Goal: Task Accomplishment & Management: Manage account settings

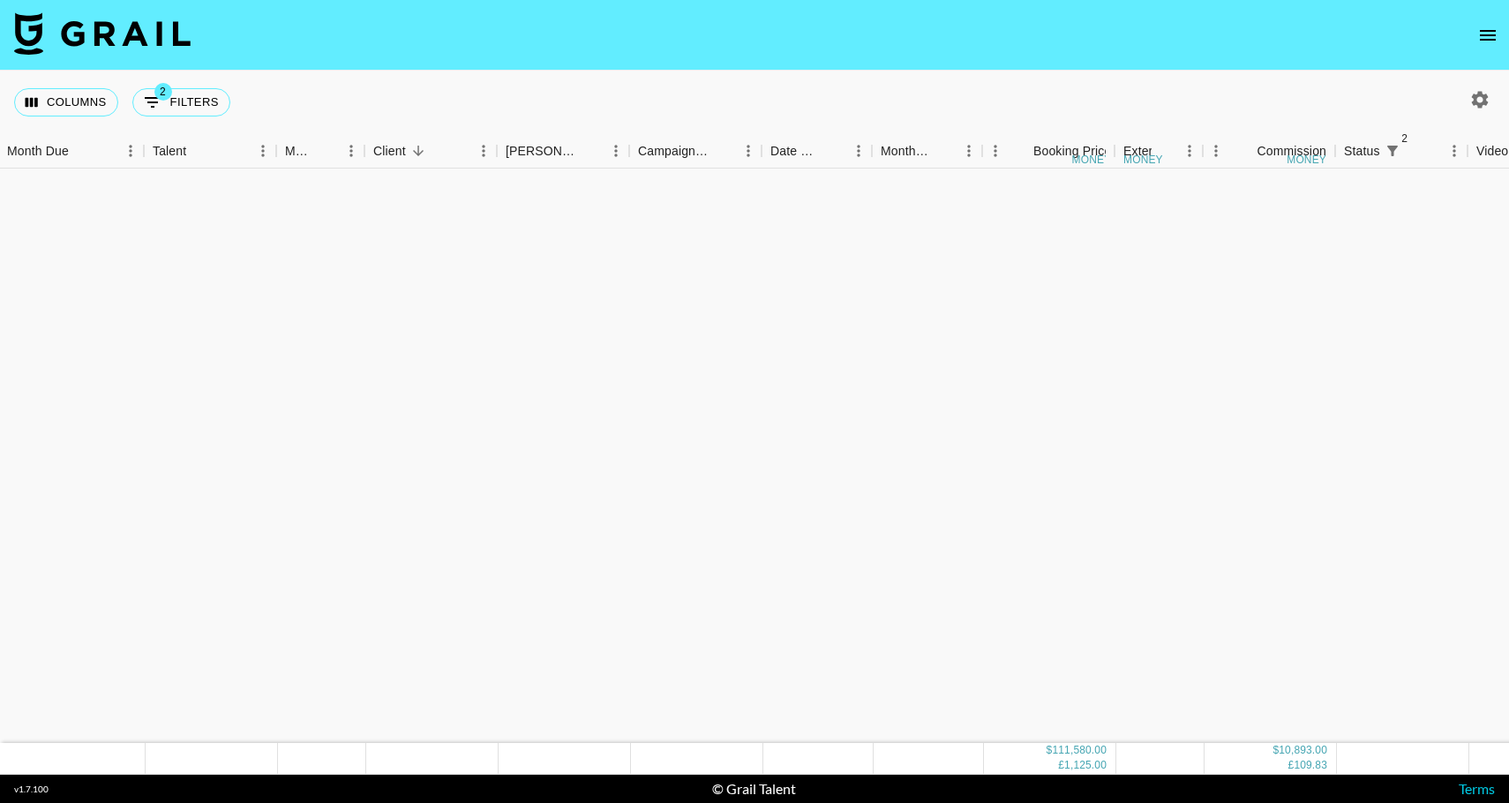
scroll to position [1833, 2]
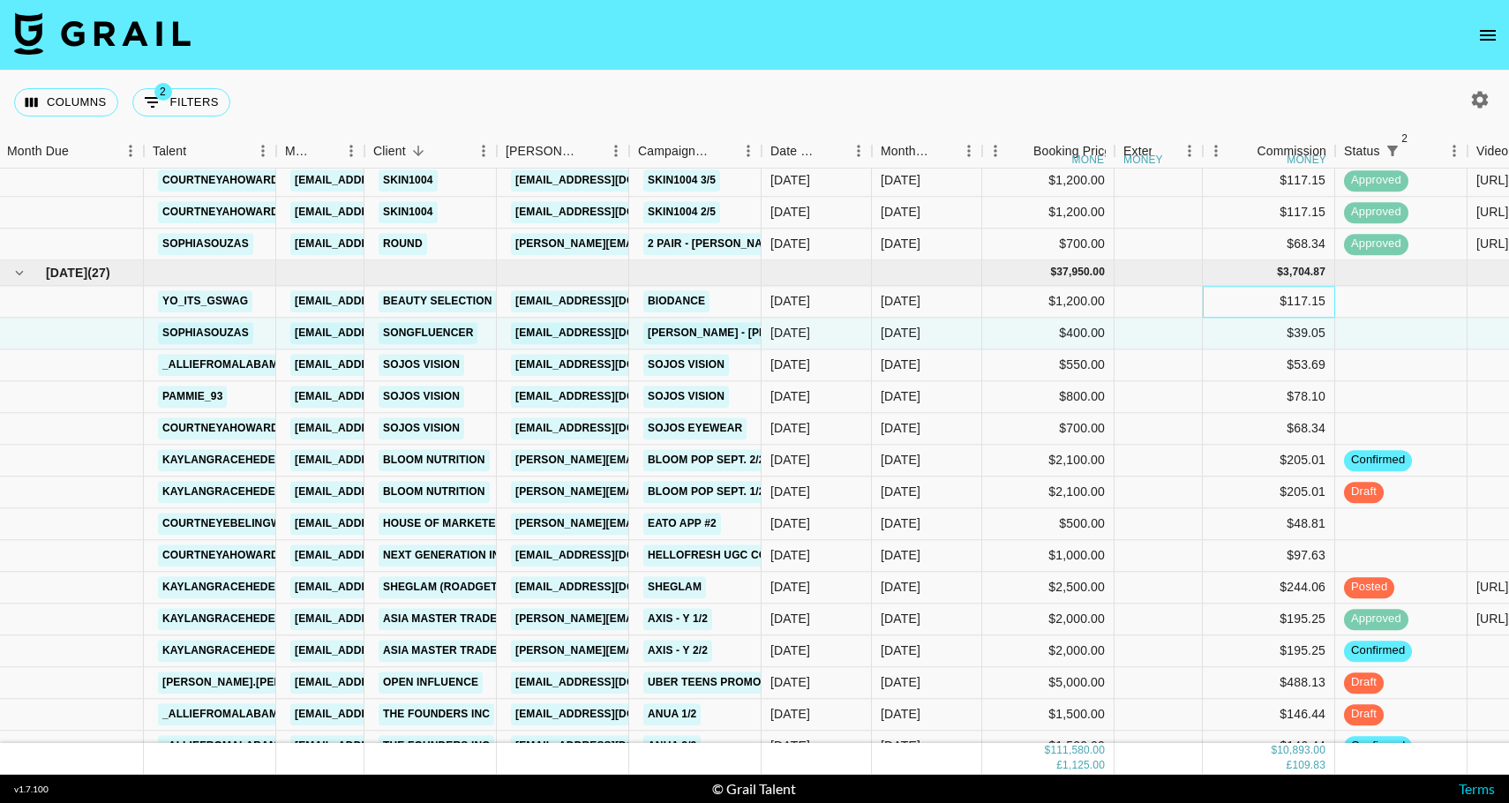
click at [1257, 304] on div "$117.15" at bounding box center [1269, 302] width 132 height 32
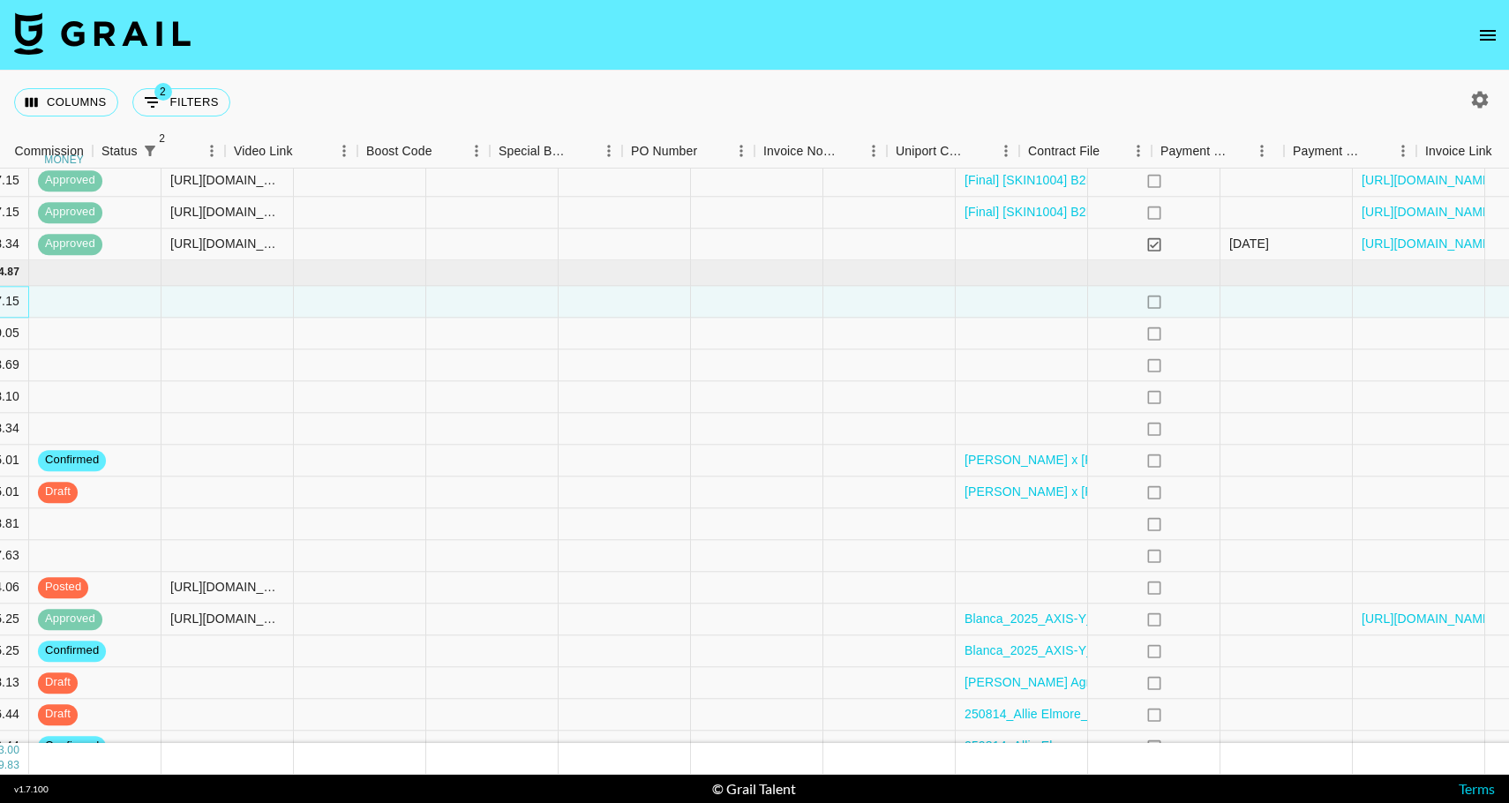
scroll to position [1833, 1354]
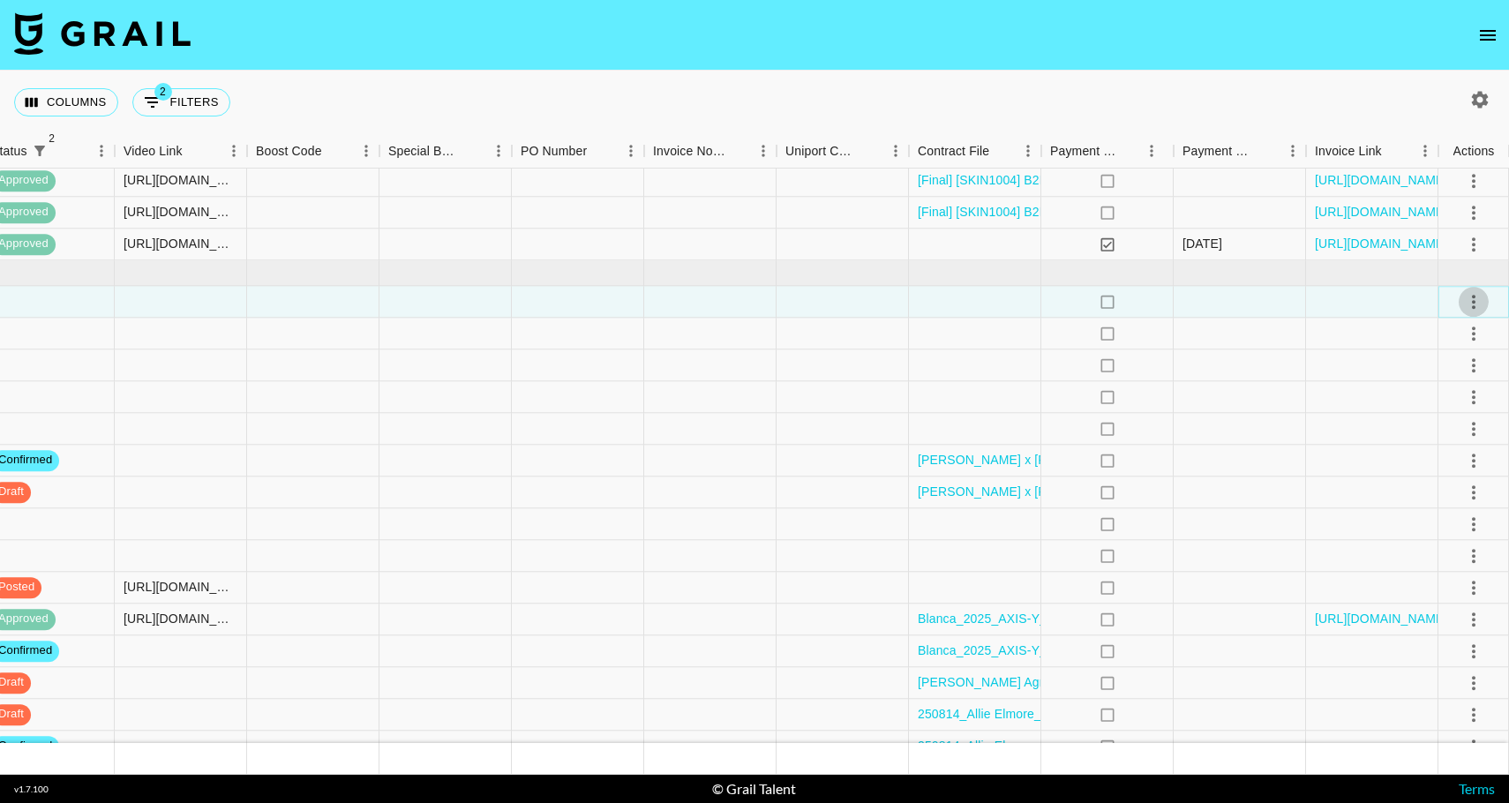
click at [1470, 301] on icon "select merge strategy" at bounding box center [1473, 301] width 21 height 21
click at [1454, 331] on li "Confirm" at bounding box center [1451, 340] width 115 height 32
click at [1430, 406] on li "Draft Created" at bounding box center [1451, 403] width 115 height 32
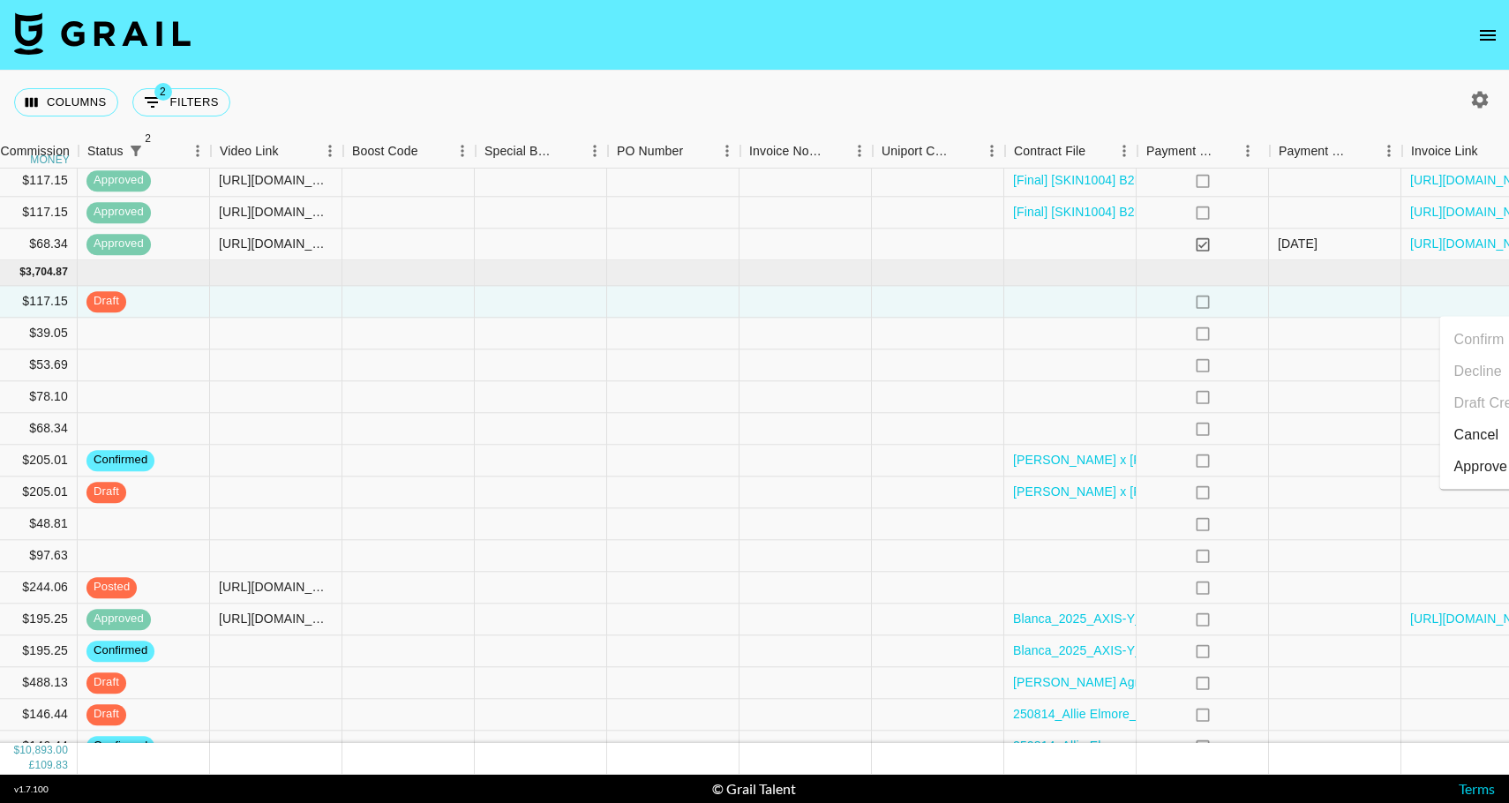
scroll to position [1833, 1258]
click at [558, 342] on div at bounding box center [542, 334] width 132 height 32
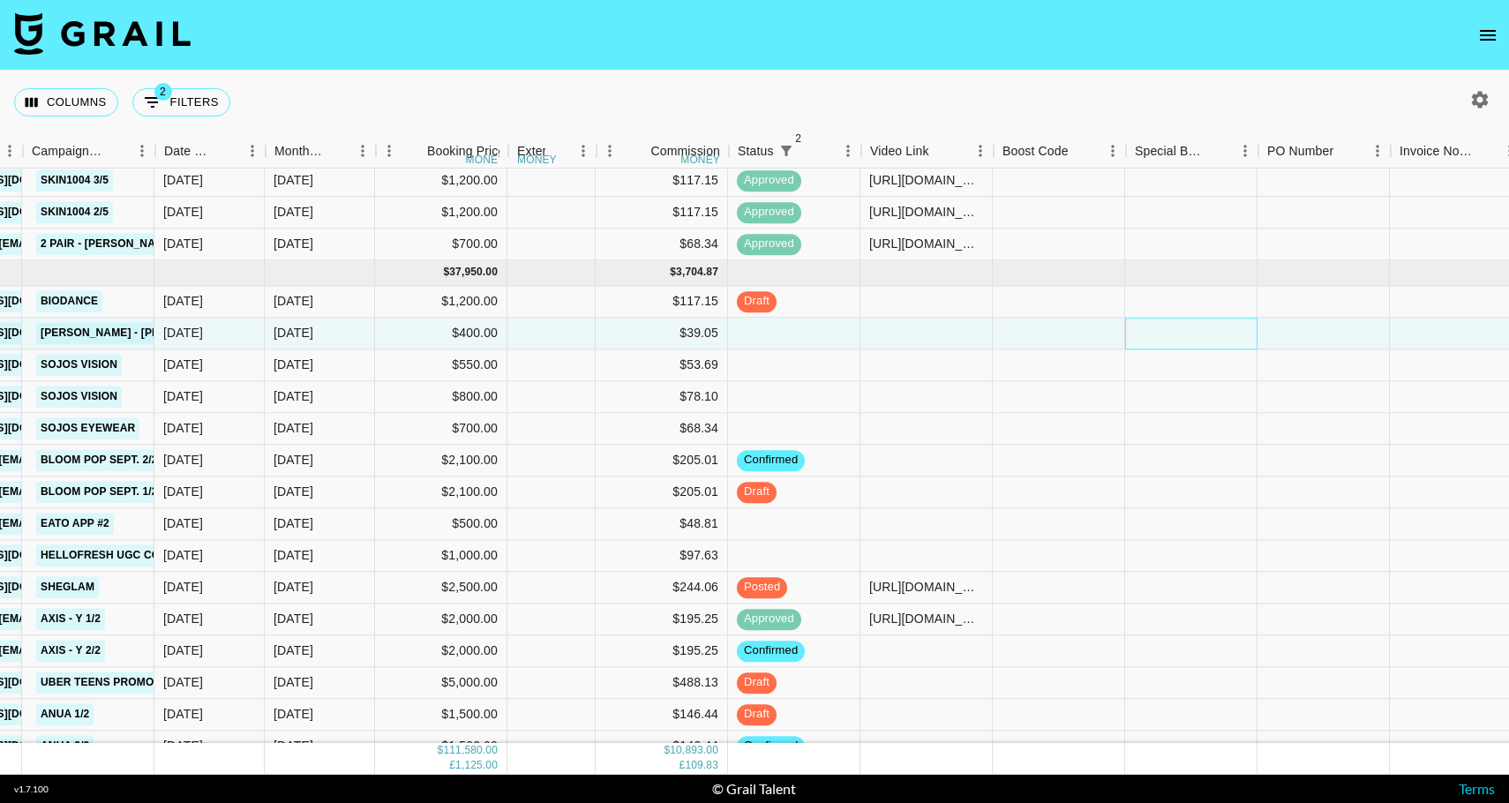
scroll to position [1833, 608]
click at [566, 335] on div at bounding box center [552, 334] width 88 height 32
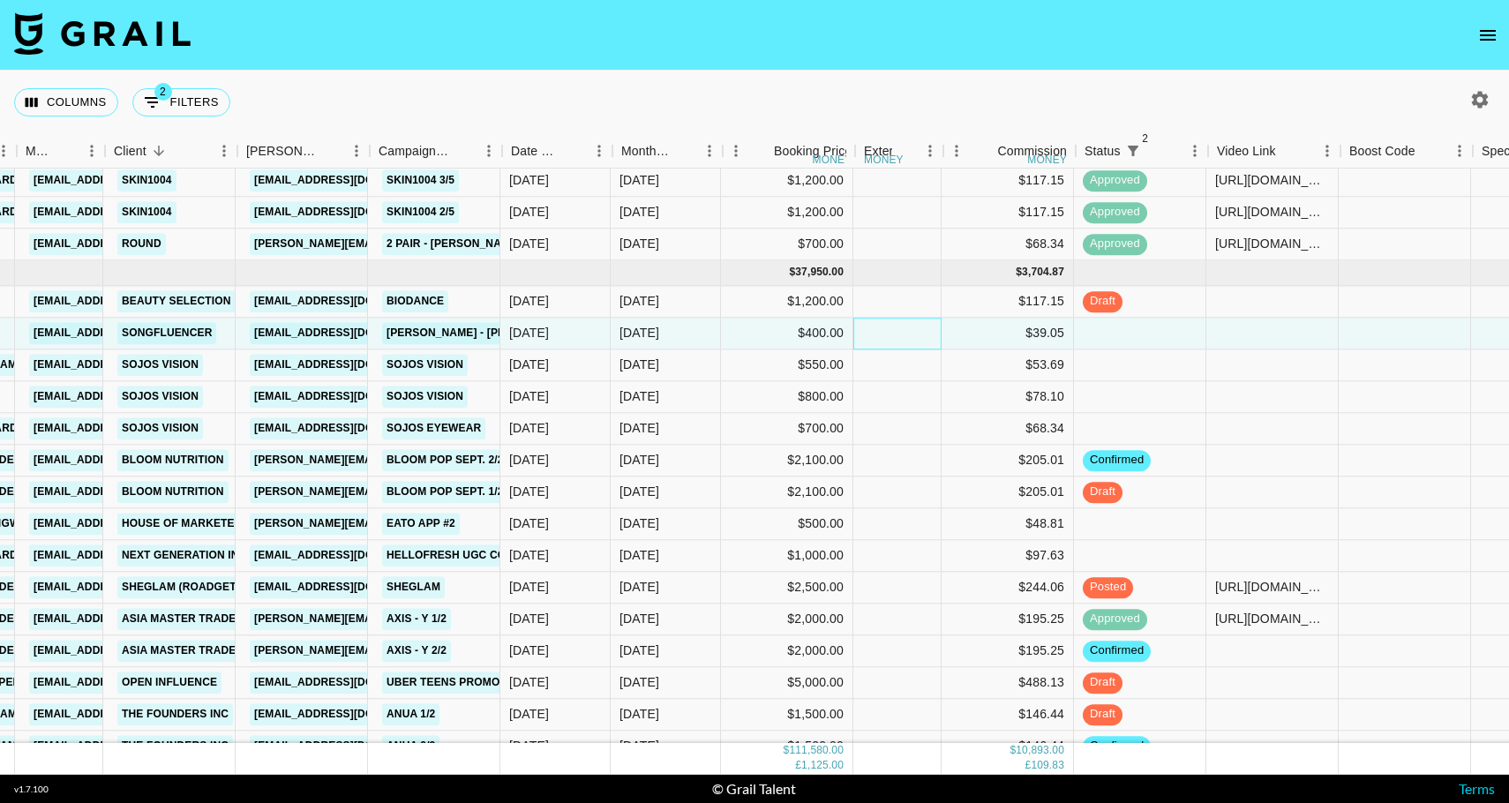
scroll to position [1833, 252]
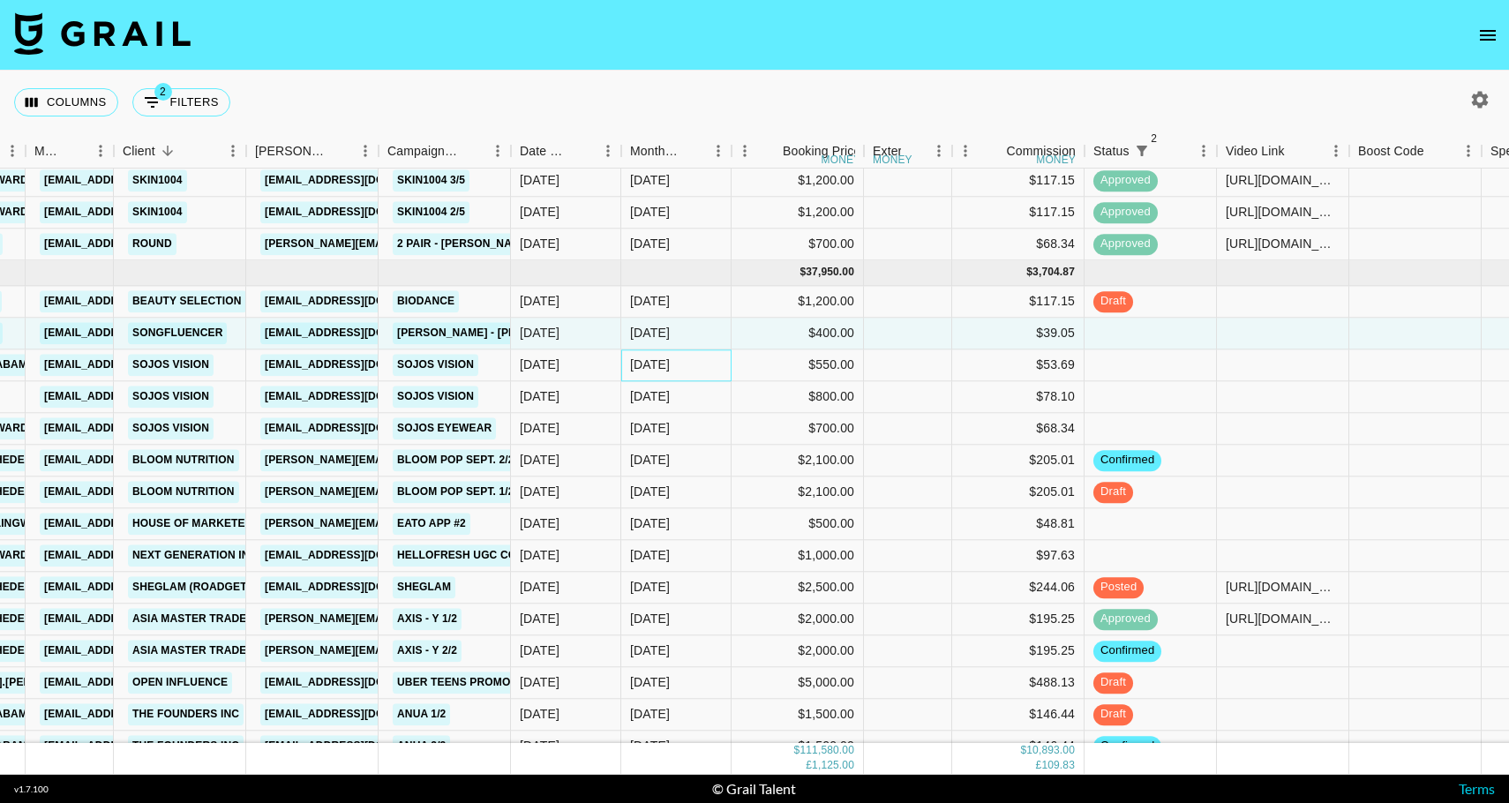
click at [630, 368] on div "Sep '25" at bounding box center [650, 365] width 40 height 18
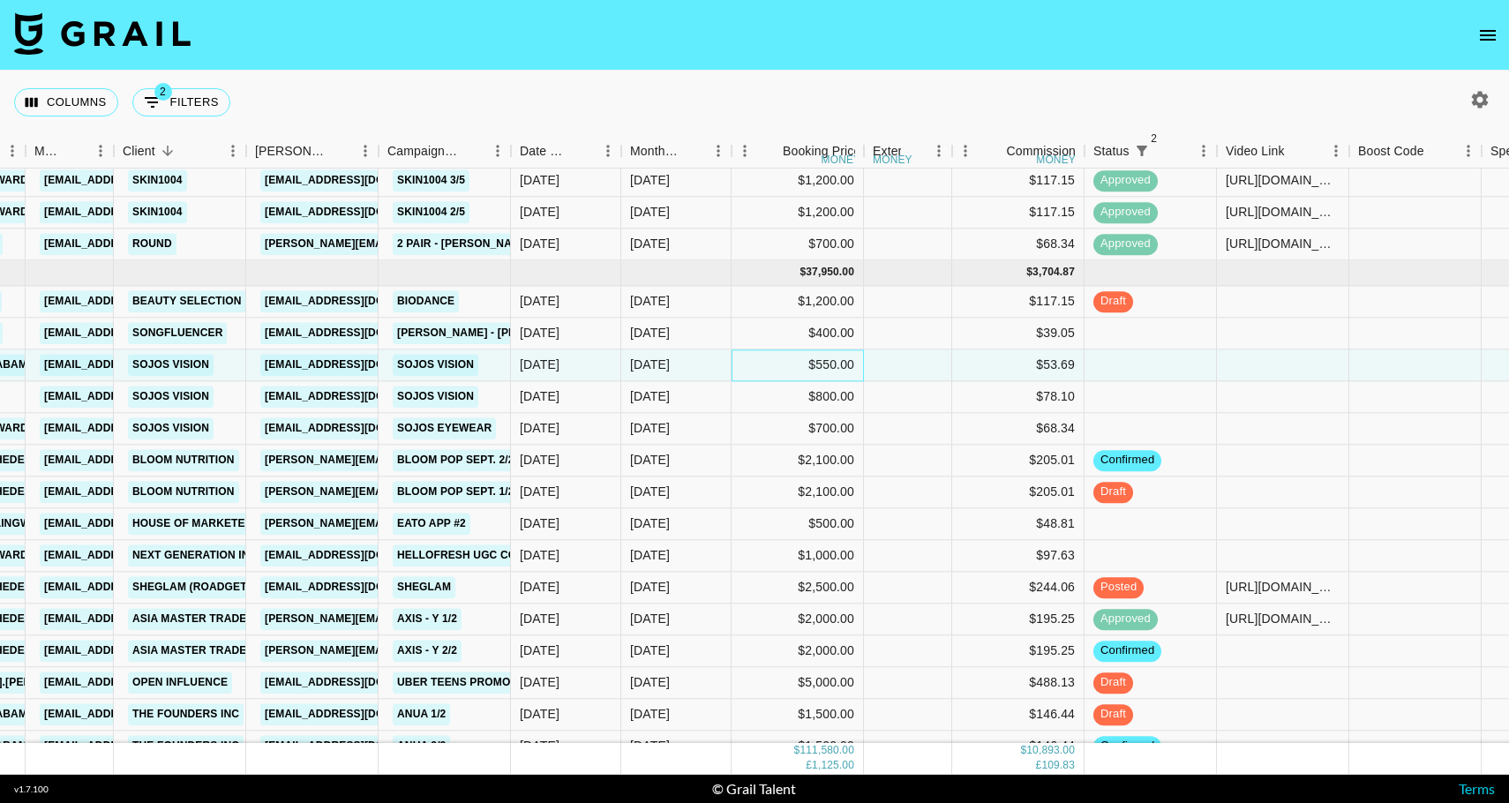
click at [779, 363] on div "$550.00" at bounding box center [797, 365] width 132 height 32
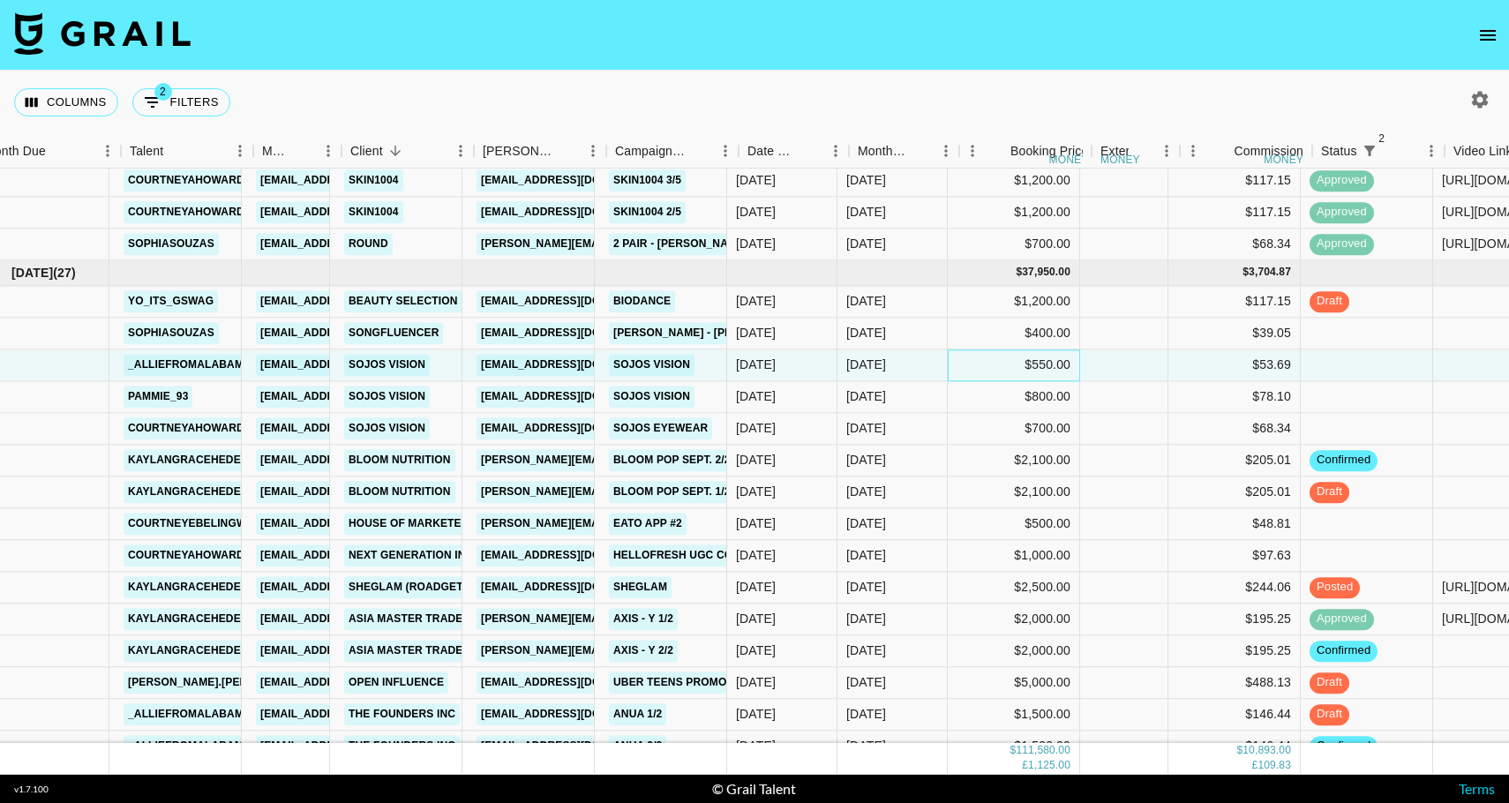
scroll to position [1833, 0]
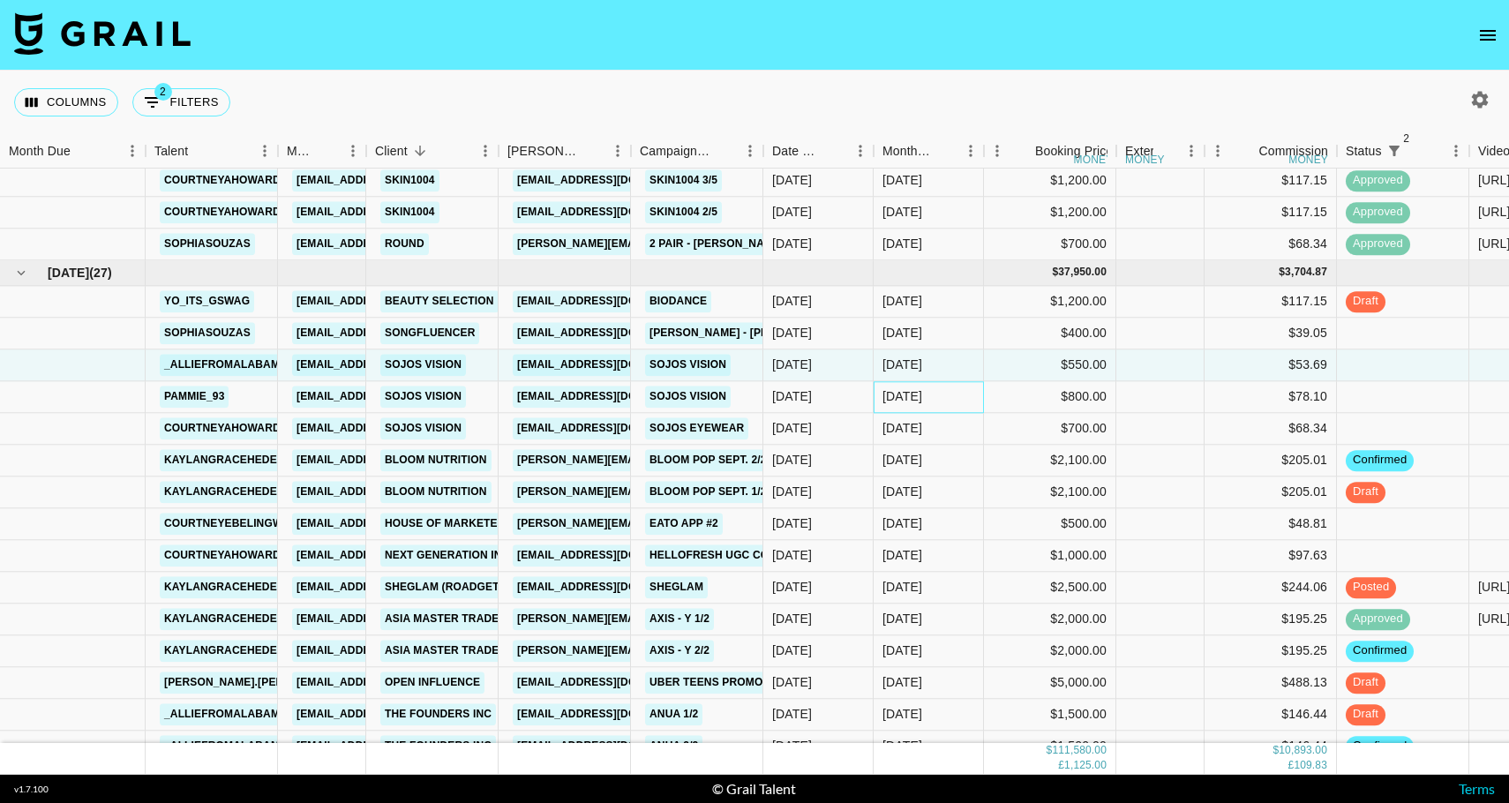
click at [966, 394] on div "Sep '25" at bounding box center [928, 397] width 110 height 32
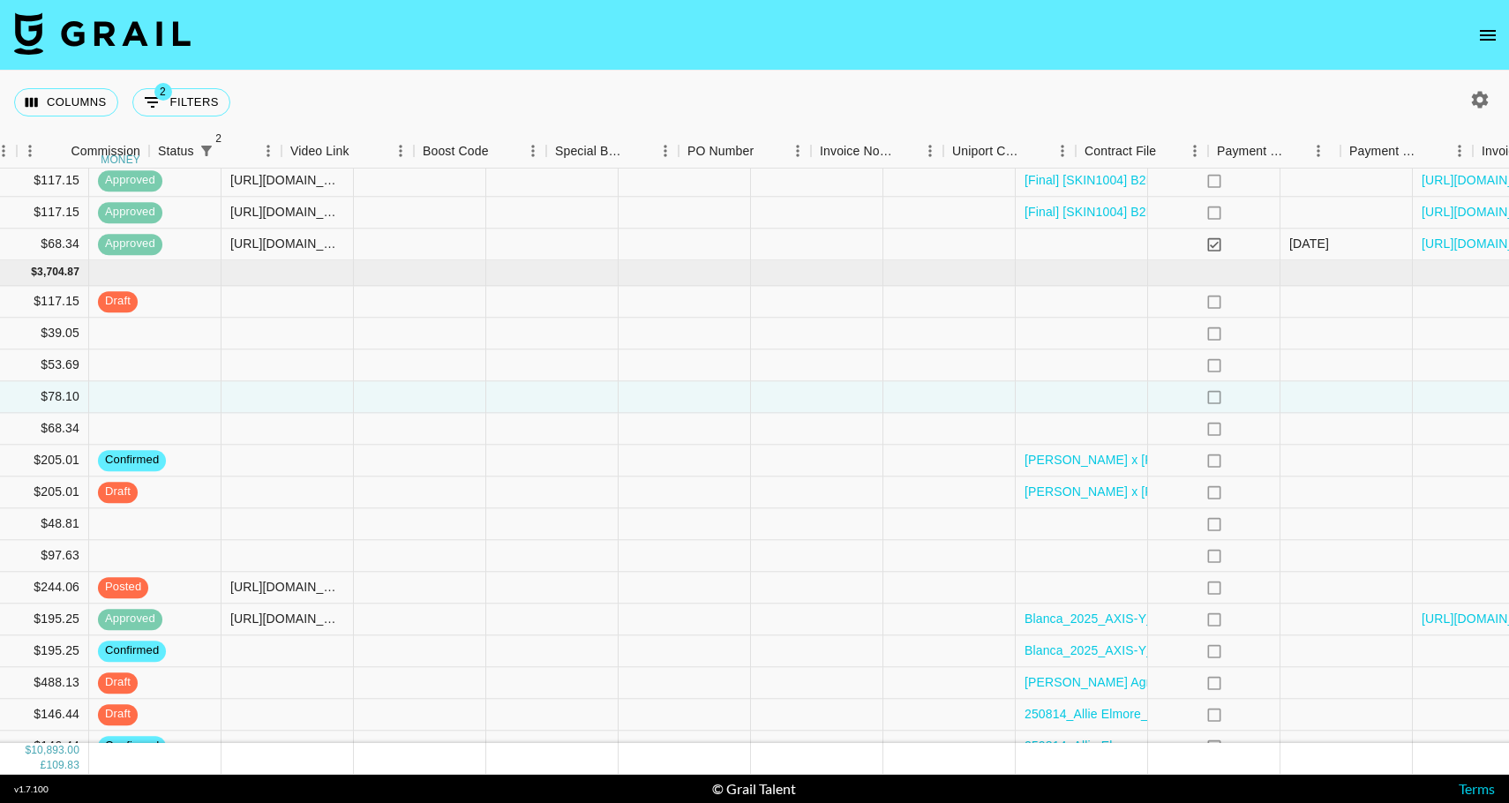
scroll to position [1833, 1354]
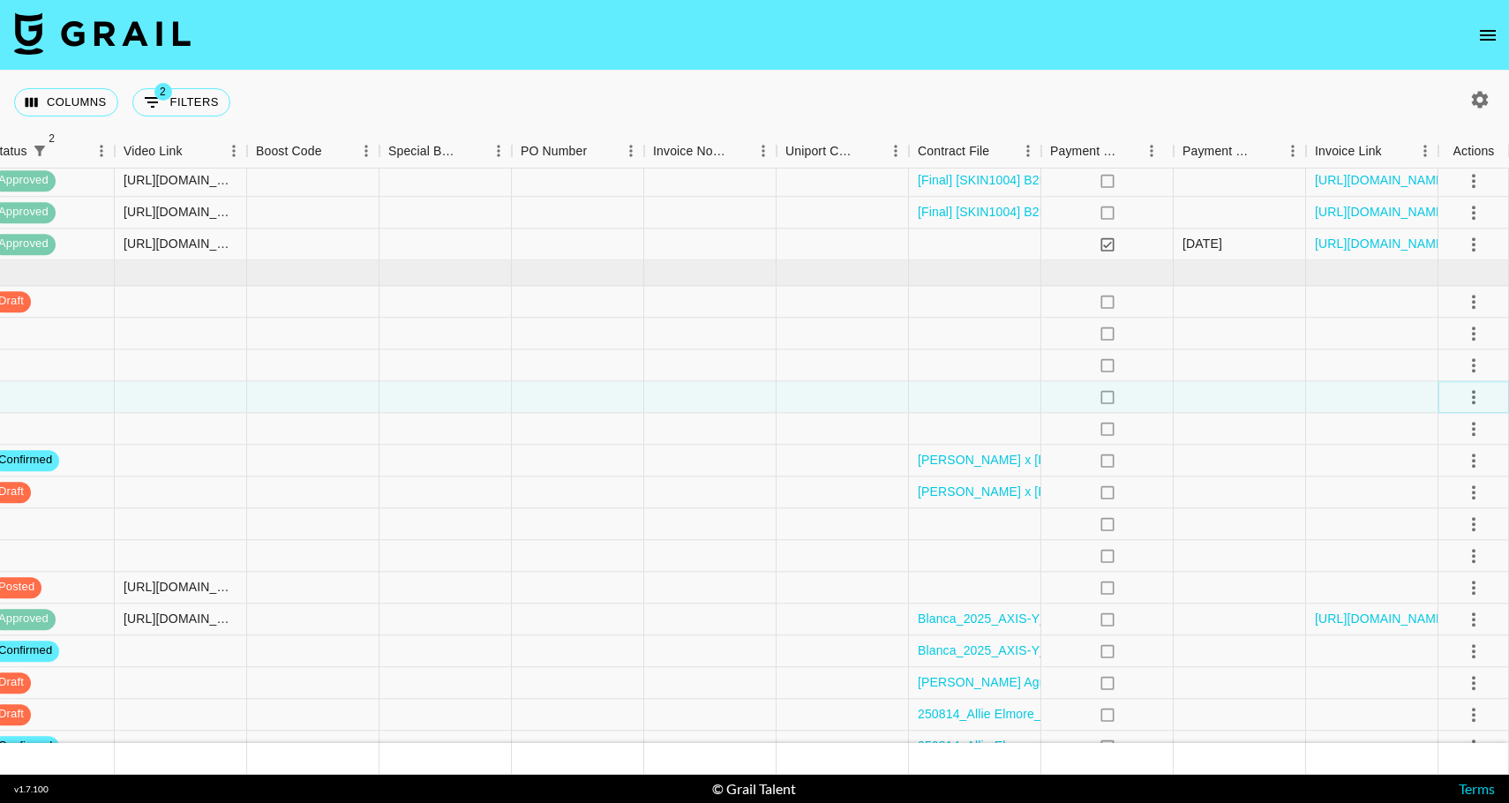
click at [1478, 402] on icon "select merge strategy" at bounding box center [1473, 396] width 21 height 21
click at [1458, 430] on li "Confirm" at bounding box center [1451, 435] width 115 height 32
click at [1456, 500] on li "Draft Created" at bounding box center [1451, 499] width 115 height 32
click at [1345, 402] on div at bounding box center [1372, 397] width 132 height 32
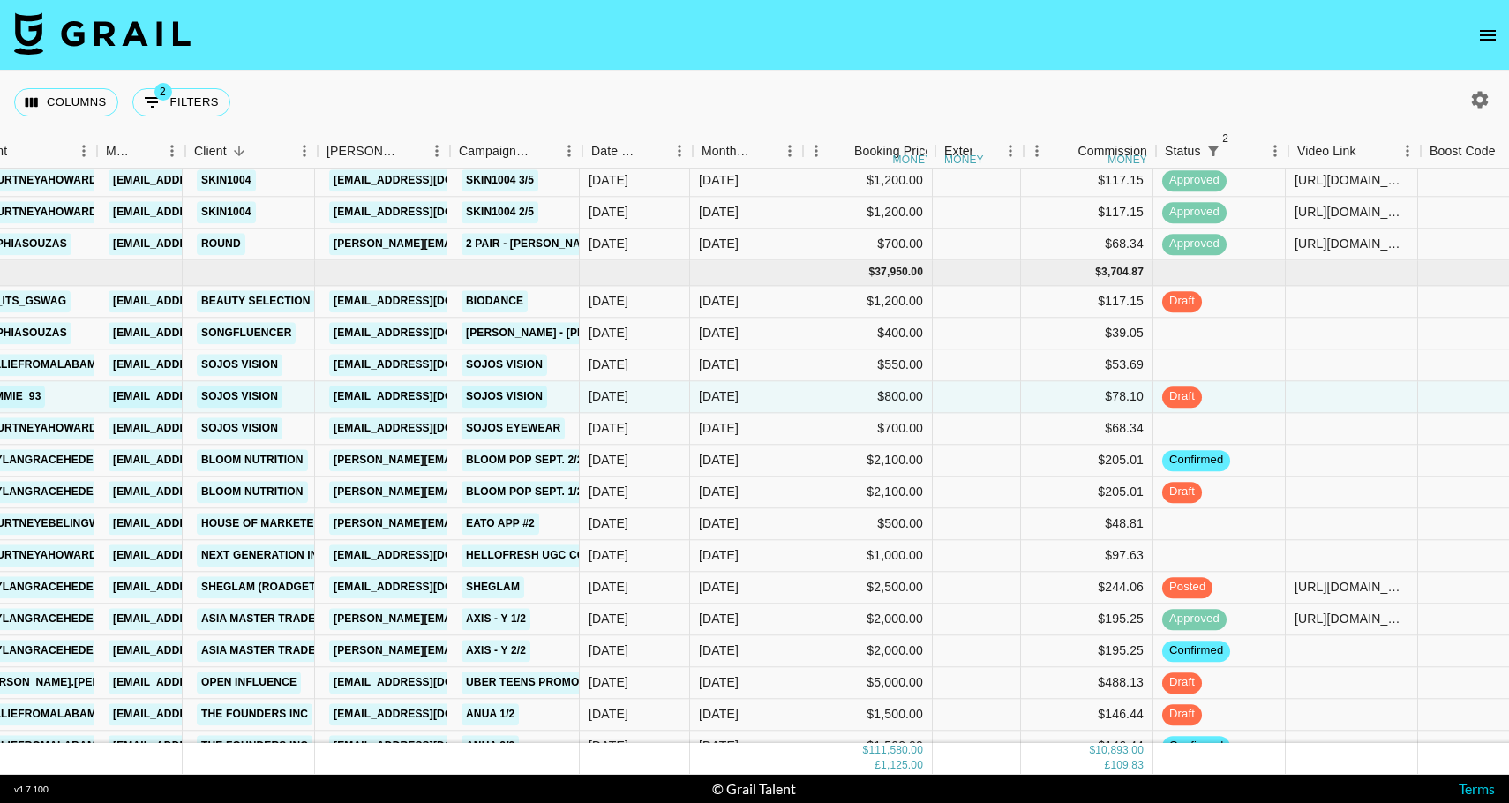
scroll to position [1833, 181]
click at [1330, 427] on div at bounding box center [1354, 429] width 132 height 32
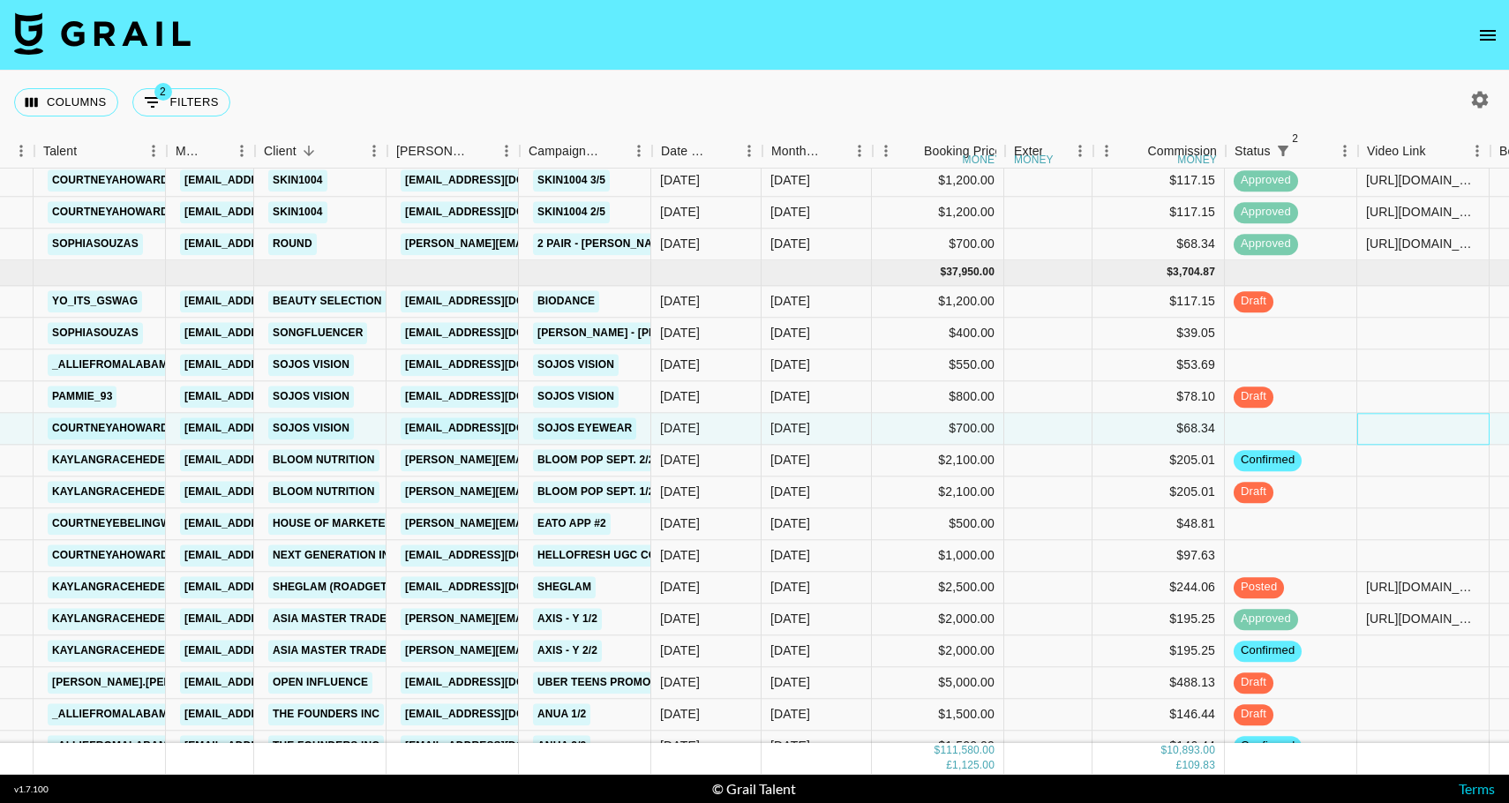
scroll to position [1833, 110]
click at [1332, 457] on div "confirmed" at bounding box center [1292, 461] width 132 height 32
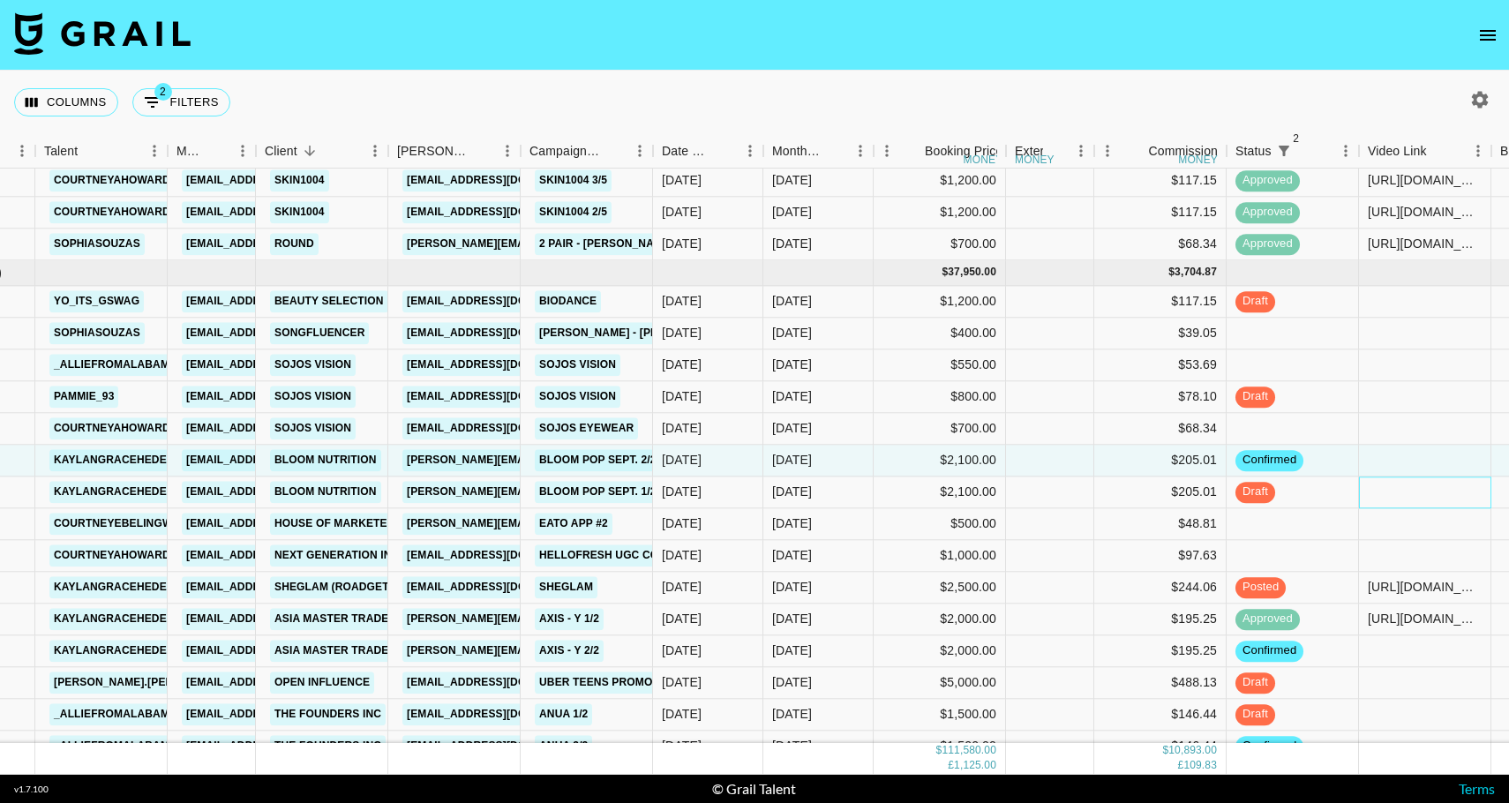
click at [1379, 487] on div at bounding box center [1425, 492] width 132 height 32
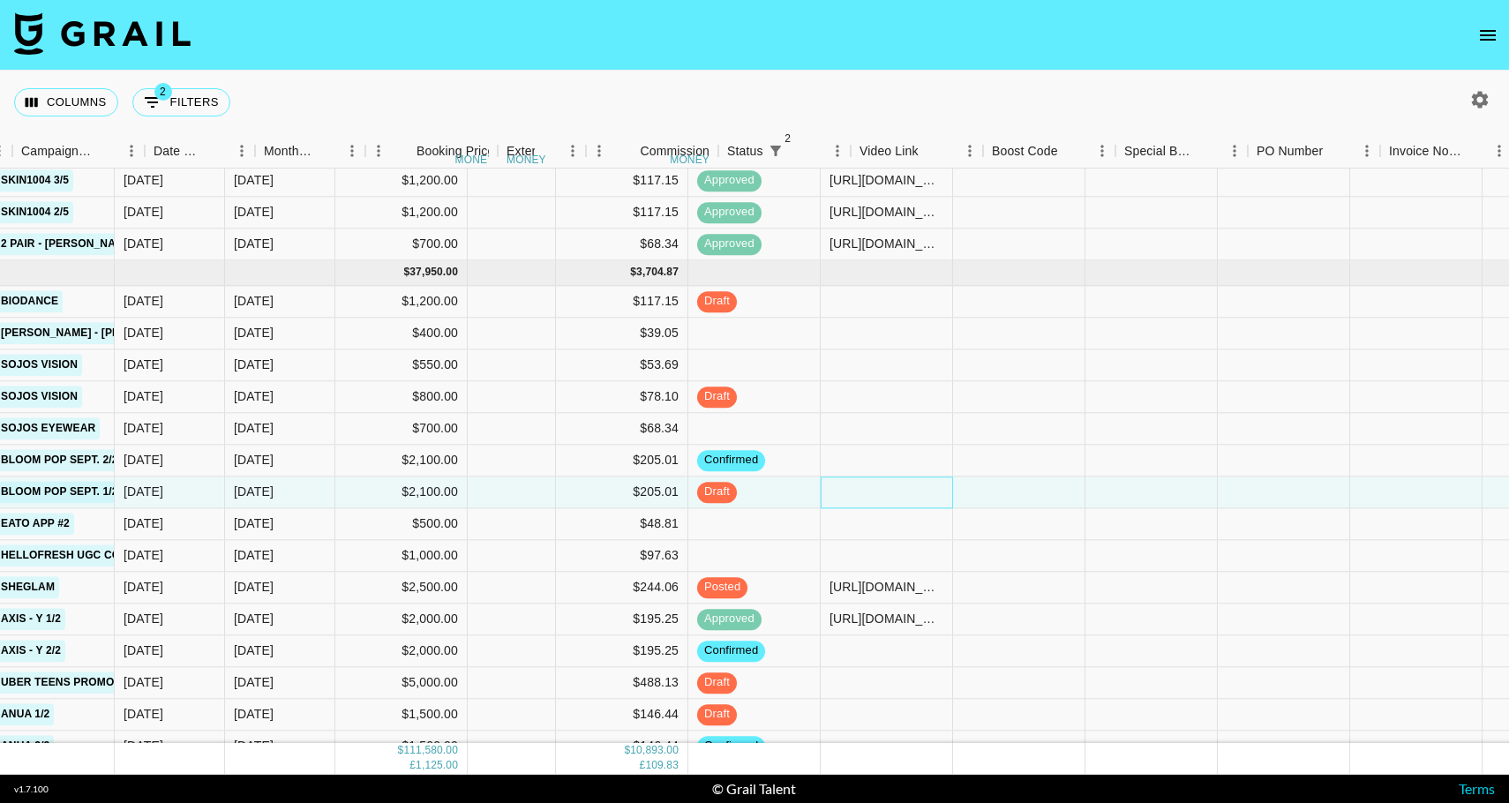
scroll to position [1833, 672]
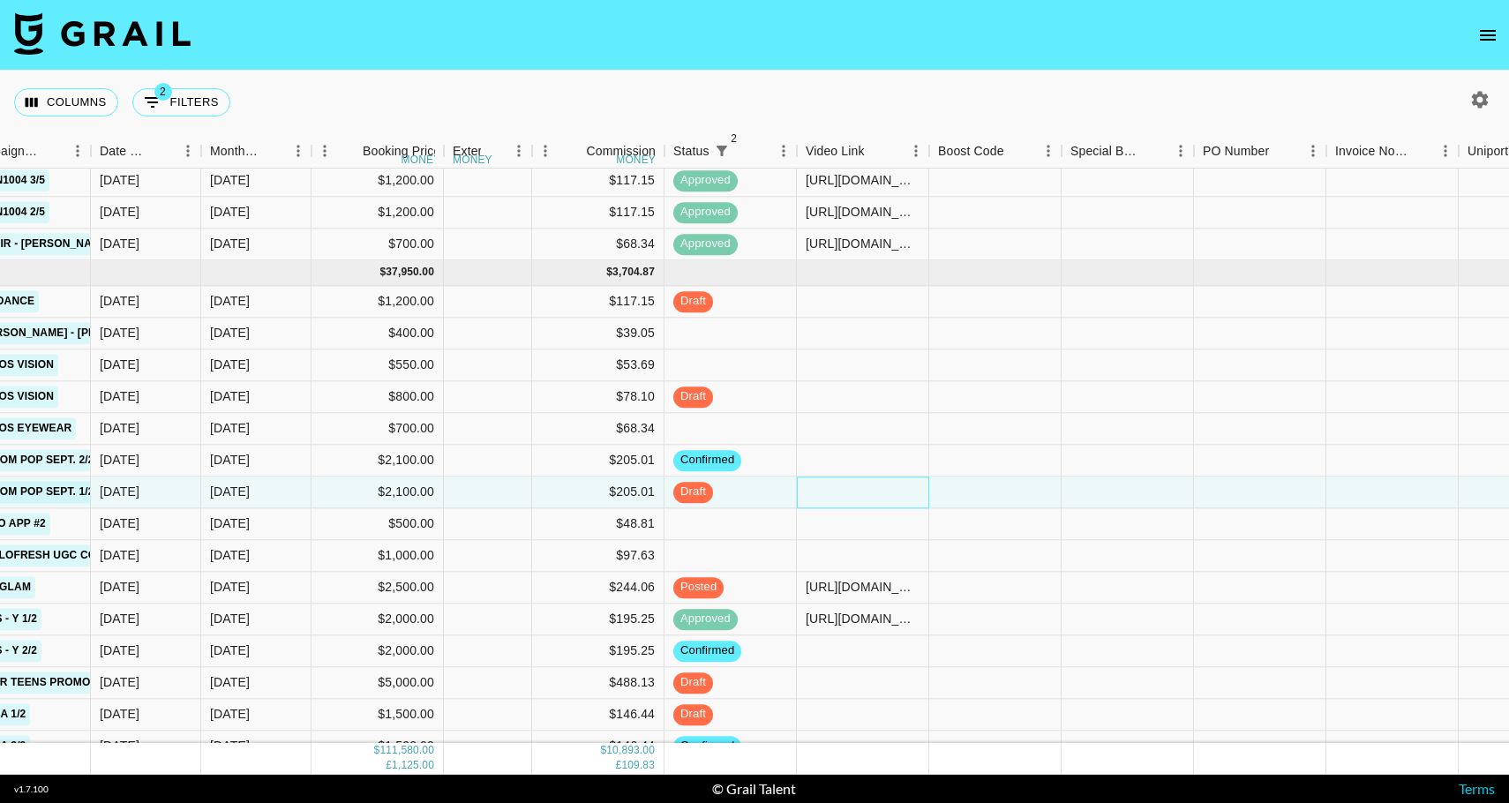
click at [845, 497] on div at bounding box center [863, 492] width 132 height 32
type input "https://www.tiktok.com/@kaylangracehedenskog/video/7547857095610191134"
click at [972, 487] on div at bounding box center [995, 492] width 132 height 32
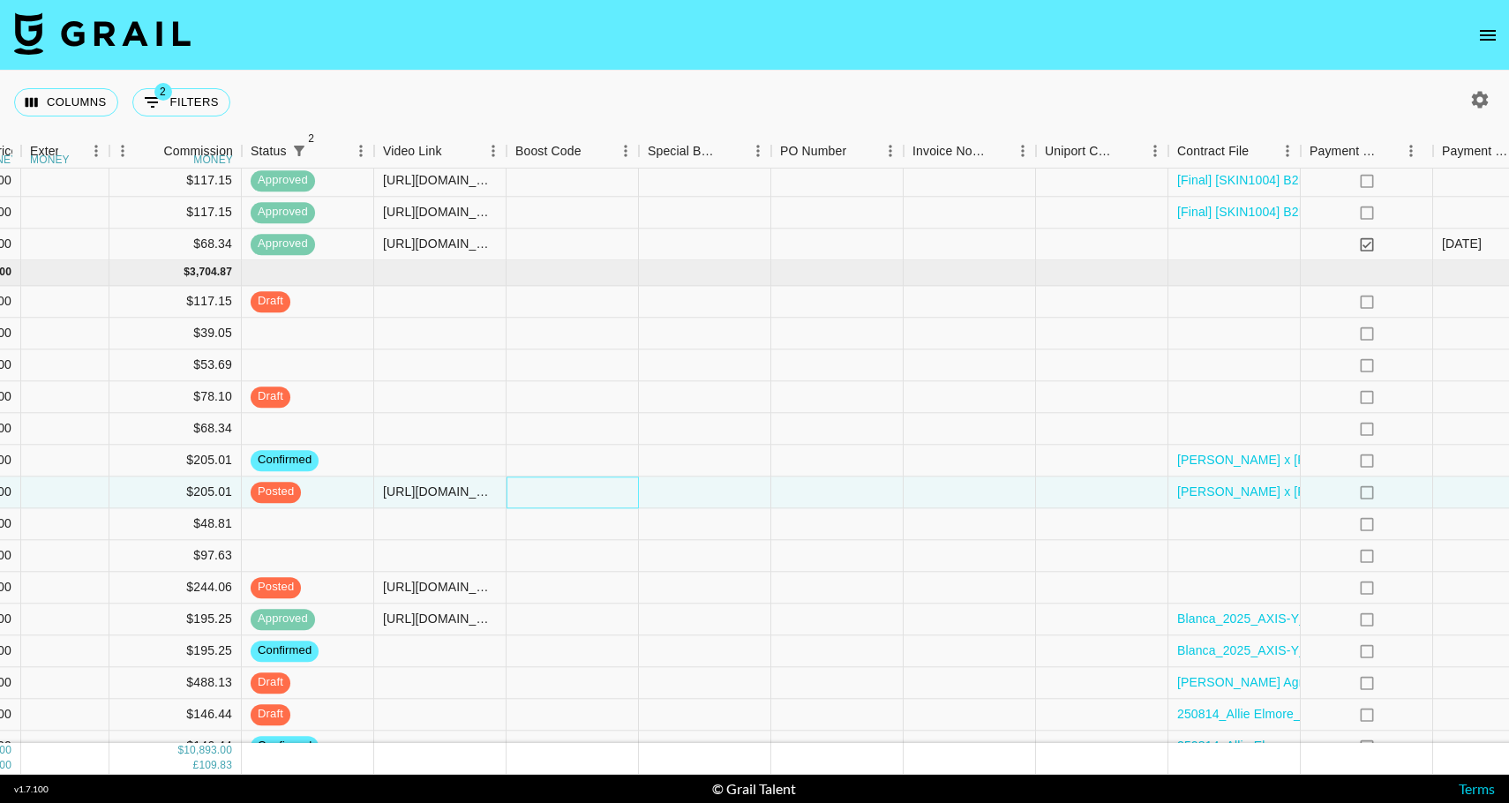
scroll to position [1833, 1354]
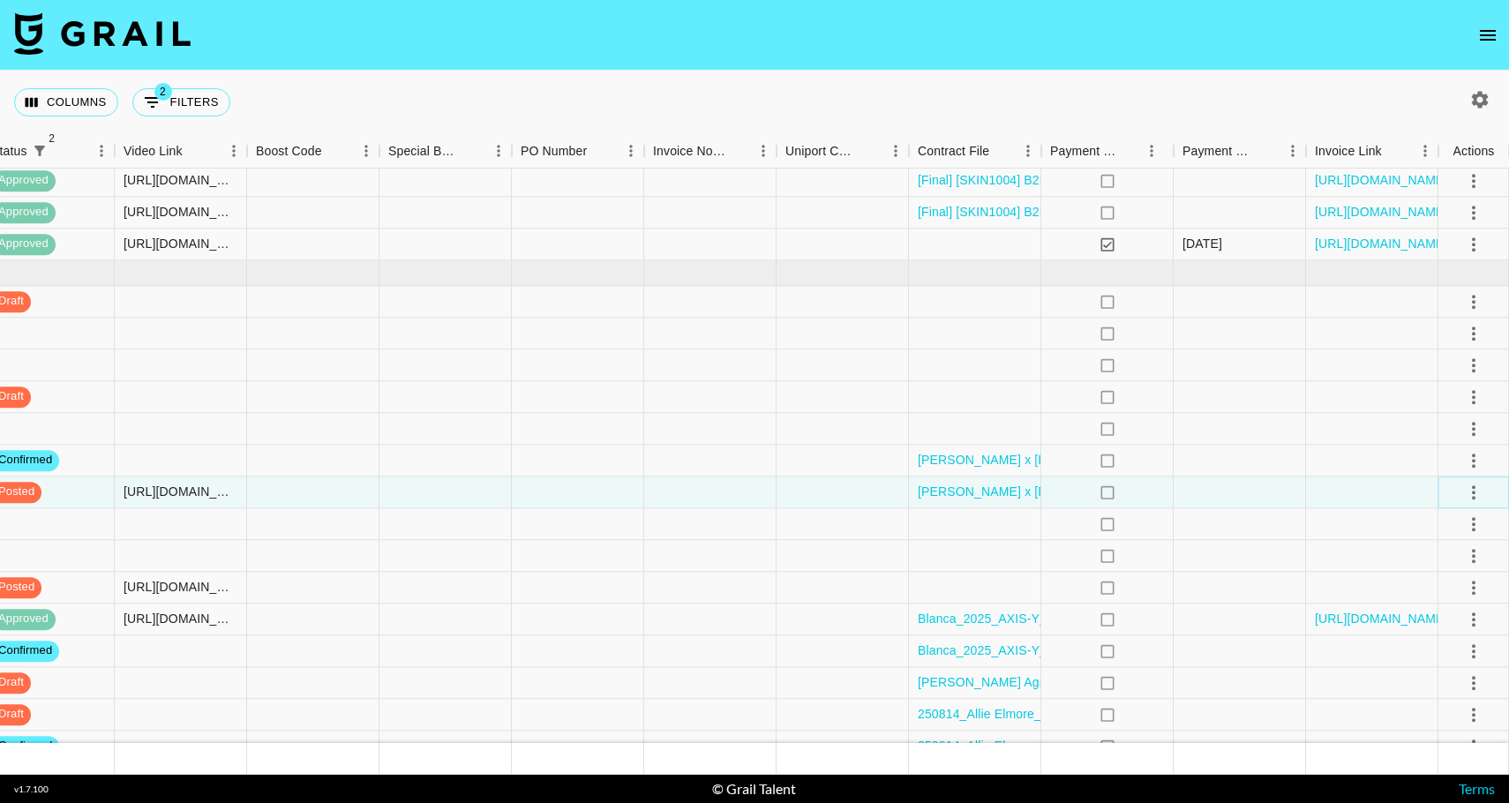
click at [1474, 497] on icon "select merge strategy" at bounding box center [1473, 492] width 21 height 21
click at [1424, 652] on div "Approve" at bounding box center [1435, 657] width 54 height 21
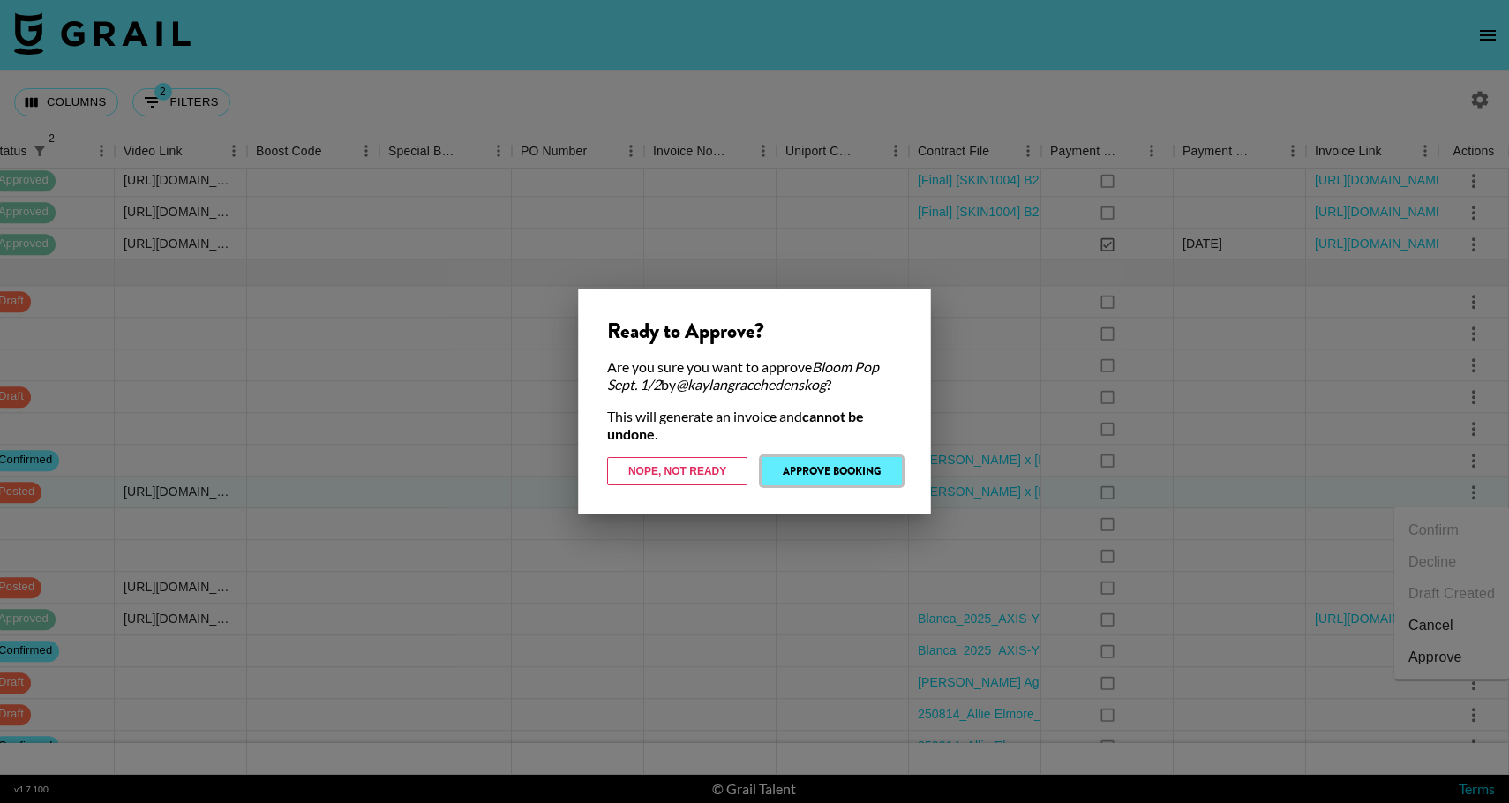
click at [844, 470] on button "Approve Booking" at bounding box center [831, 471] width 140 height 28
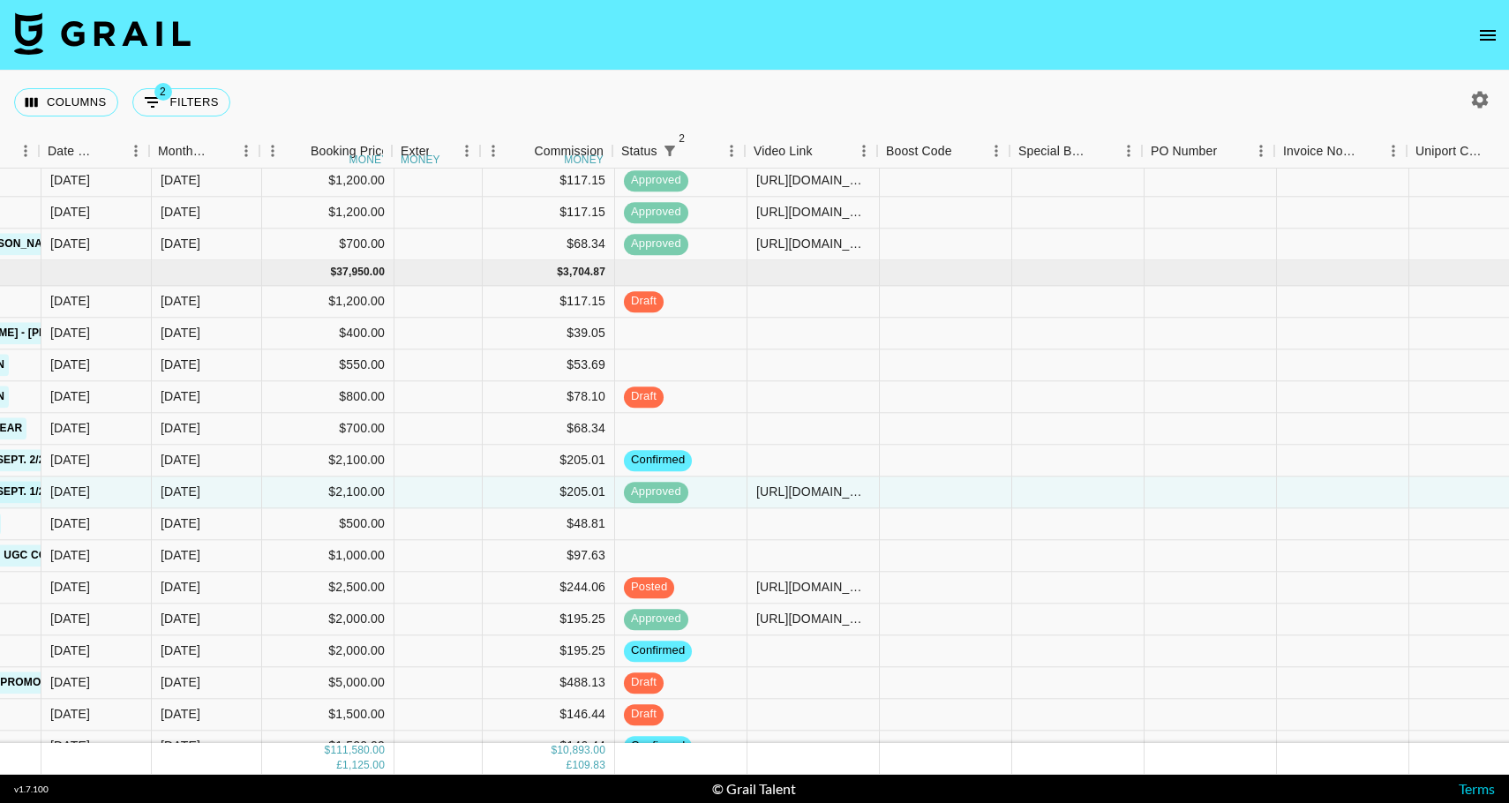
scroll to position [1833, 717]
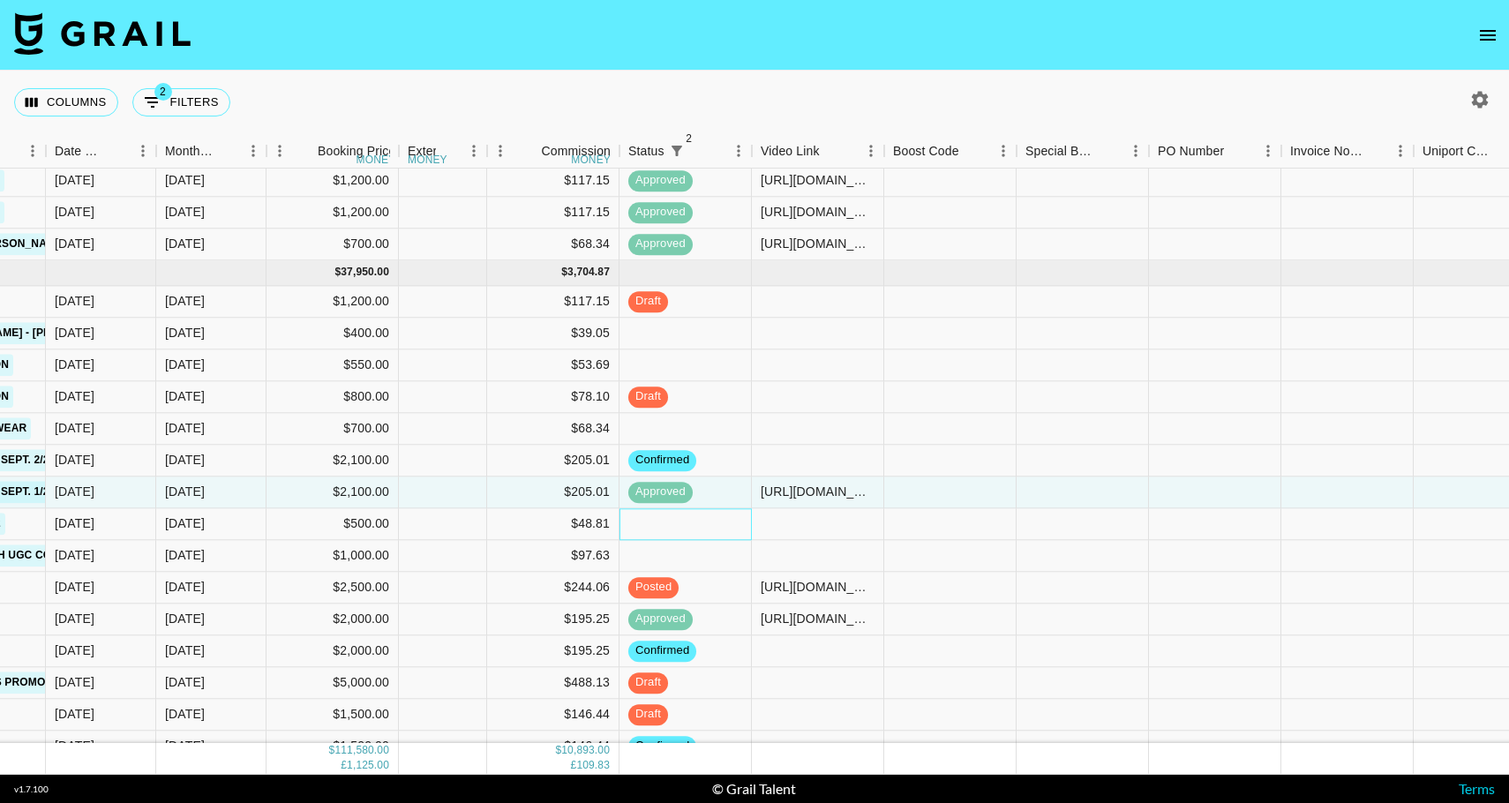
click at [682, 534] on div at bounding box center [685, 524] width 132 height 32
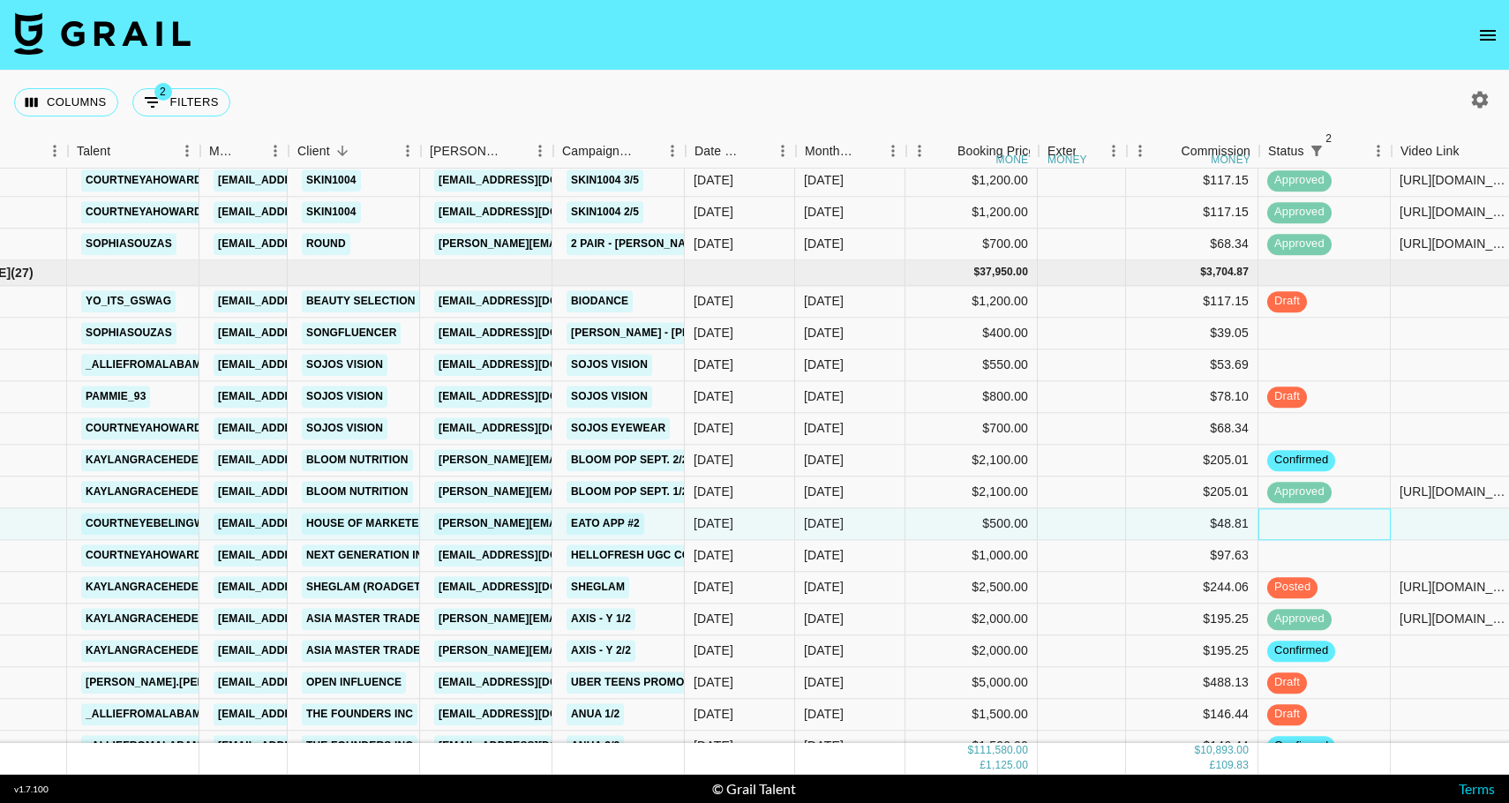
scroll to position [1833, 76]
click at [872, 554] on div "Sep '25" at bounding box center [853, 556] width 110 height 32
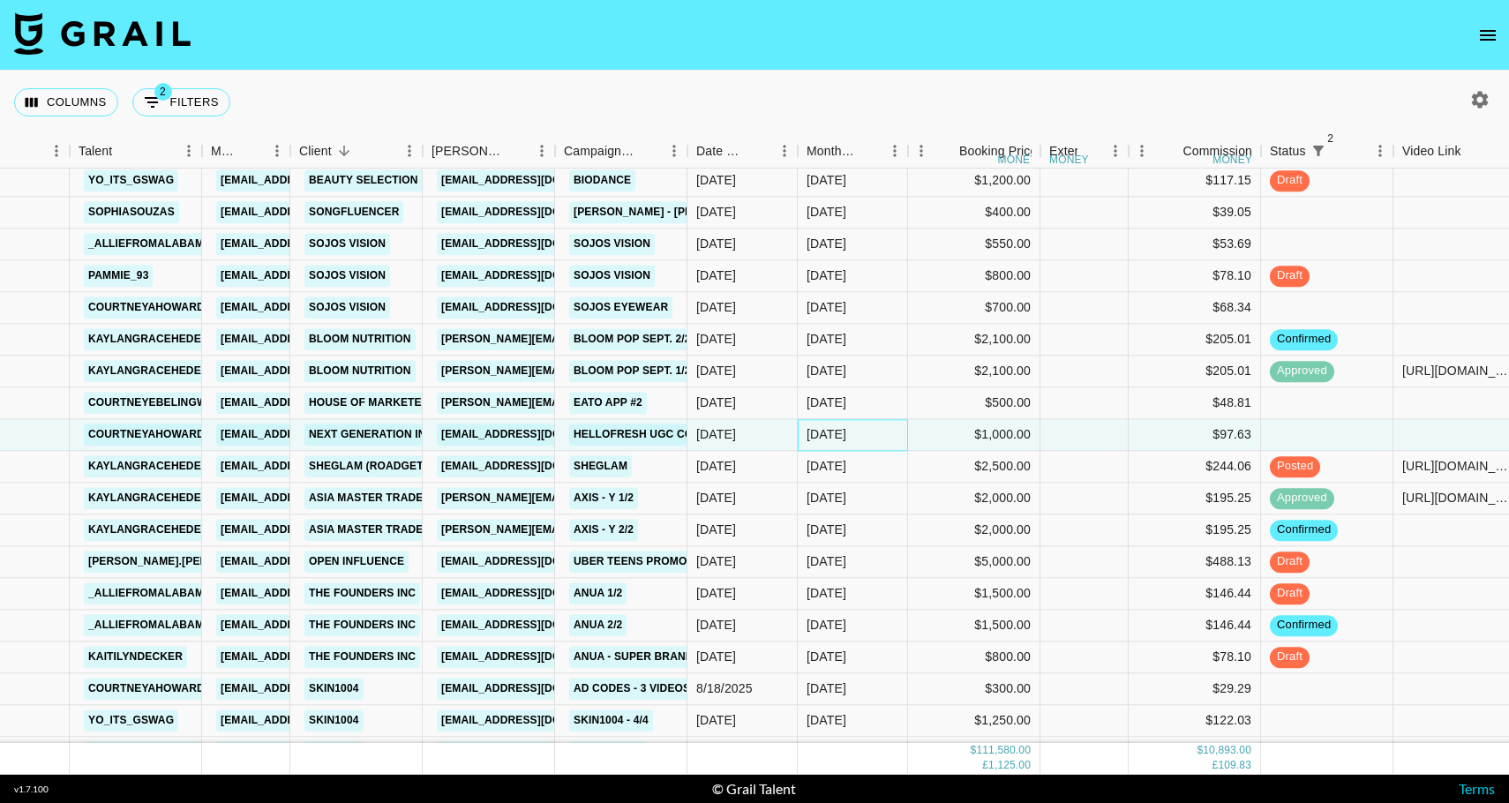
scroll to position [1955, 76]
click at [1122, 546] on div at bounding box center [1084, 560] width 88 height 32
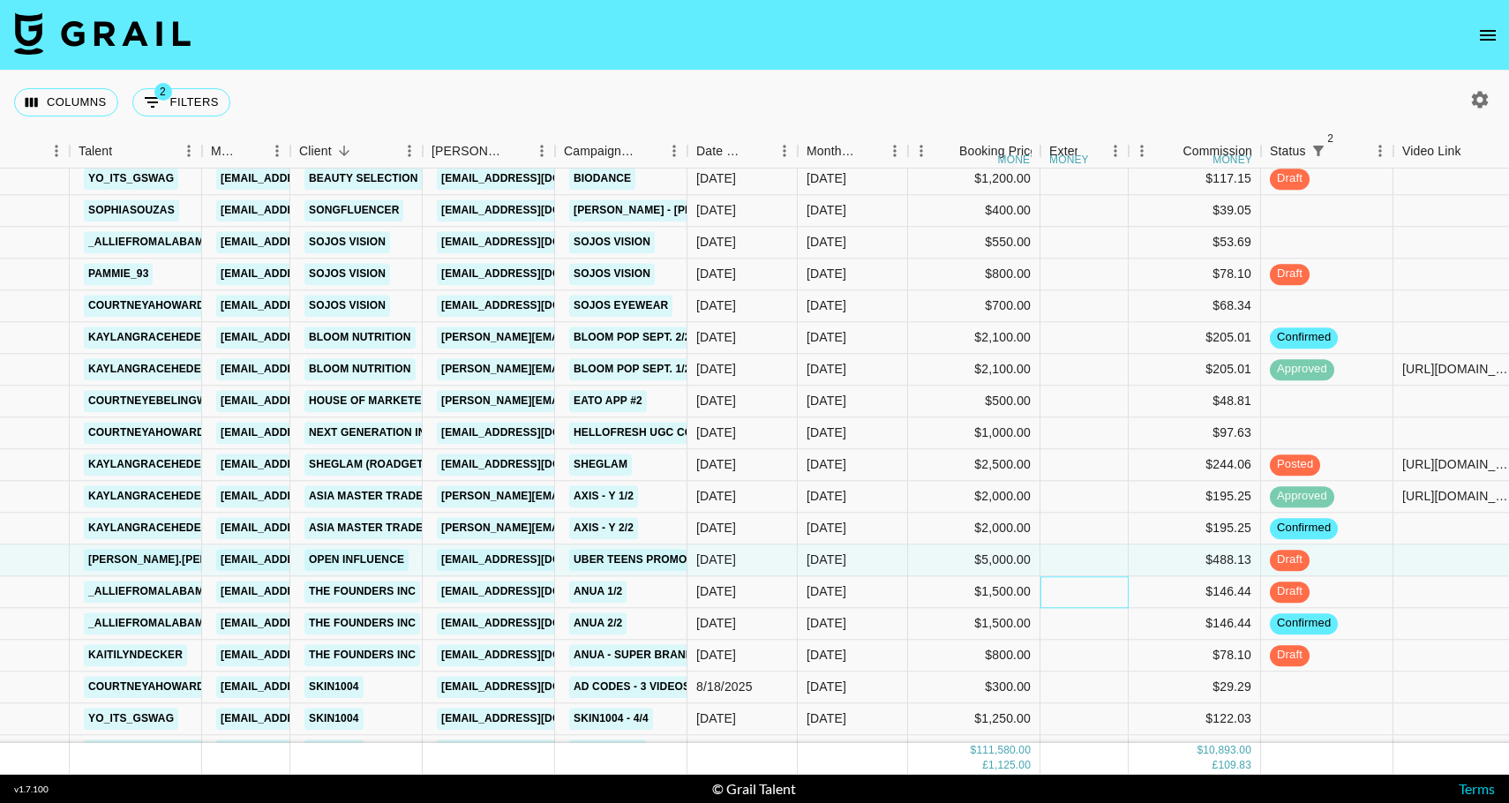
click at [1127, 585] on div at bounding box center [1084, 592] width 88 height 32
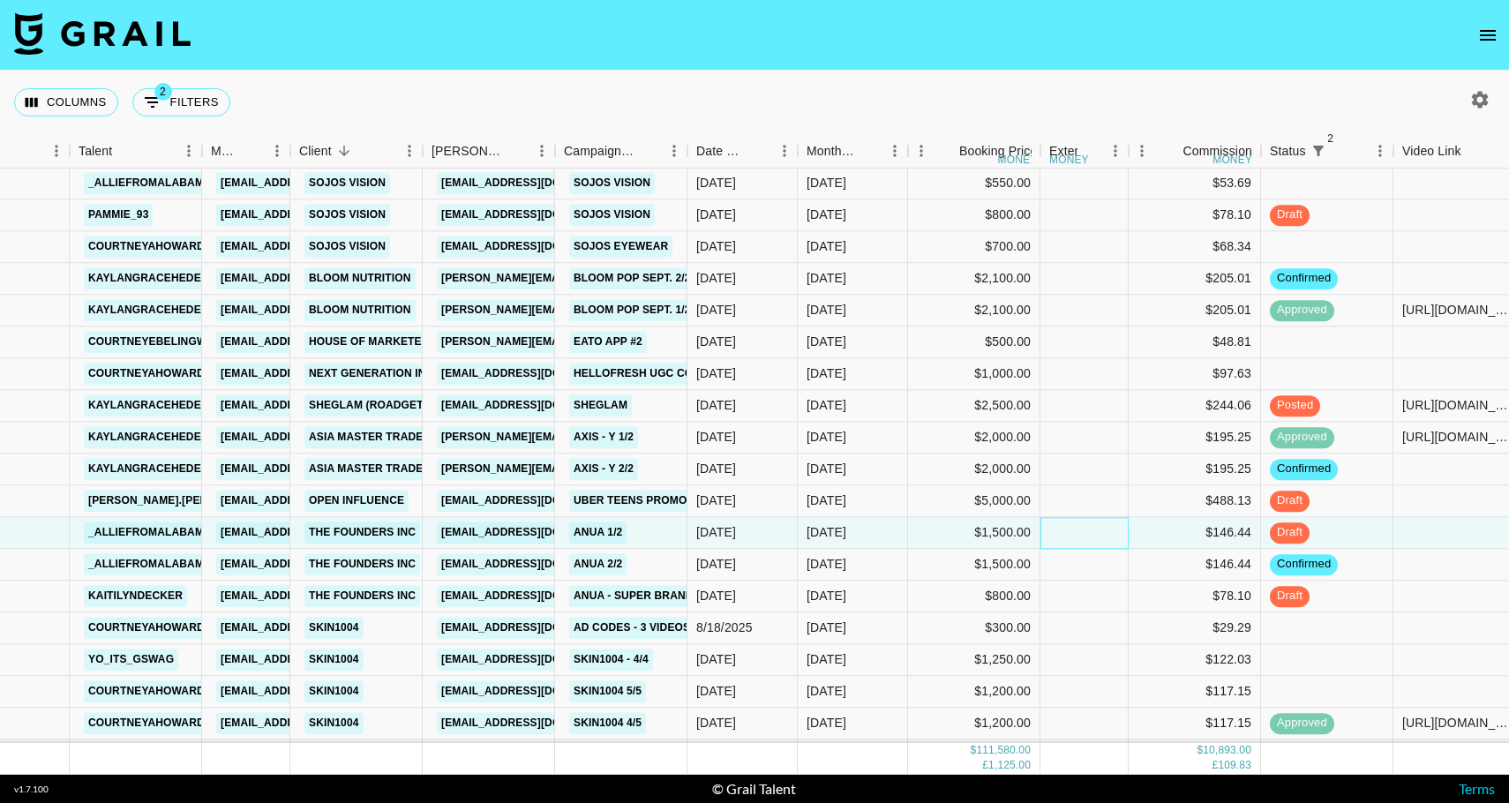
scroll to position [2024, 76]
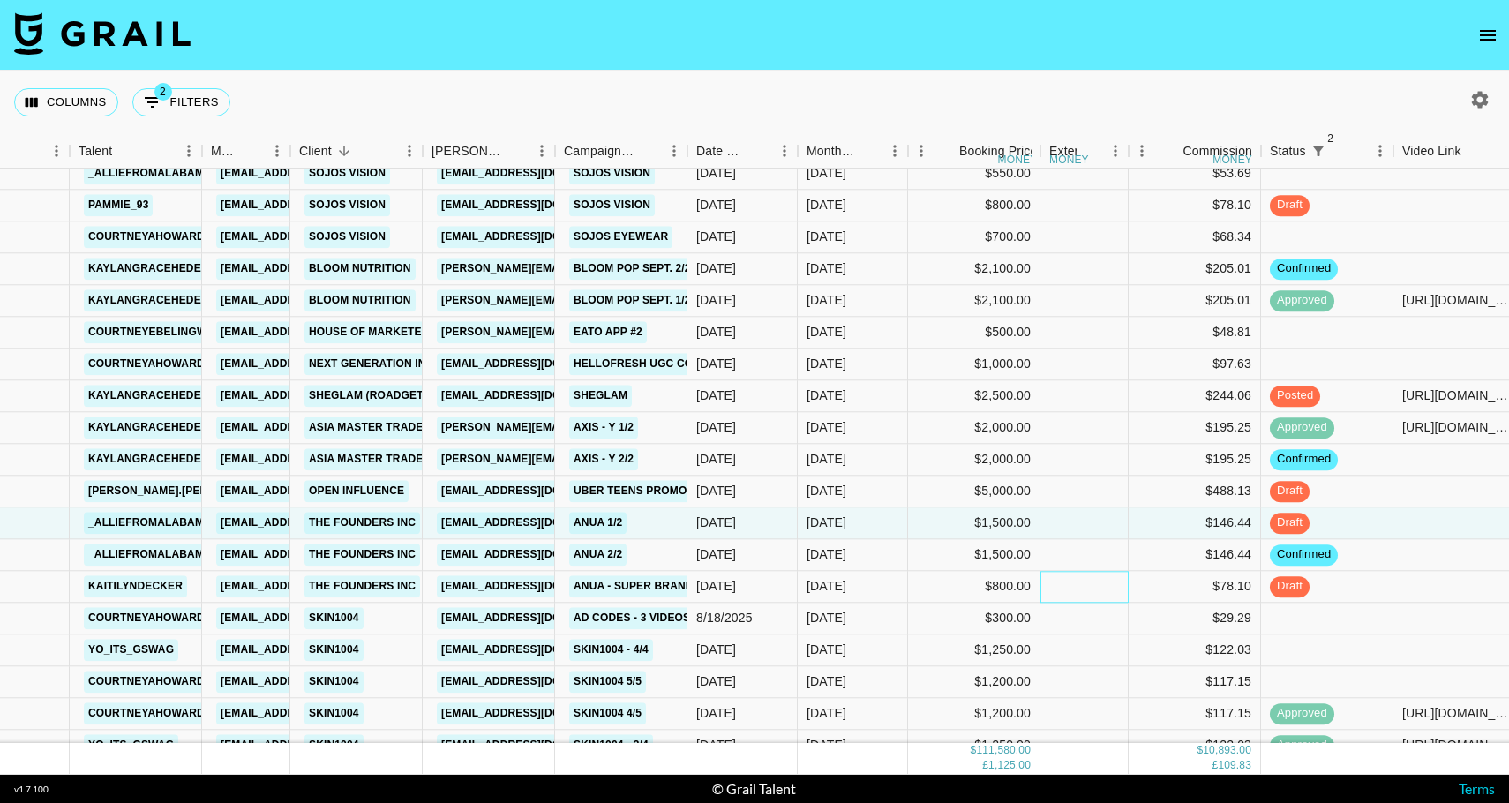
click at [1127, 586] on div at bounding box center [1084, 587] width 88 height 32
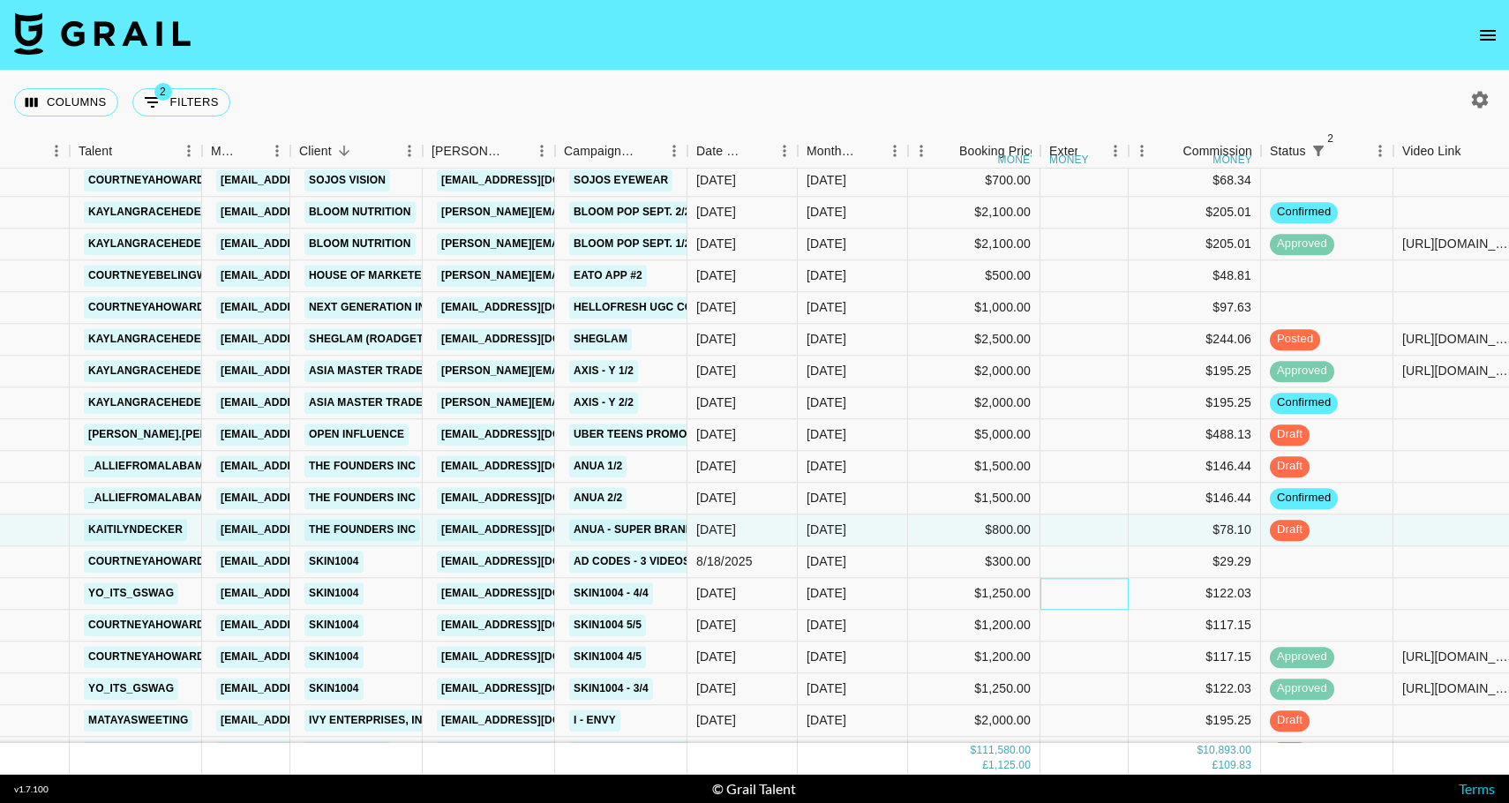
click at [1127, 586] on div at bounding box center [1084, 594] width 88 height 32
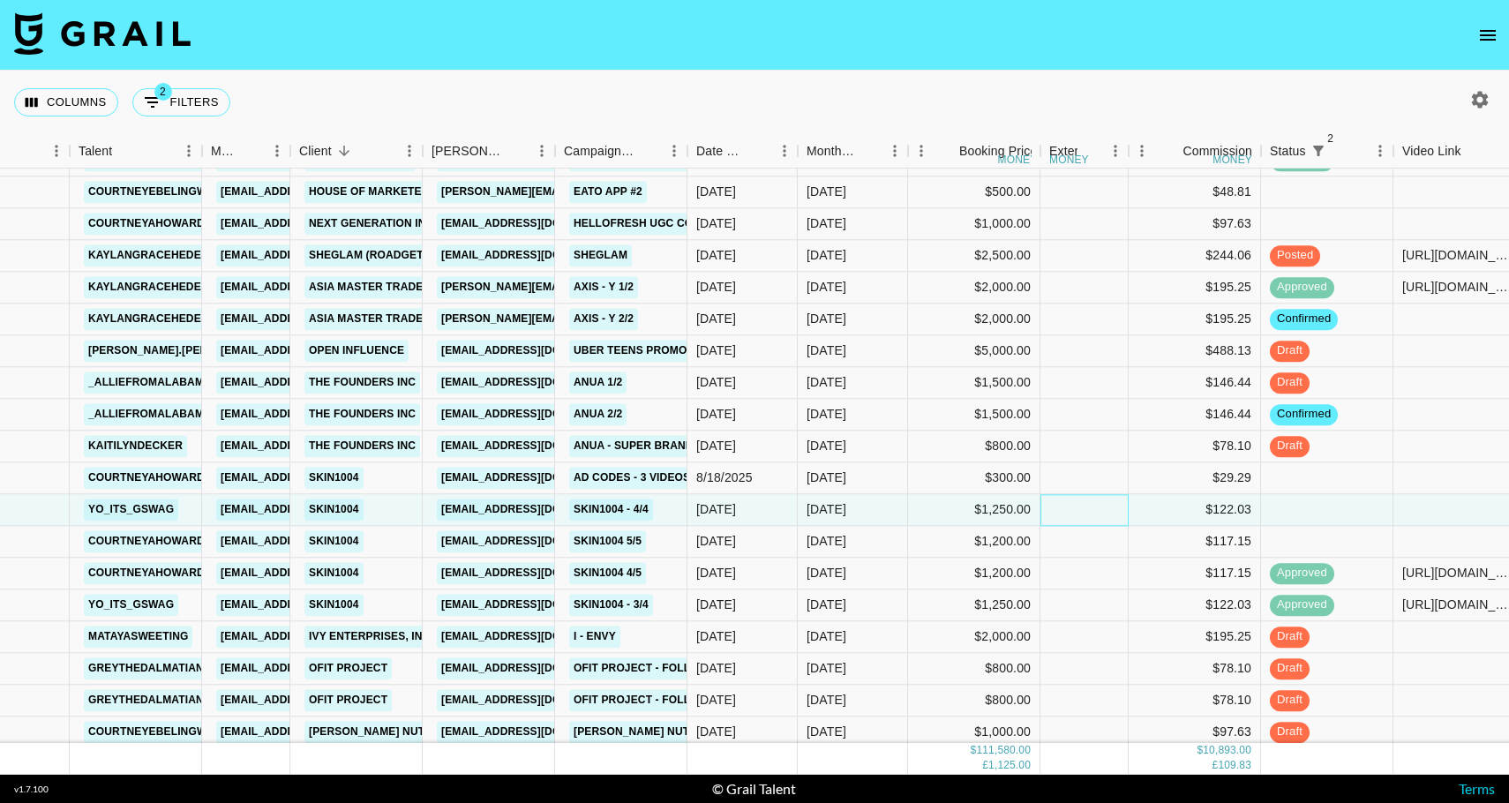
scroll to position [2165, 76]
click at [1125, 645] on div at bounding box center [1084, 636] width 88 height 32
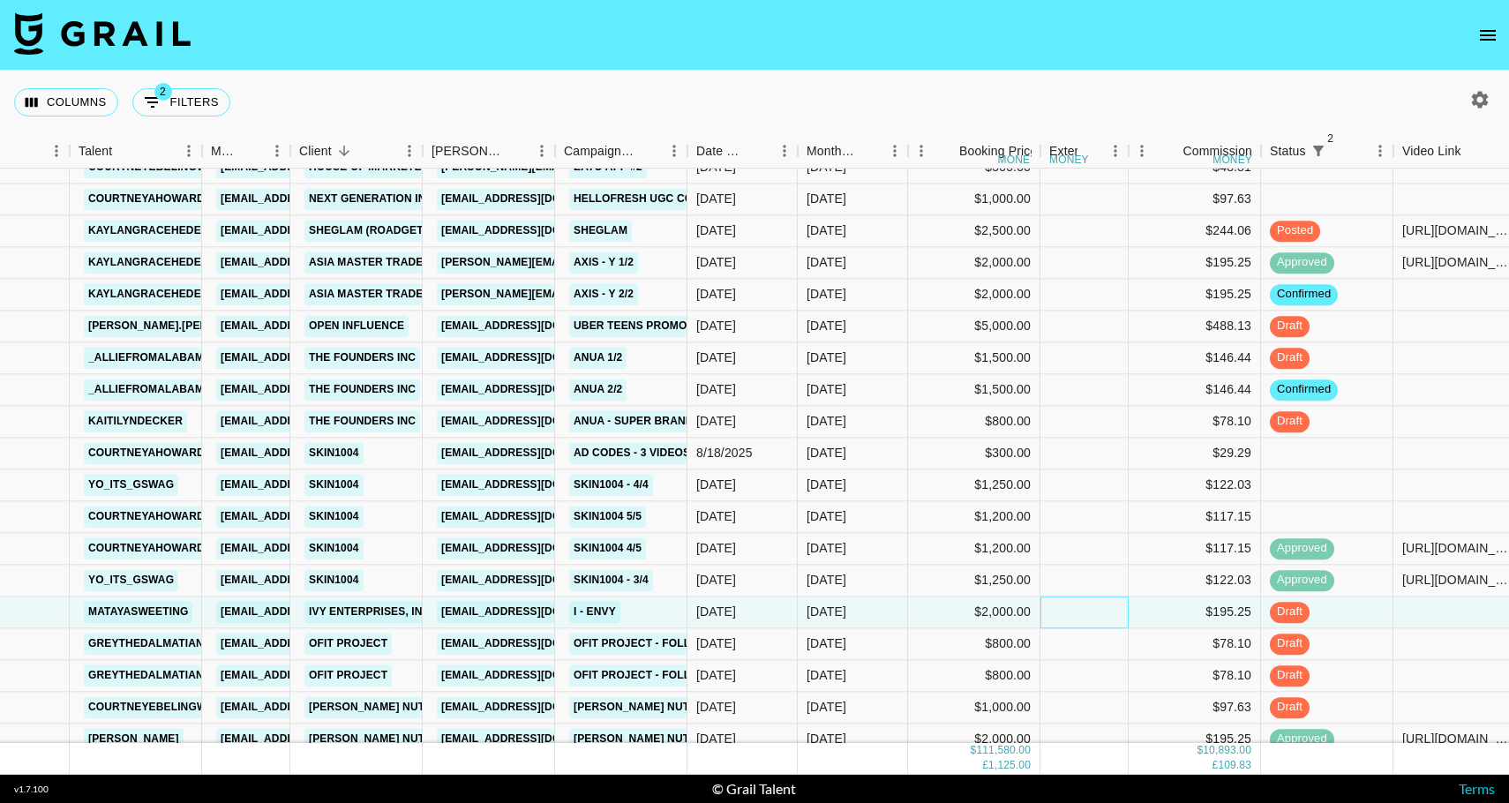
scroll to position [2193, 76]
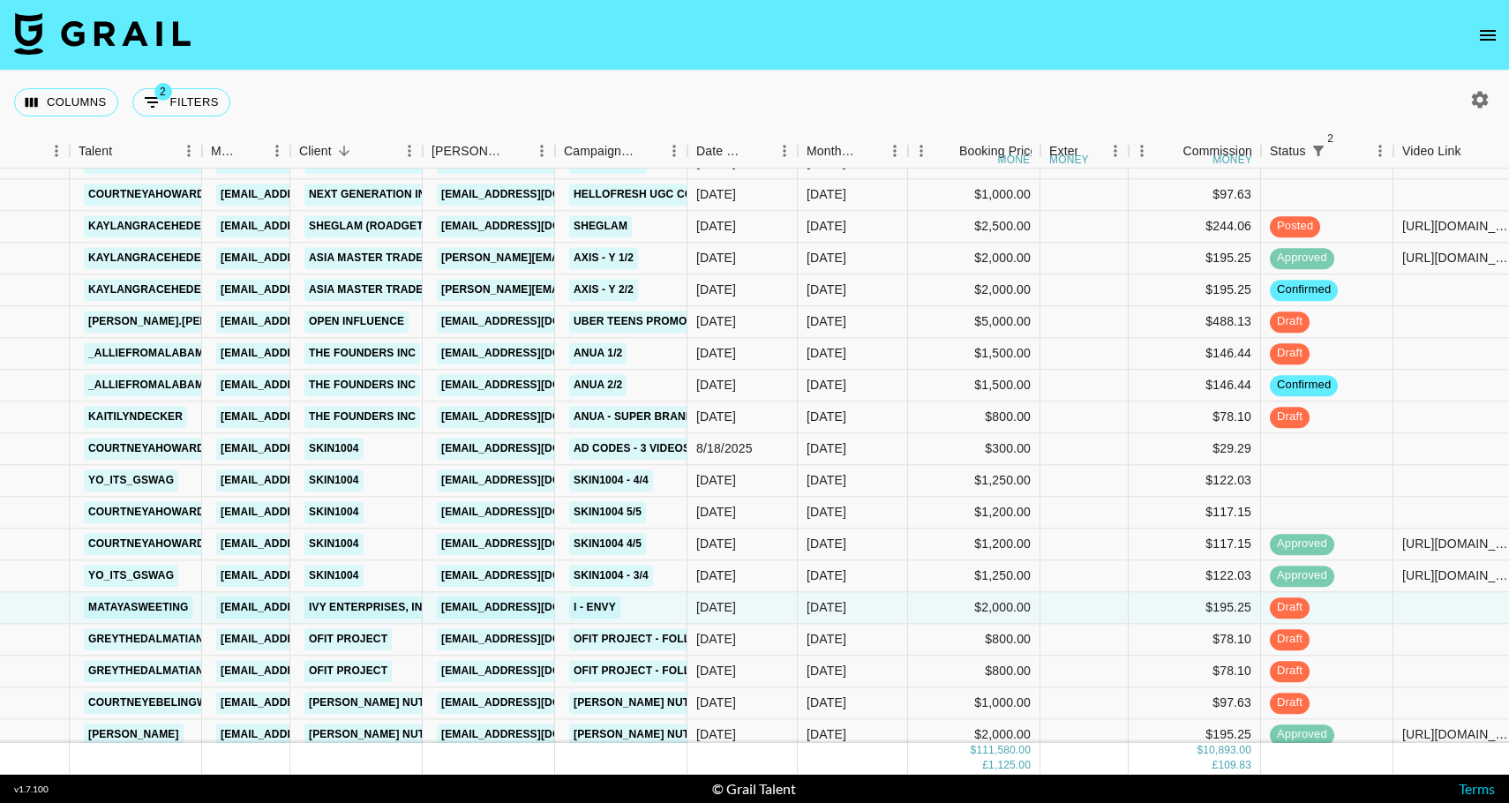
click at [1489, 42] on icon "open drawer" at bounding box center [1487, 35] width 21 height 21
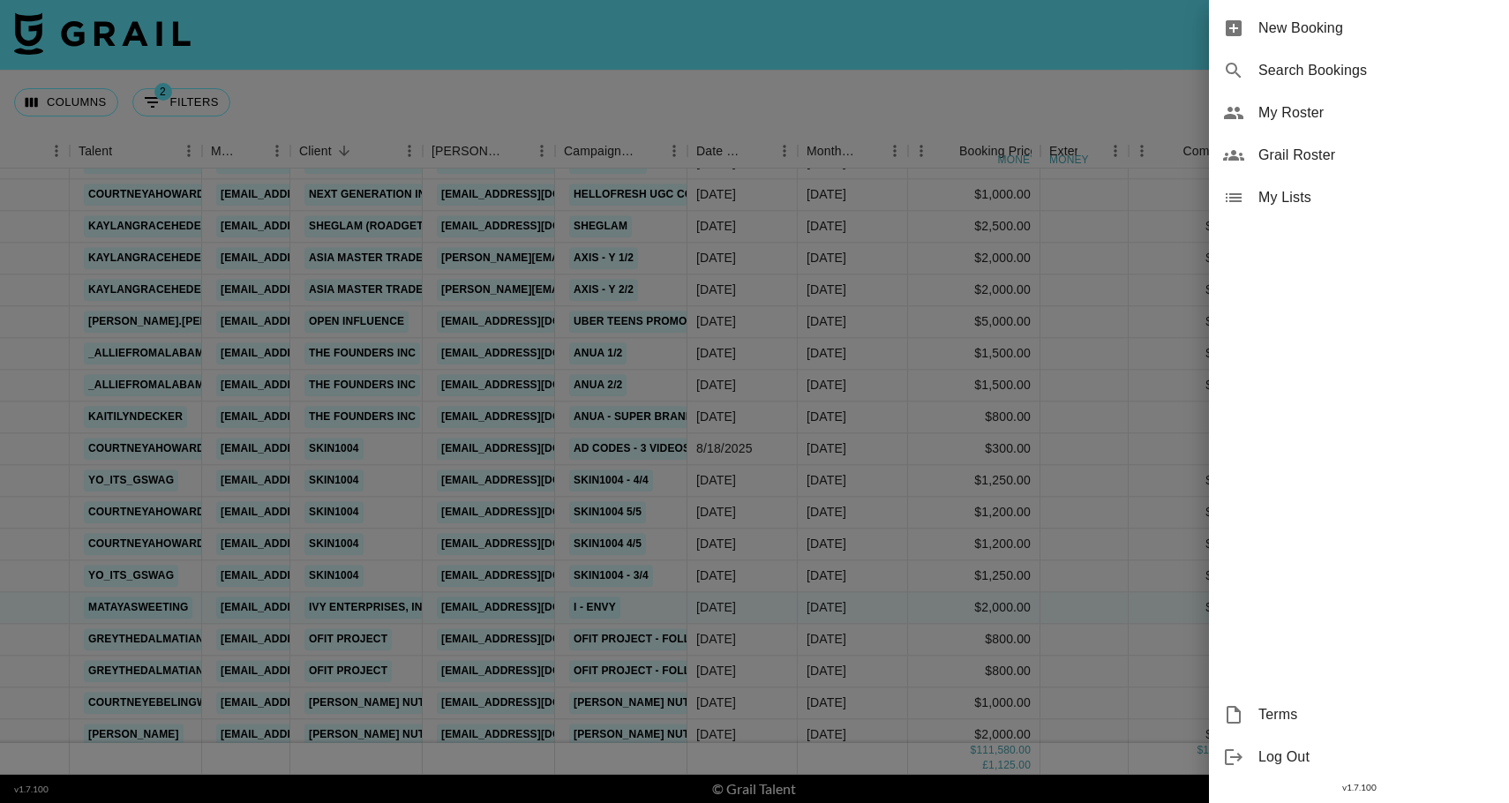
click at [1342, 124] on div "My Roster" at bounding box center [1359, 113] width 300 height 42
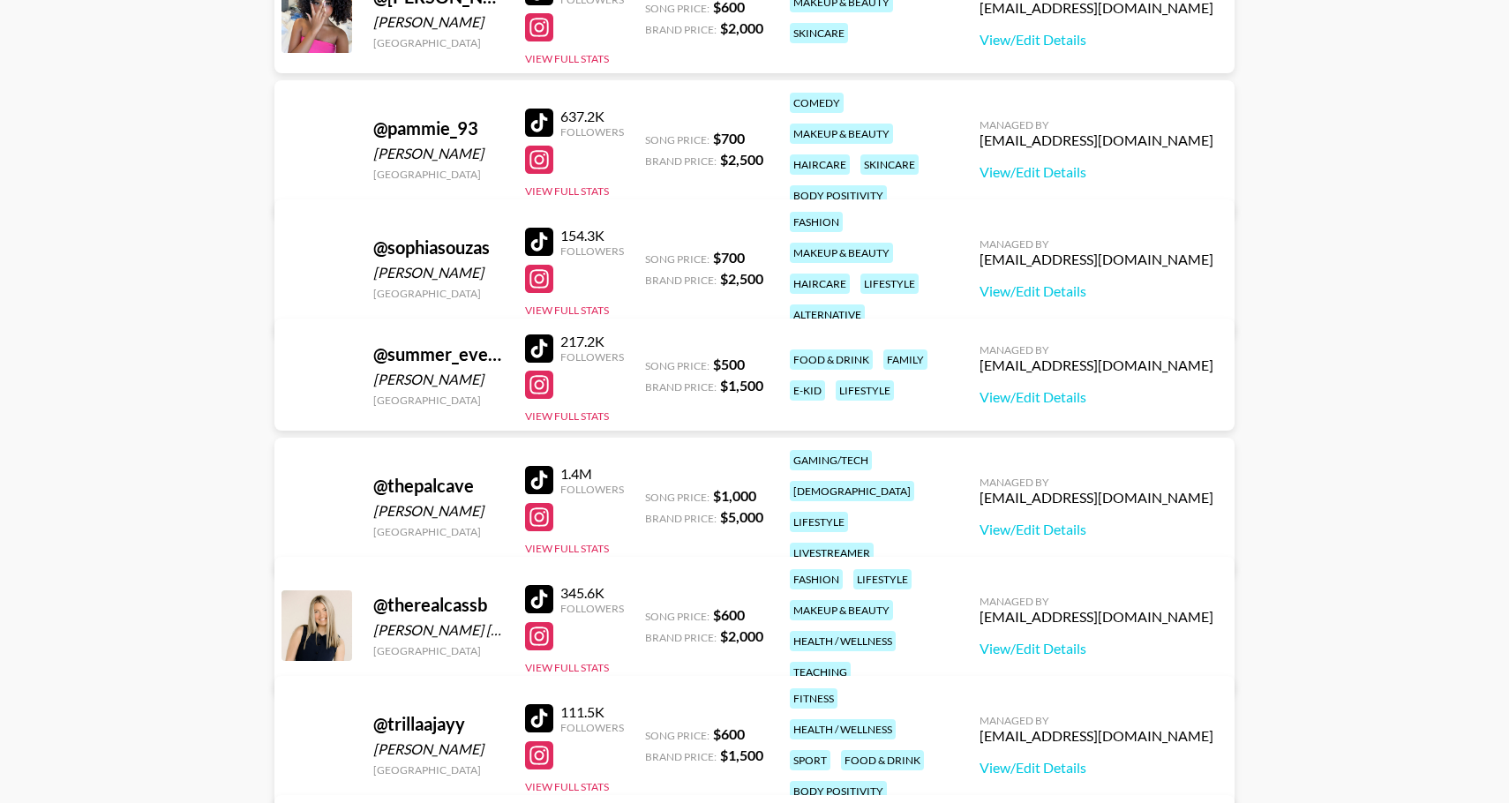
scroll to position [1852, 0]
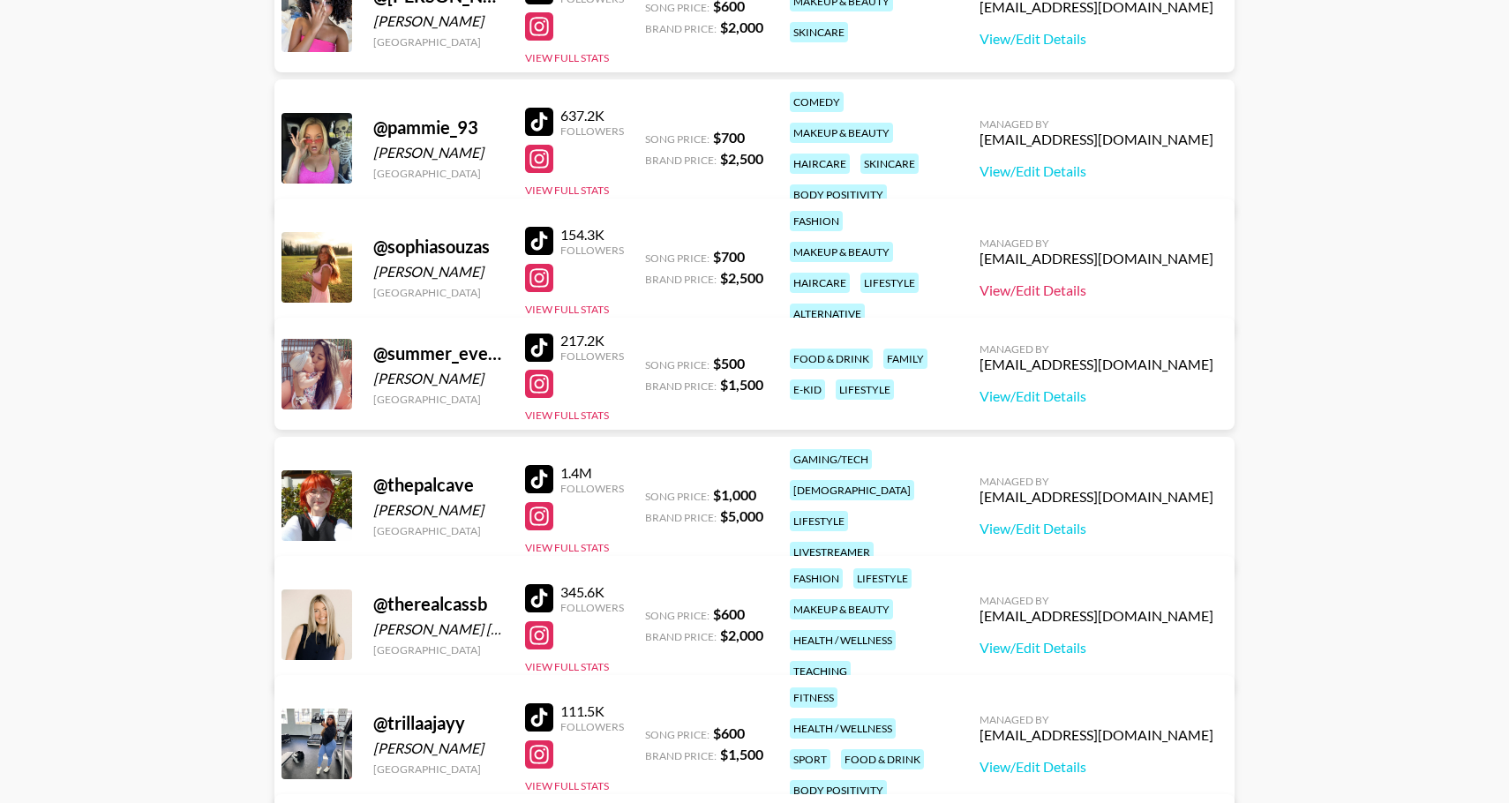
click at [1143, 281] on link "View/Edit Details" at bounding box center [1096, 290] width 234 height 18
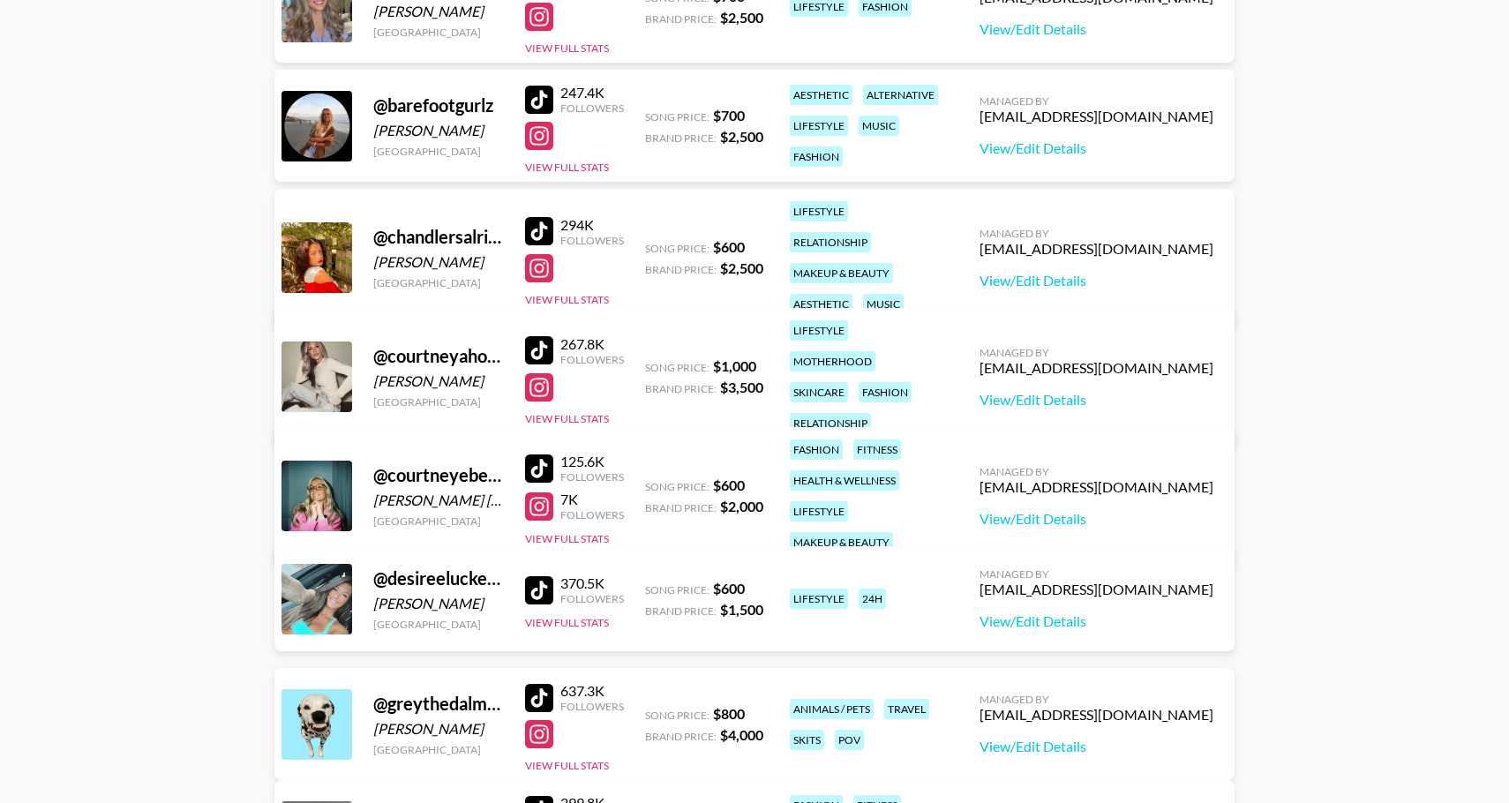
scroll to position [0, 0]
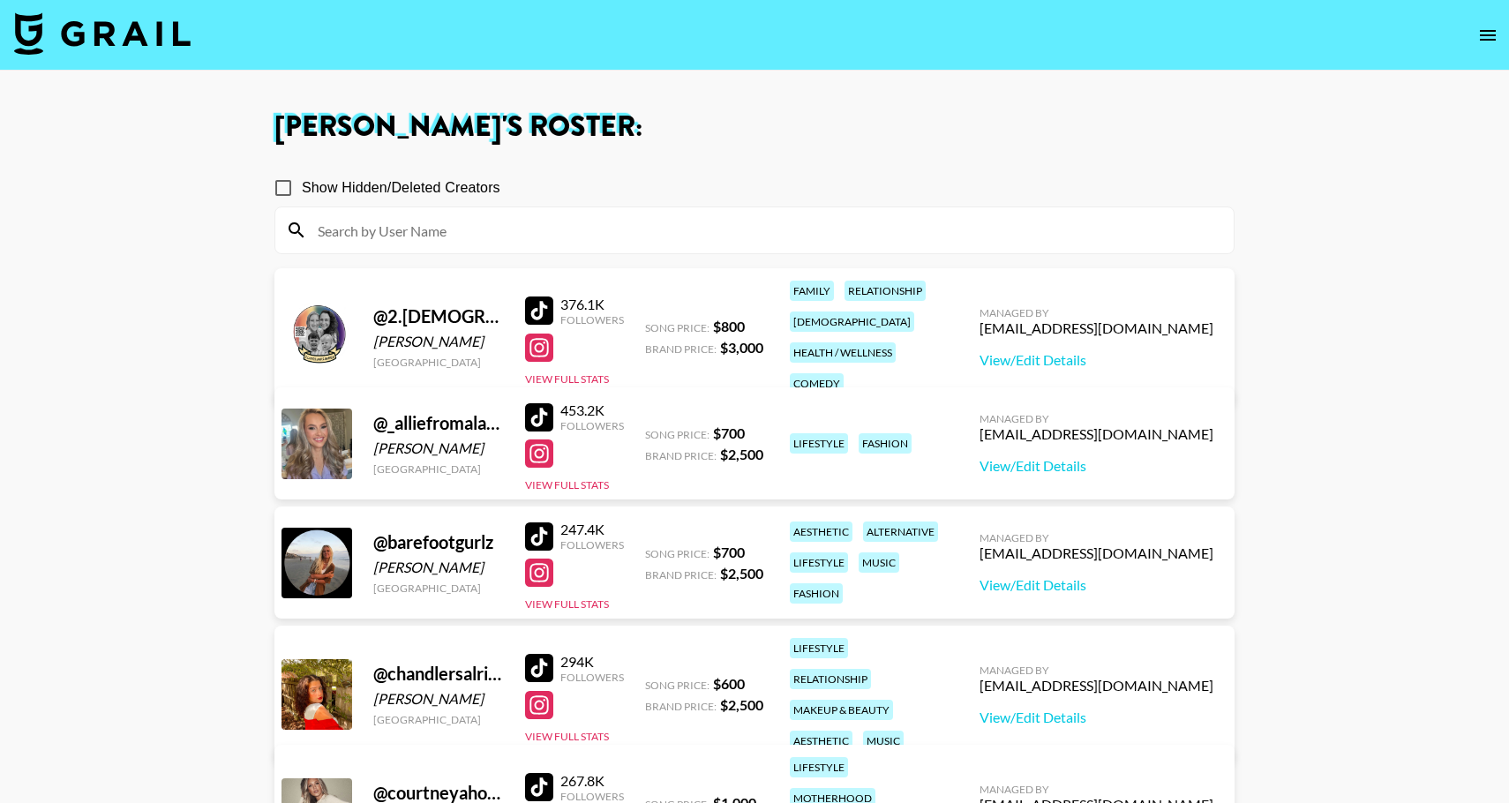
click at [103, 23] on img at bounding box center [102, 33] width 176 height 42
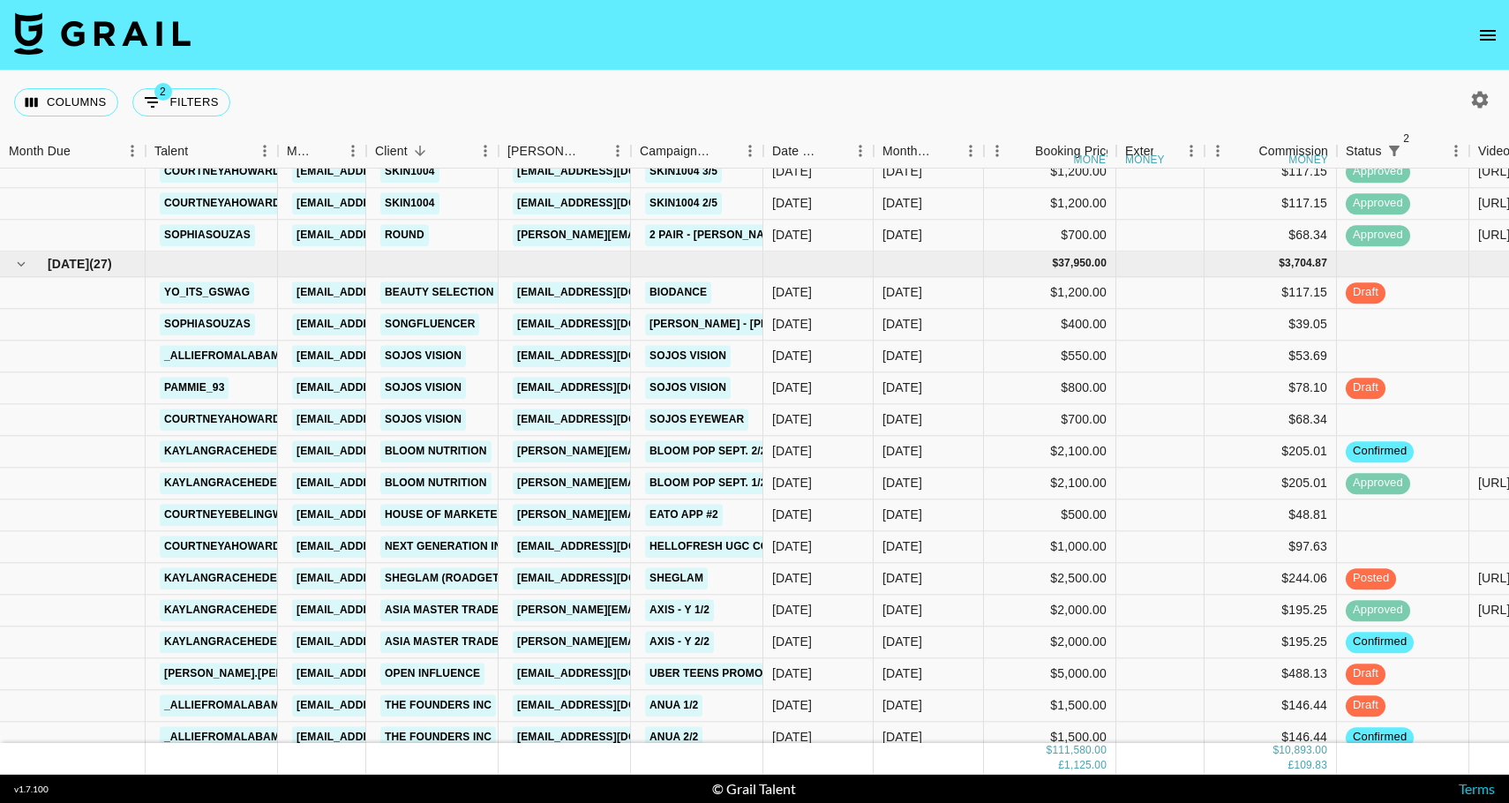
scroll to position [1851, 0]
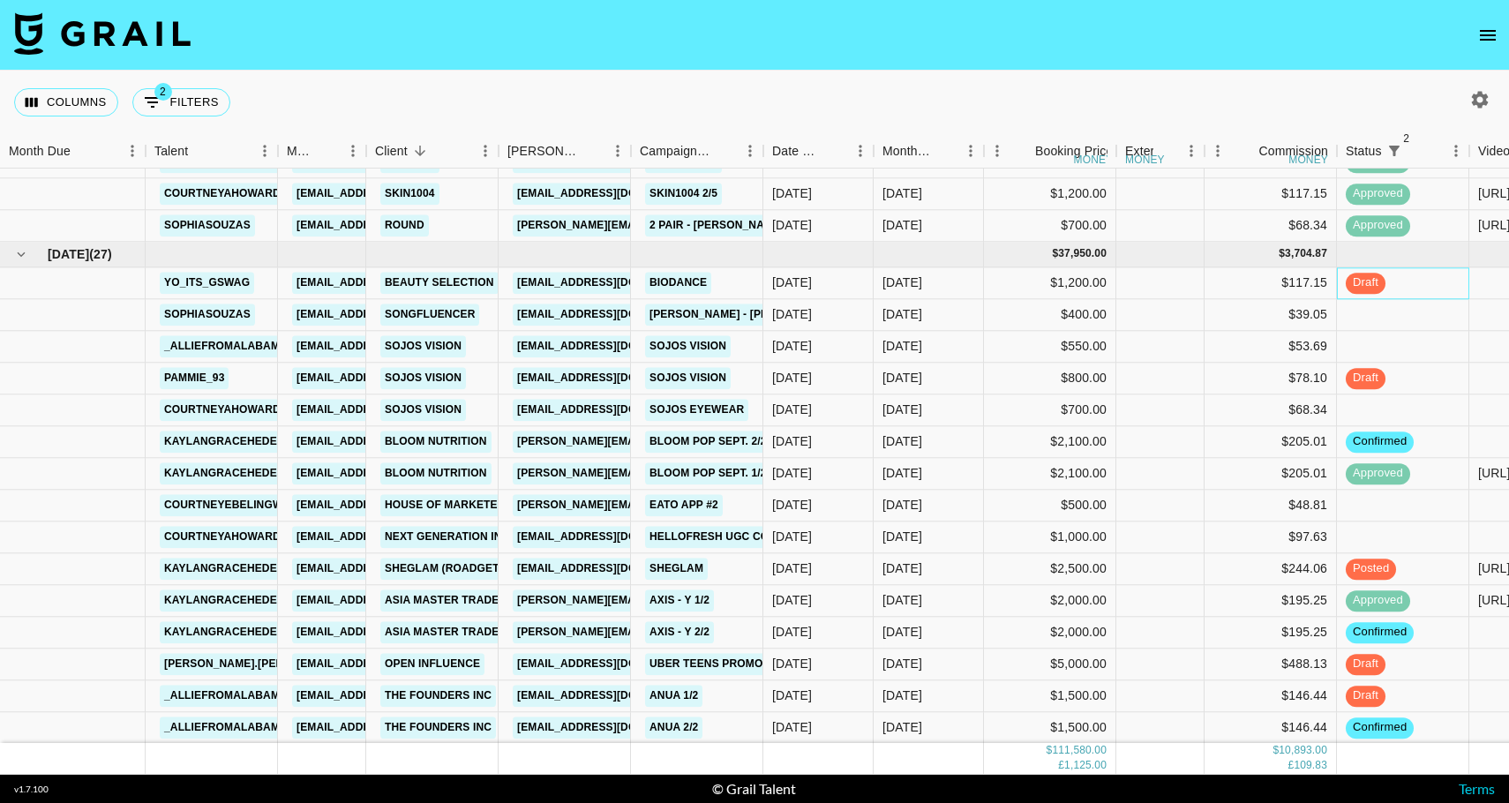
click at [1447, 278] on div "draft" at bounding box center [1403, 283] width 132 height 32
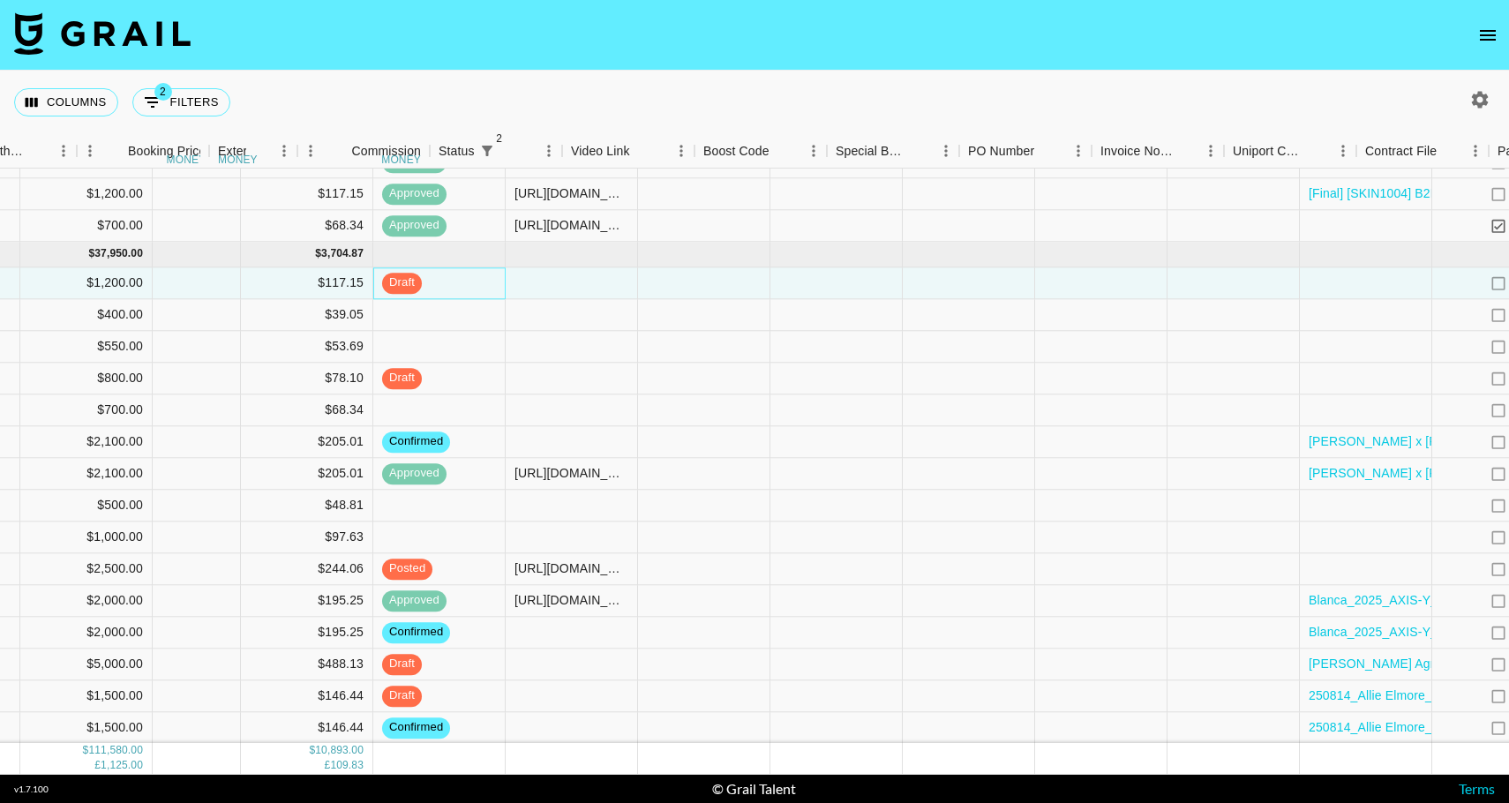
scroll to position [1851, 1354]
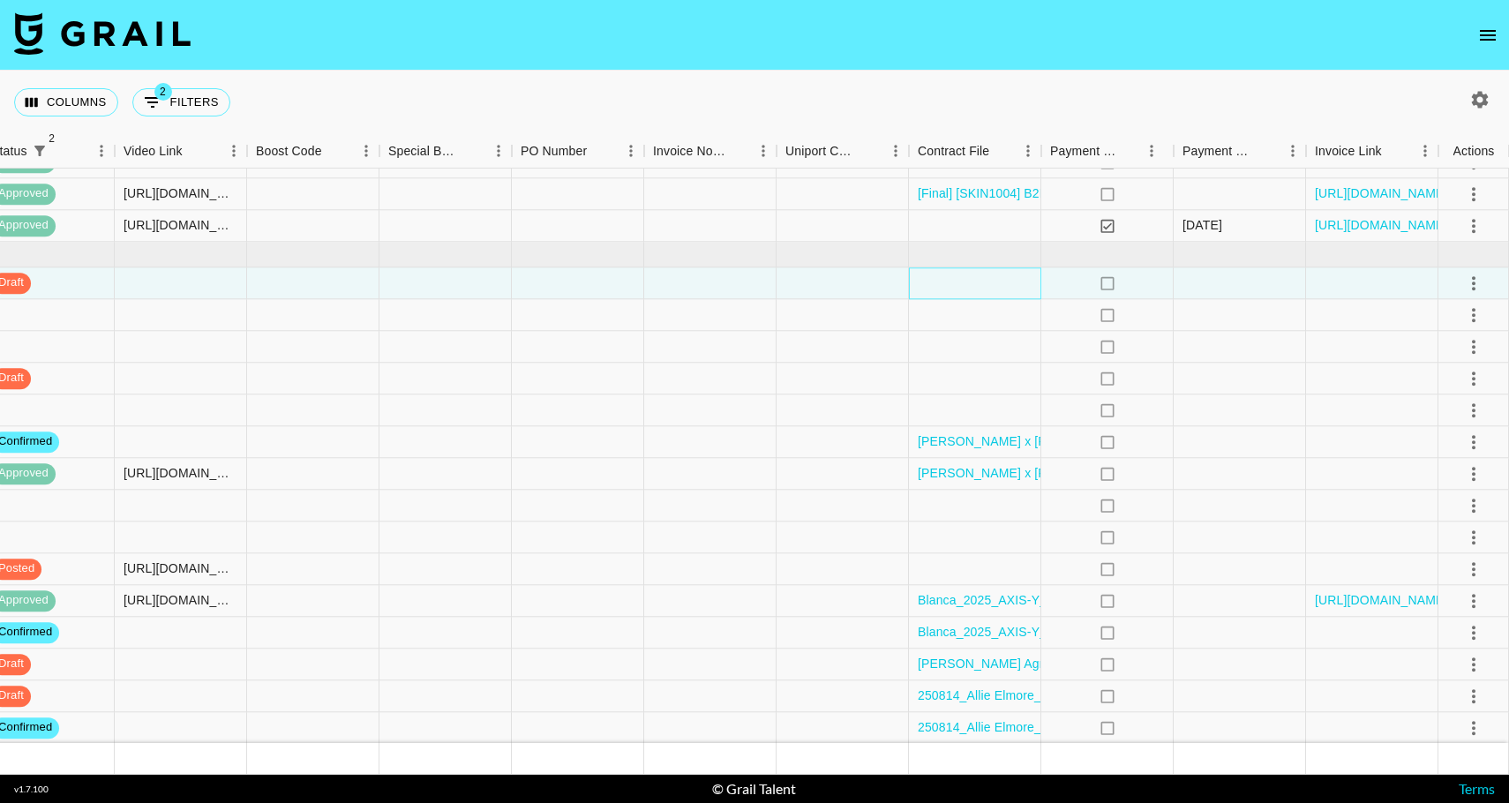
click at [973, 281] on div at bounding box center [975, 283] width 132 height 32
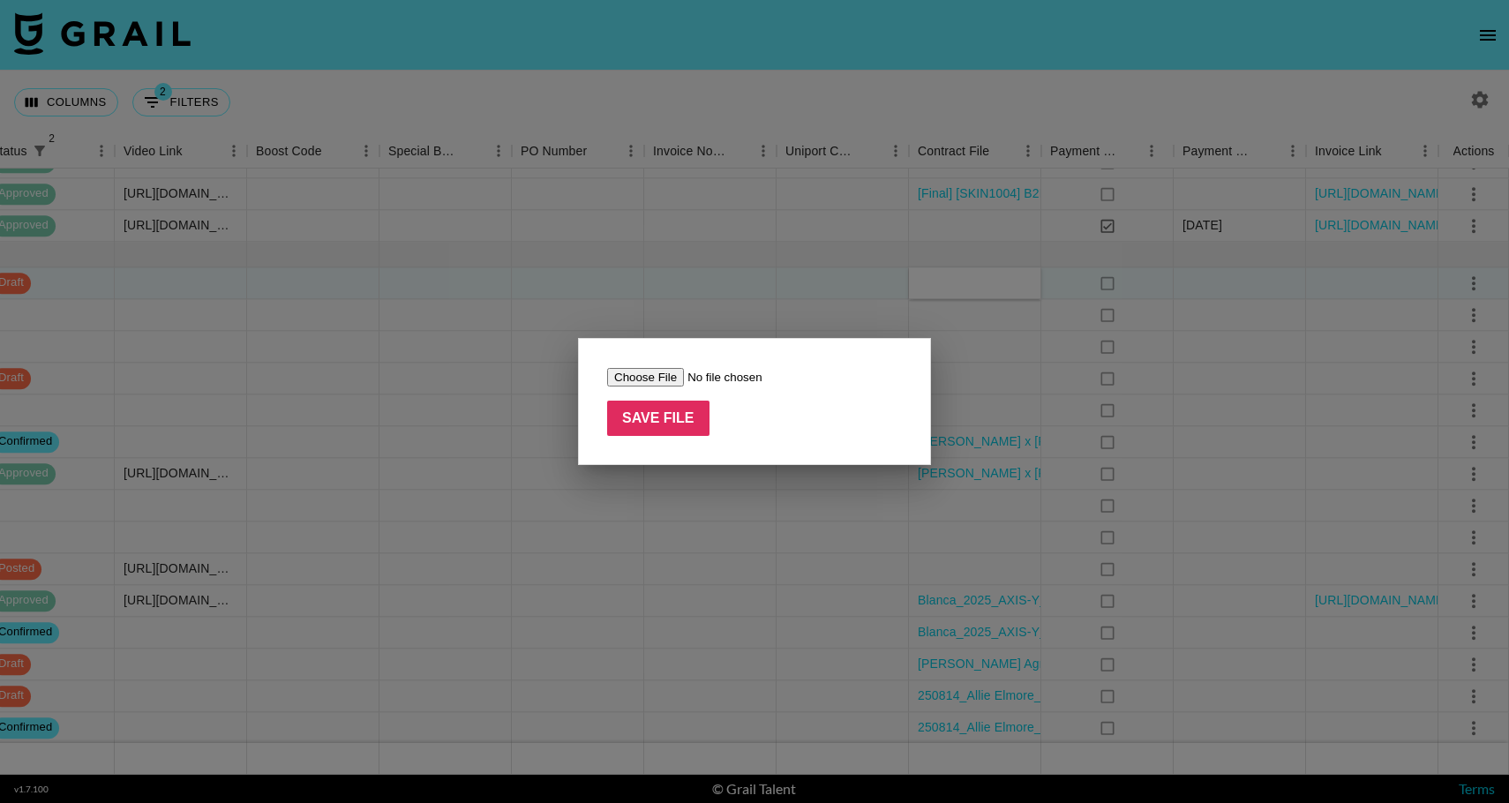
click at [643, 378] on input "file" at bounding box center [718, 377] width 223 height 19
type input "C:\fakepath\Paid Contents Agreement_yo_its_gswag(25.08) (1).pdf"
click at [648, 419] on input "Save File" at bounding box center [658, 418] width 102 height 35
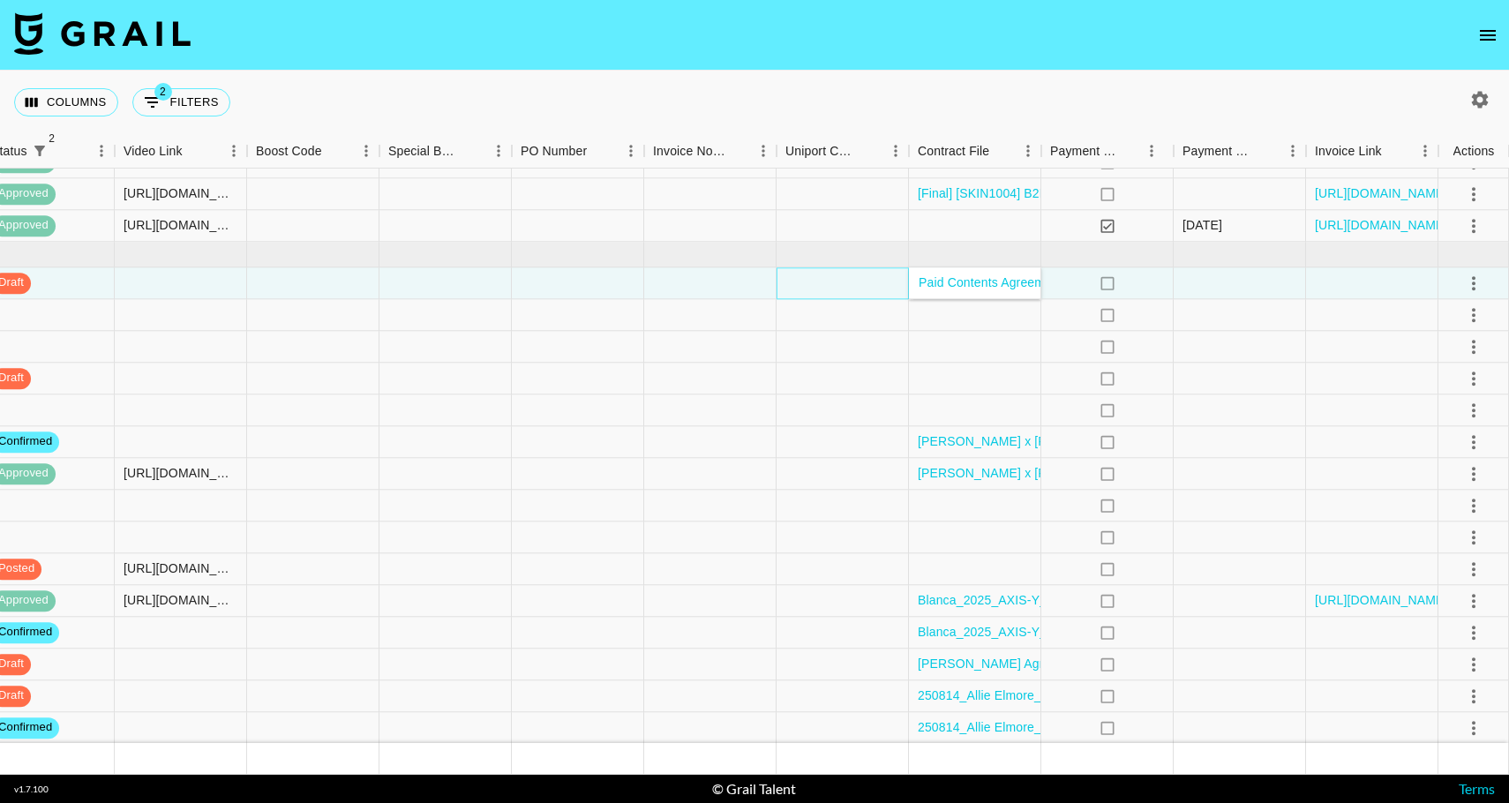
click at [823, 290] on div at bounding box center [842, 283] width 132 height 32
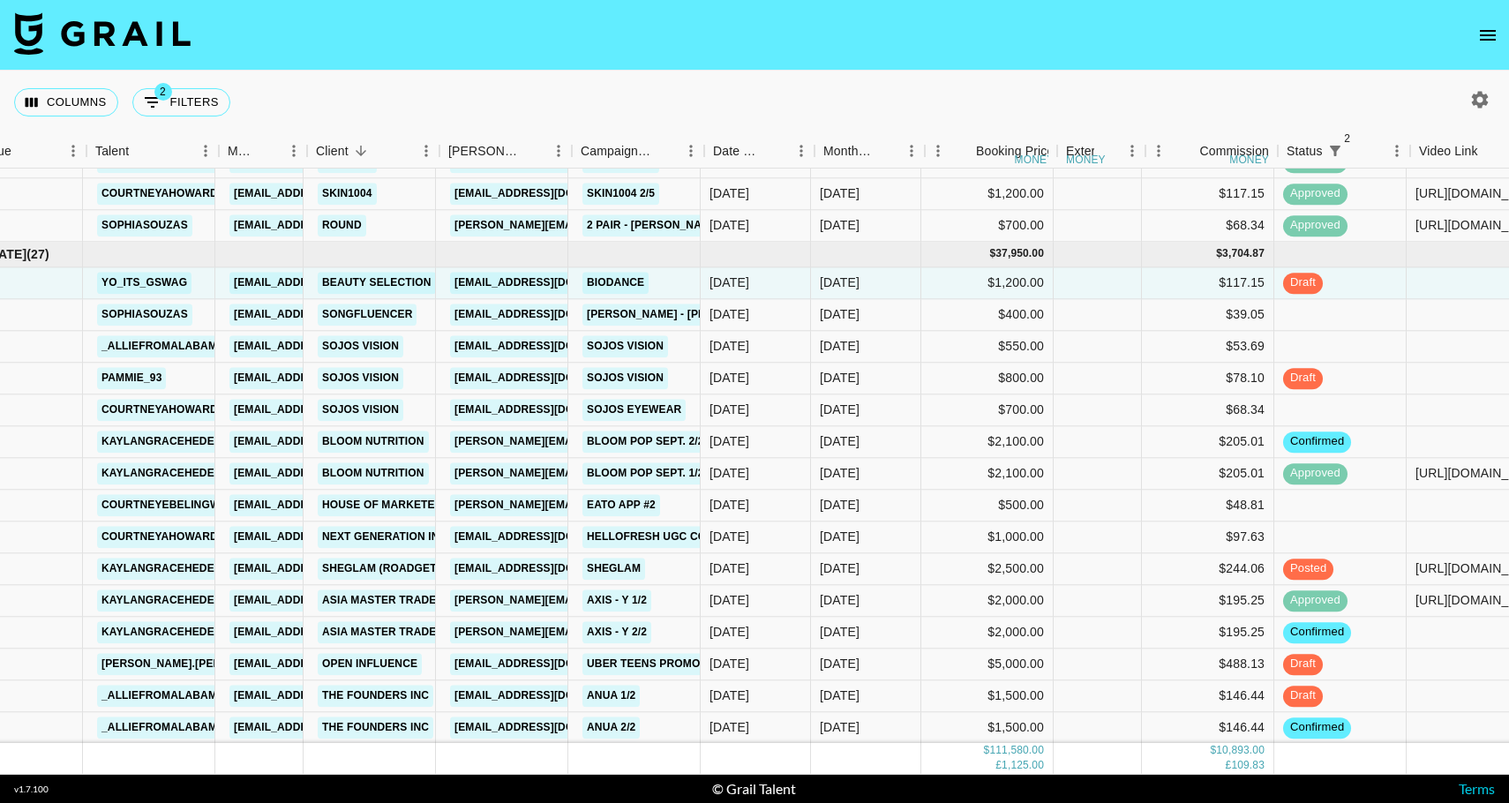
scroll to position [1851, 58]
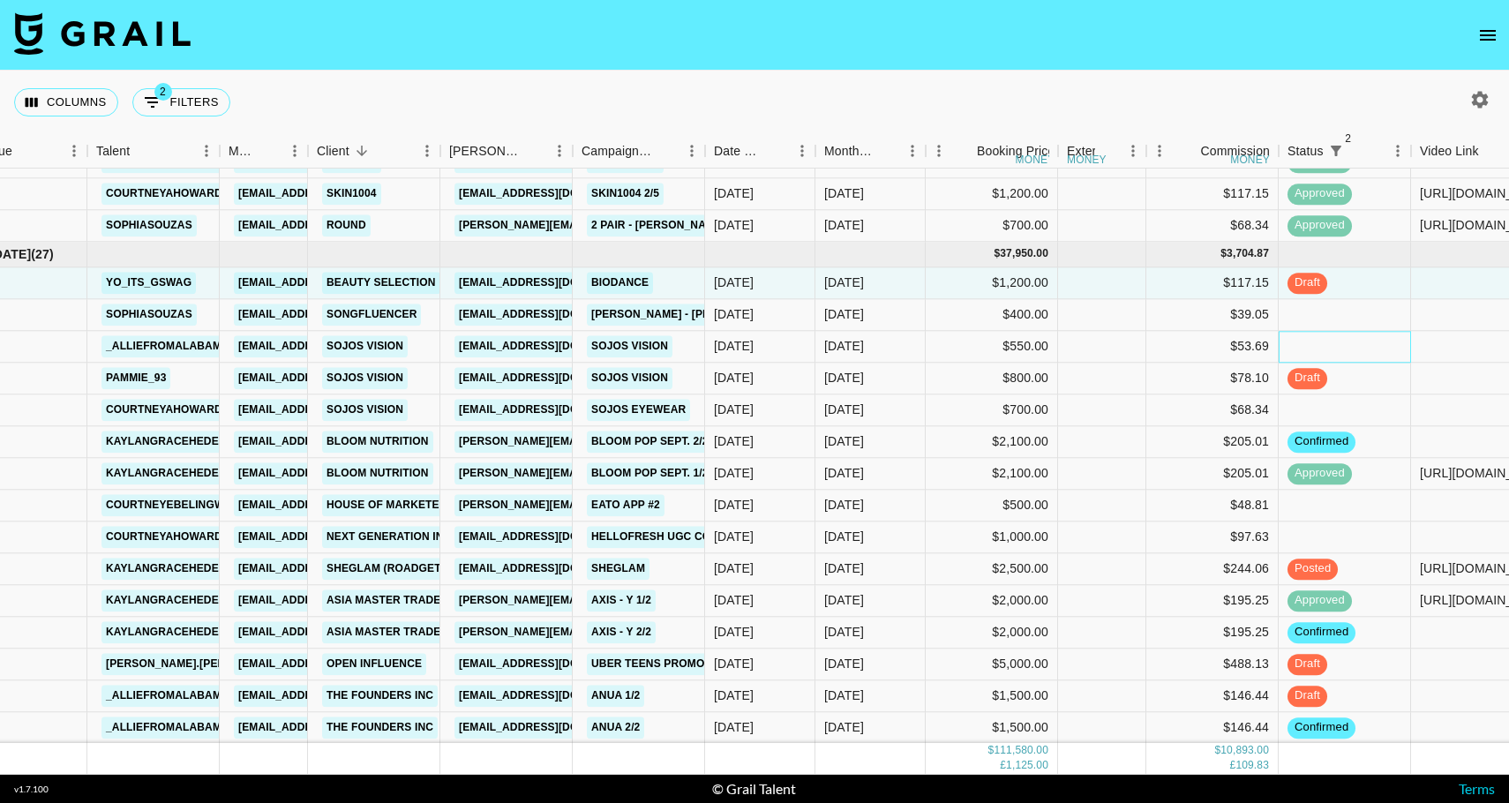
click at [1337, 353] on div at bounding box center [1344, 347] width 132 height 32
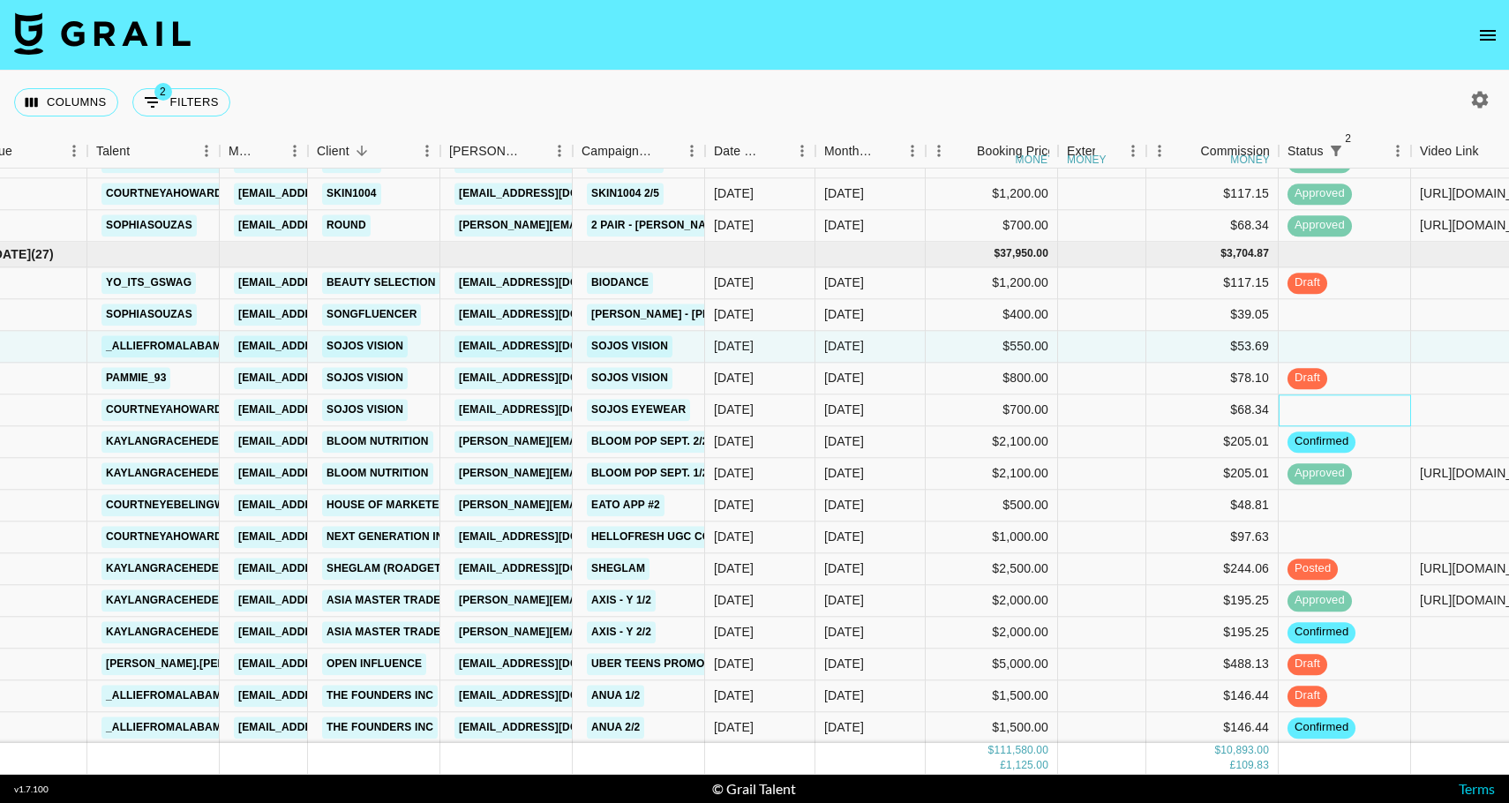
click at [1371, 399] on div at bounding box center [1344, 410] width 132 height 32
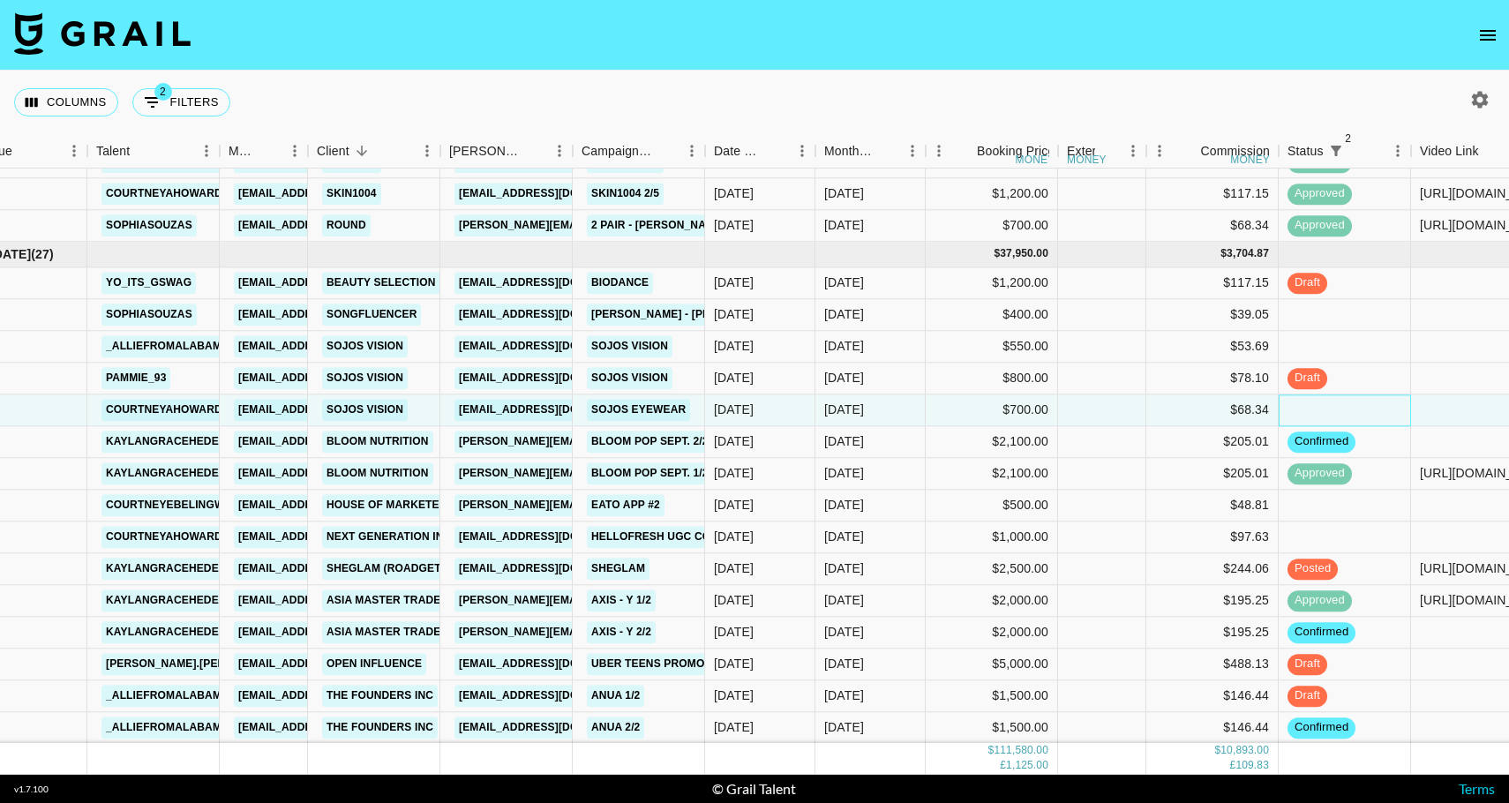
scroll to position [1868, 58]
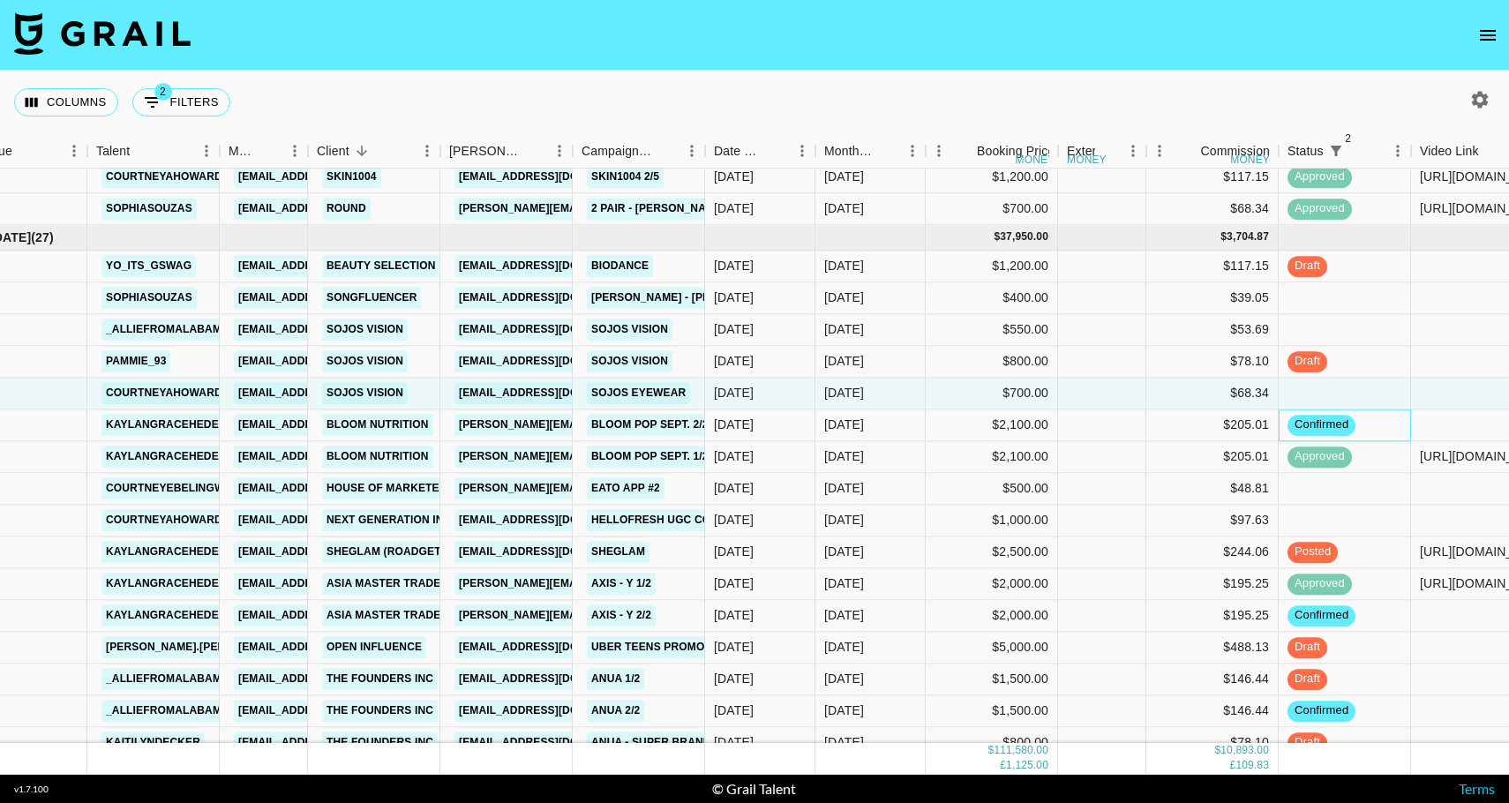
click at [1375, 415] on div "confirmed" at bounding box center [1344, 425] width 132 height 32
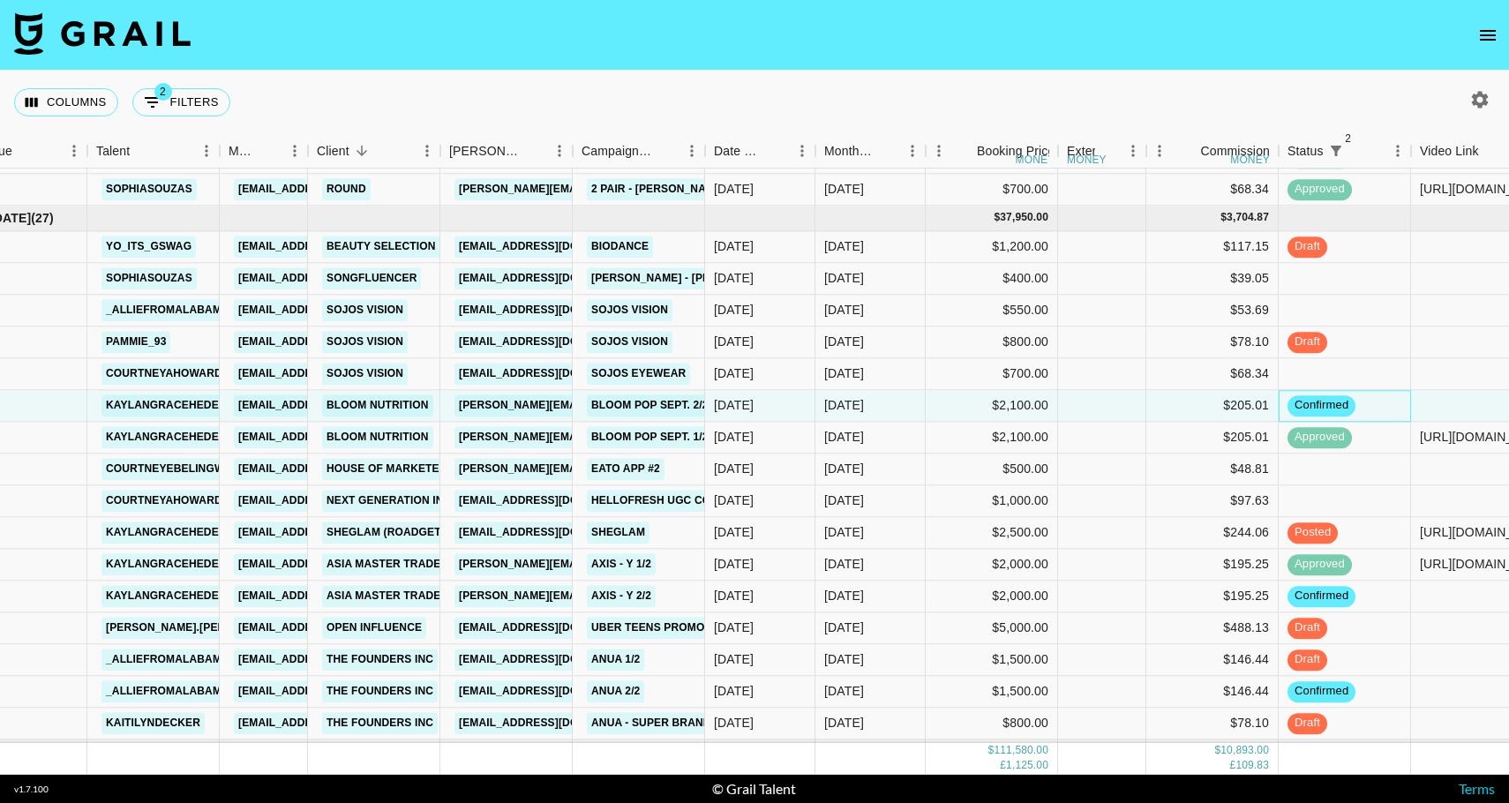
scroll to position [1888, 58]
click at [1369, 461] on div at bounding box center [1344, 469] width 132 height 32
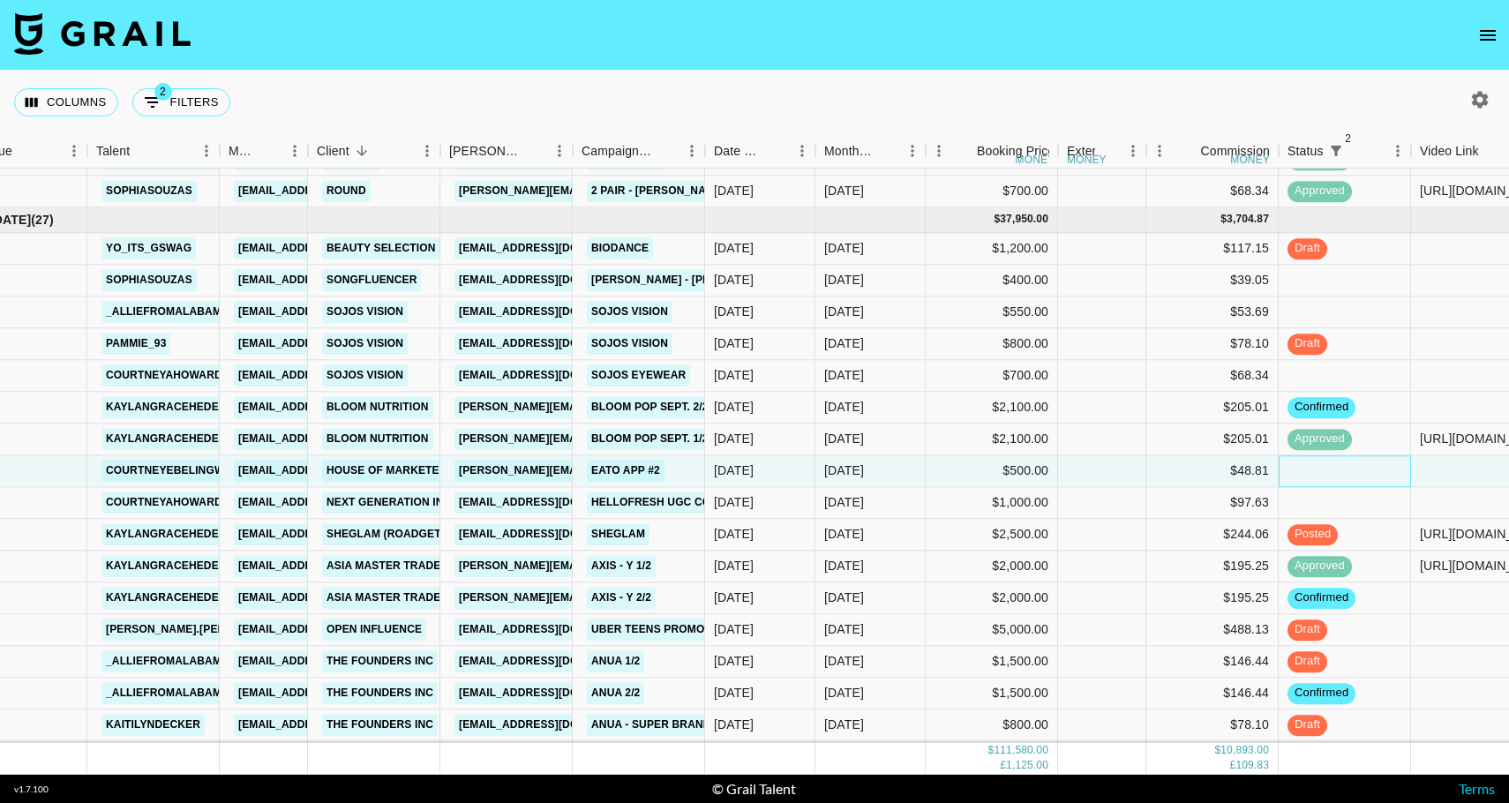
scroll to position [1887, 58]
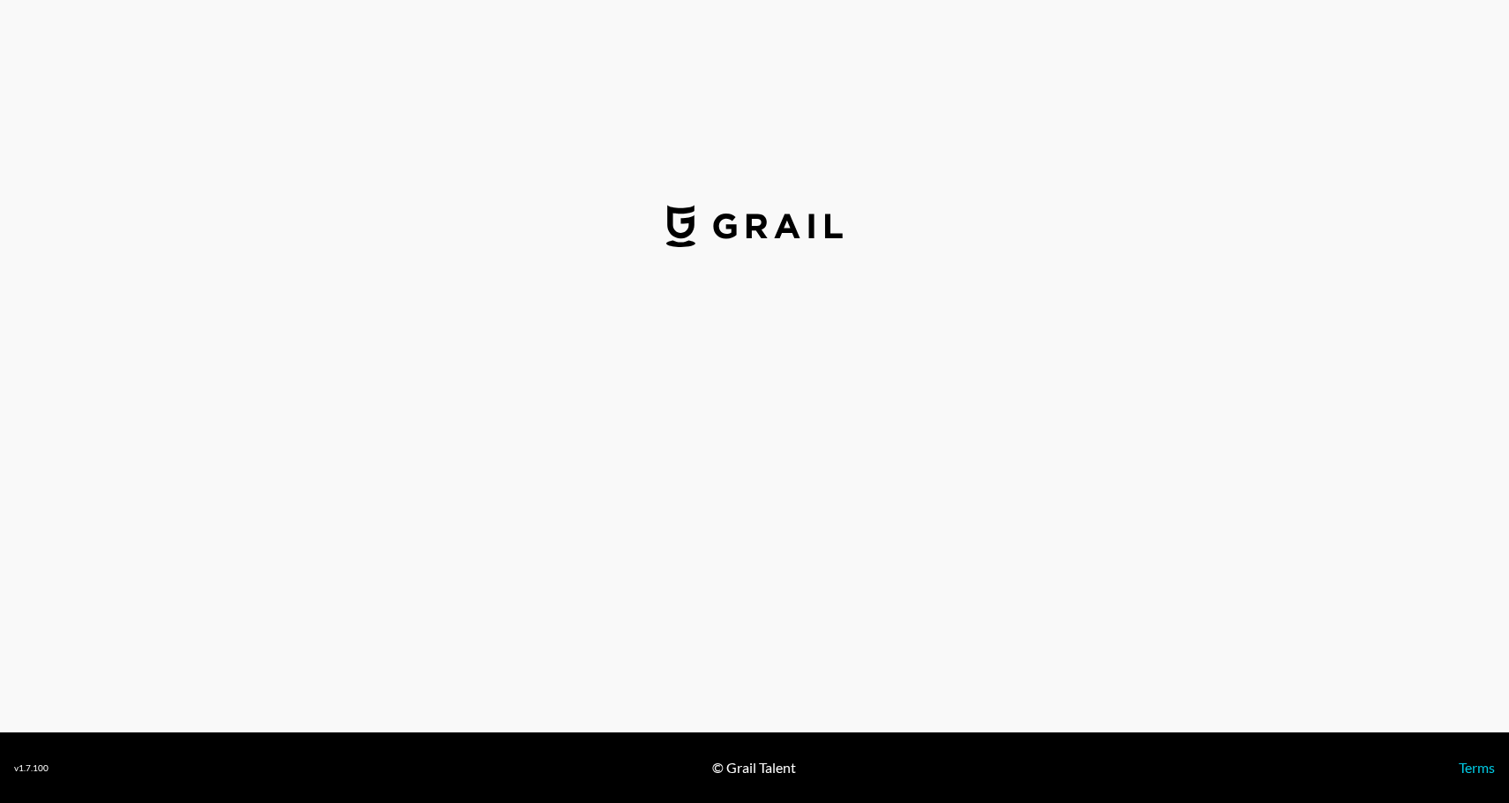
select select "USD"
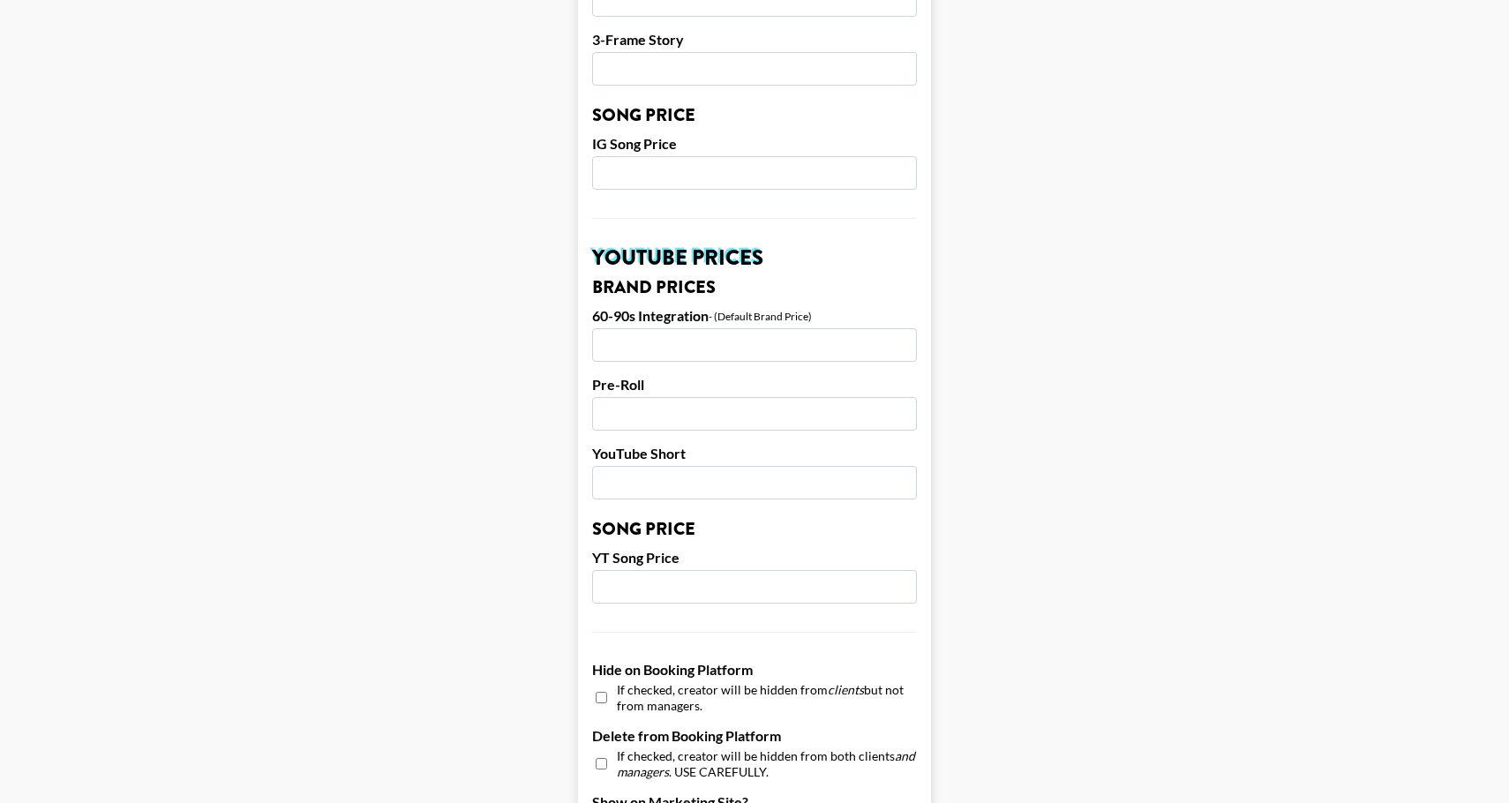
scroll to position [1591, 0]
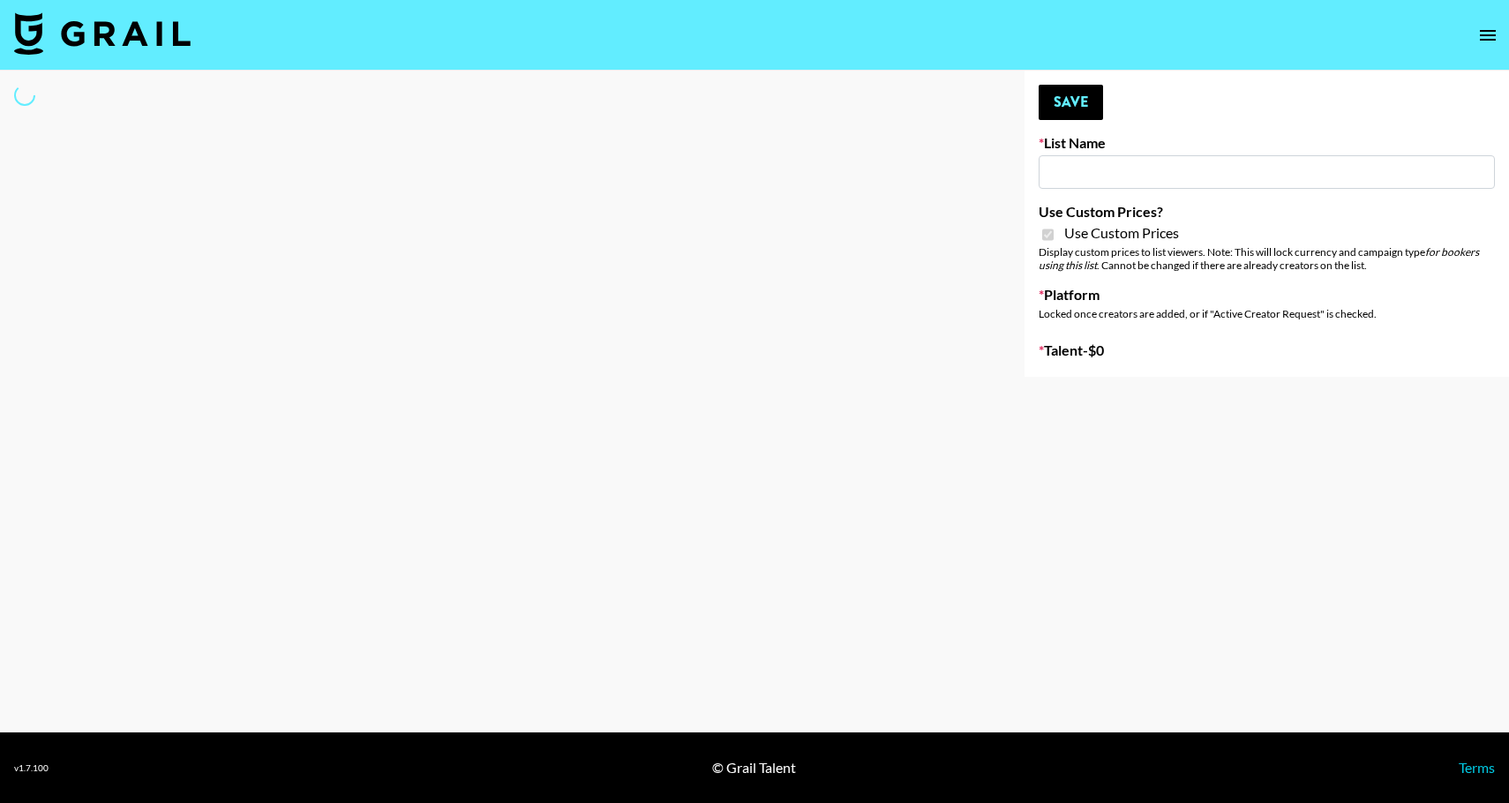
type input "House of Fab (9th Sept)"
checkbox input "true"
select select "Brand"
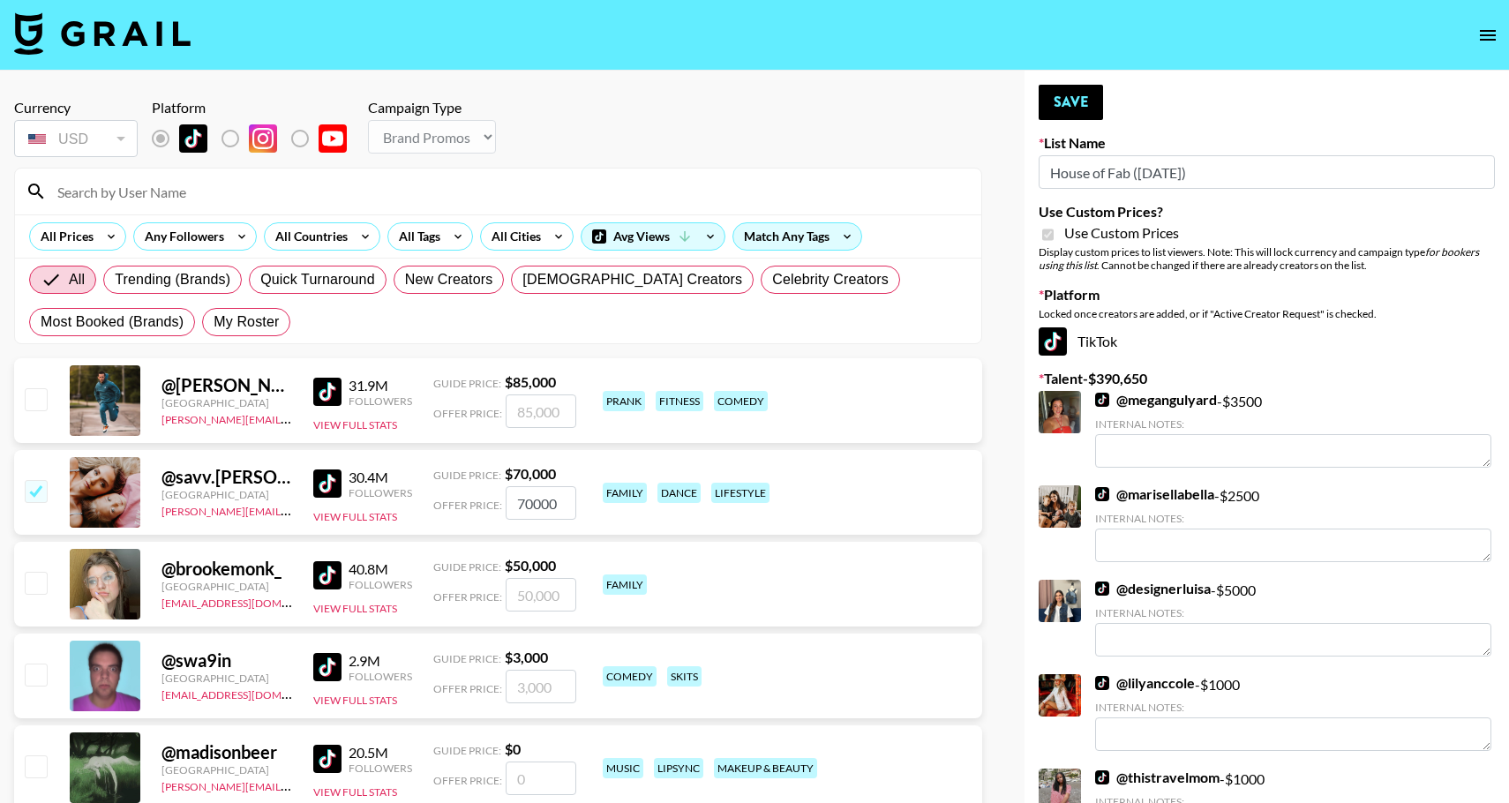
click at [92, 192] on input at bounding box center [509, 191] width 924 height 28
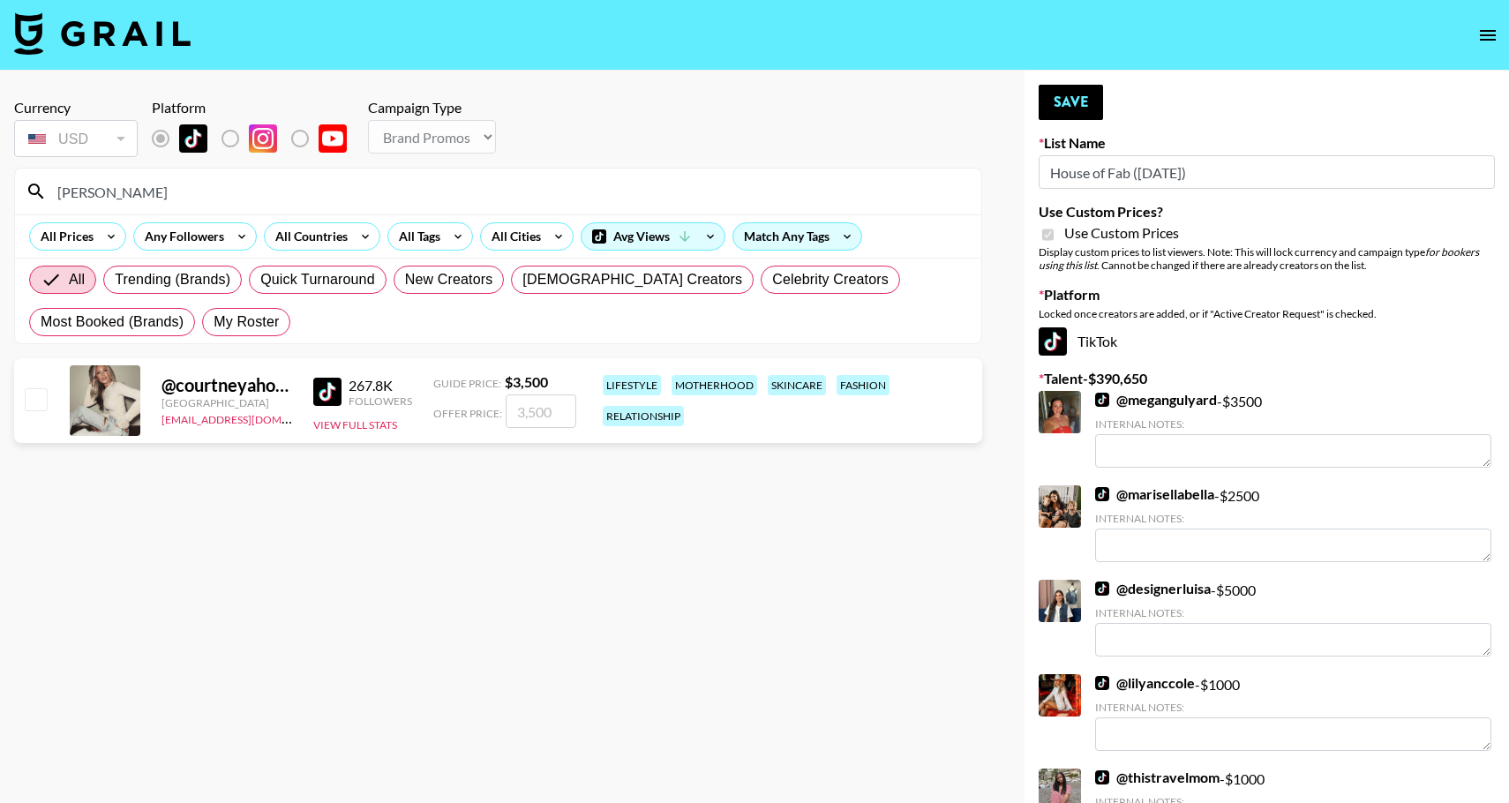
type input "courtneyaho"
click at [44, 412] on div at bounding box center [34, 401] width 27 height 30
click at [41, 409] on input "checkbox" at bounding box center [35, 398] width 21 height 21
checkbox input "true"
drag, startPoint x: 559, startPoint y: 409, endPoint x: 521, endPoint y: 409, distance: 37.9
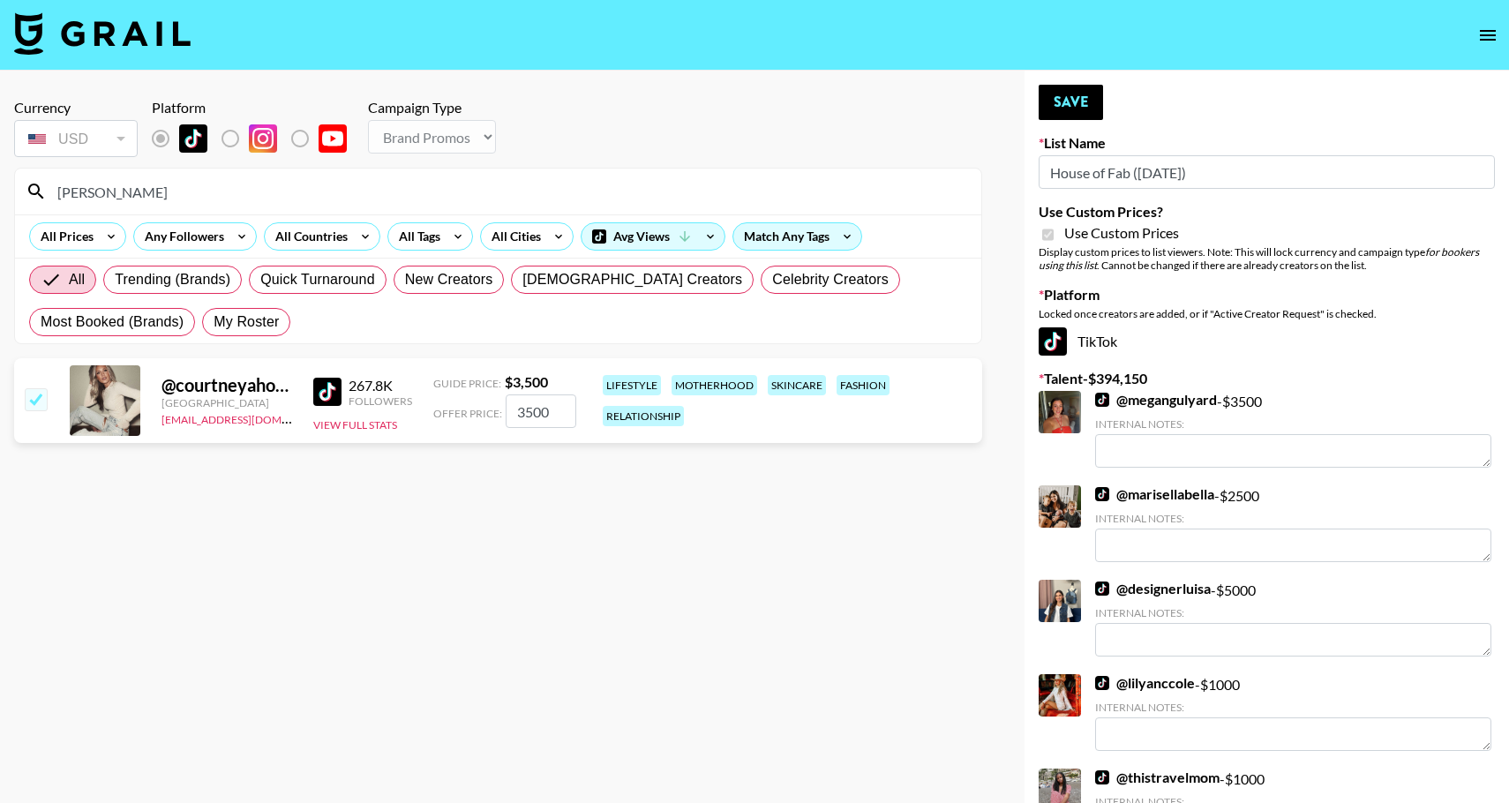
click at [521, 409] on input "3500" at bounding box center [541, 411] width 71 height 34
type input "3000"
click at [1080, 98] on button "Save" at bounding box center [1070, 102] width 64 height 35
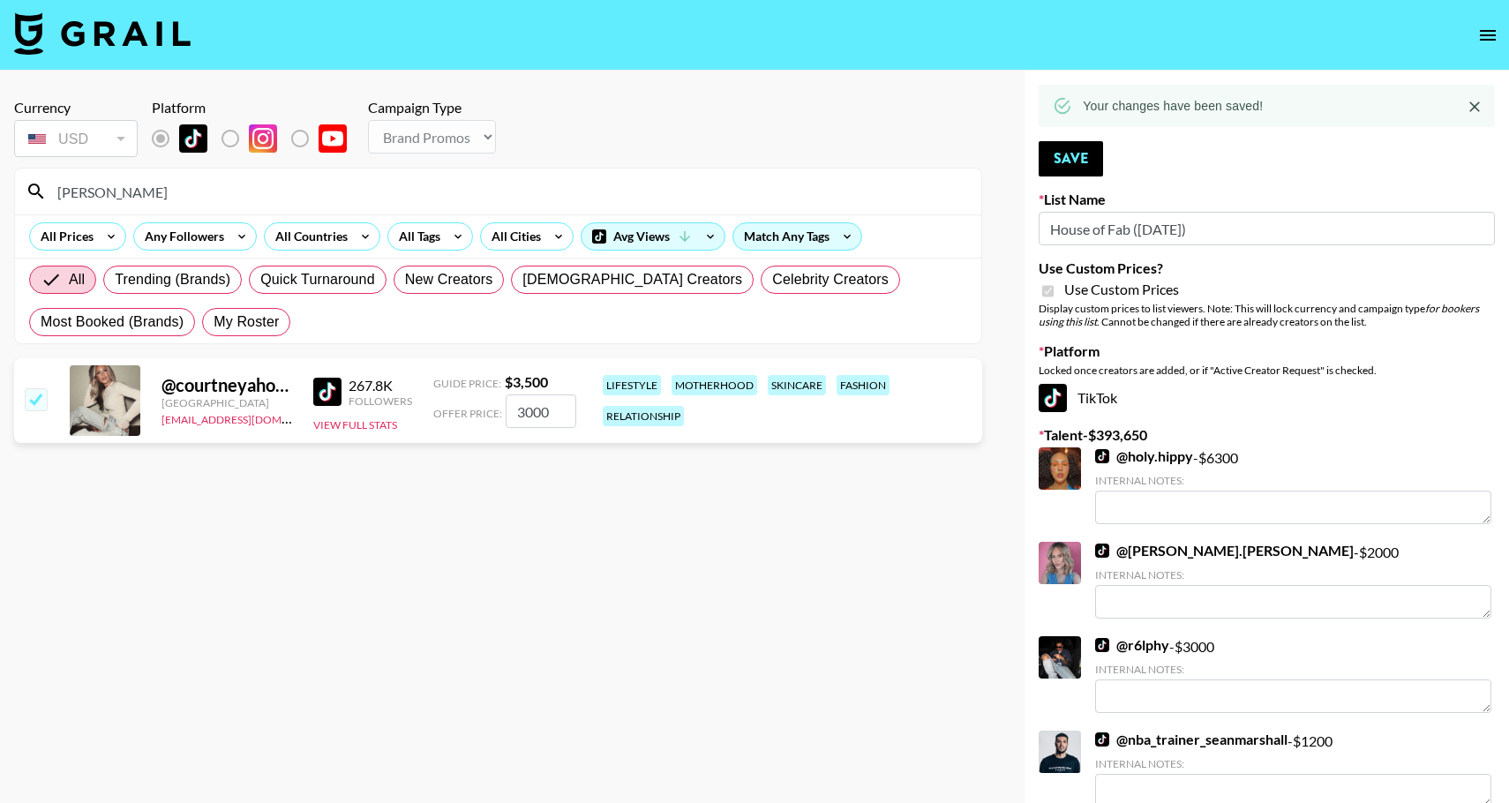
drag, startPoint x: 157, startPoint y: 190, endPoint x: 26, endPoint y: 184, distance: 130.7
click at [26, 186] on div "courtneyaho" at bounding box center [498, 192] width 966 height 46
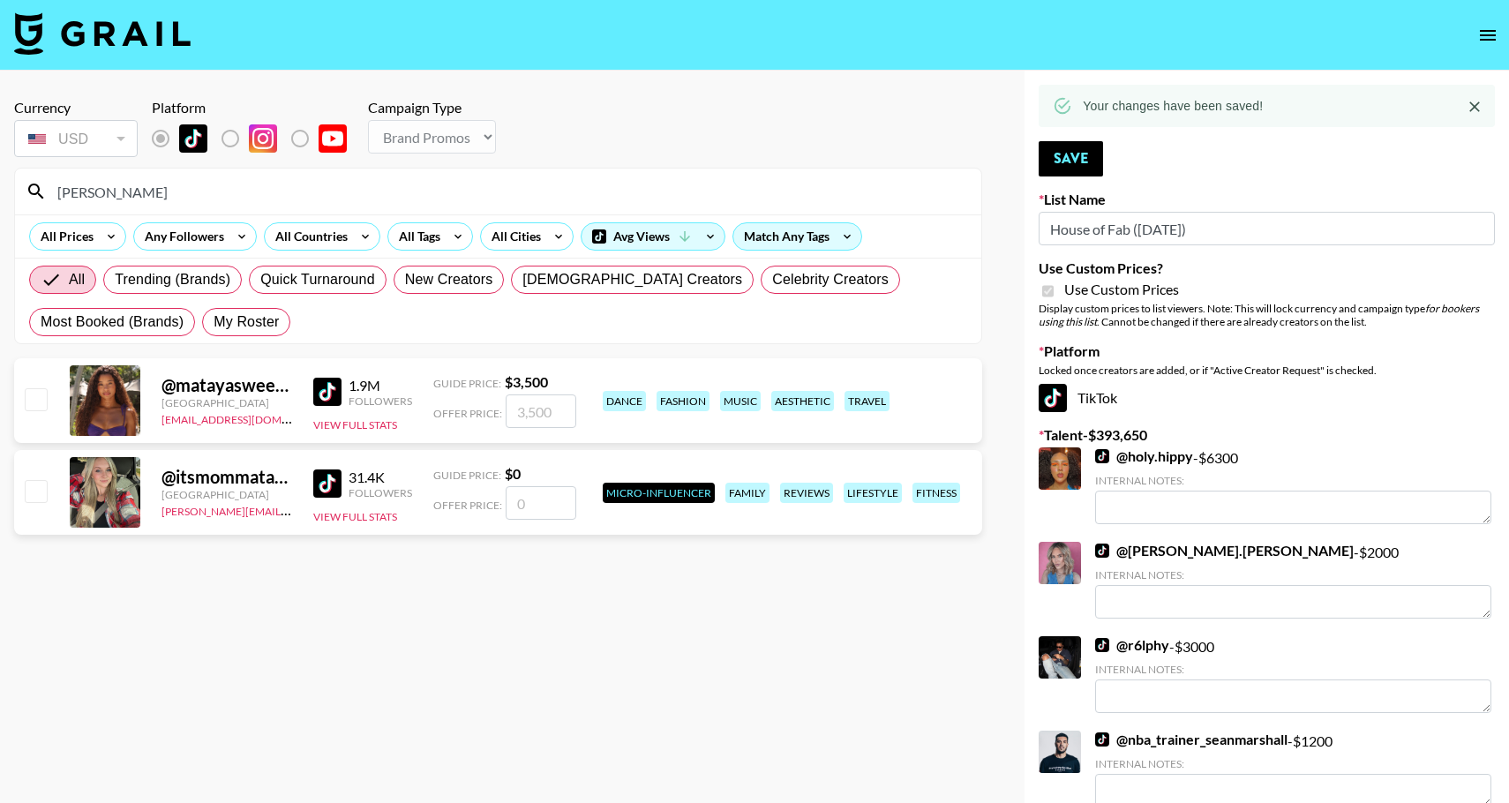
type input "mataya"
click at [35, 406] on input "checkbox" at bounding box center [35, 398] width 21 height 21
checkbox input "true"
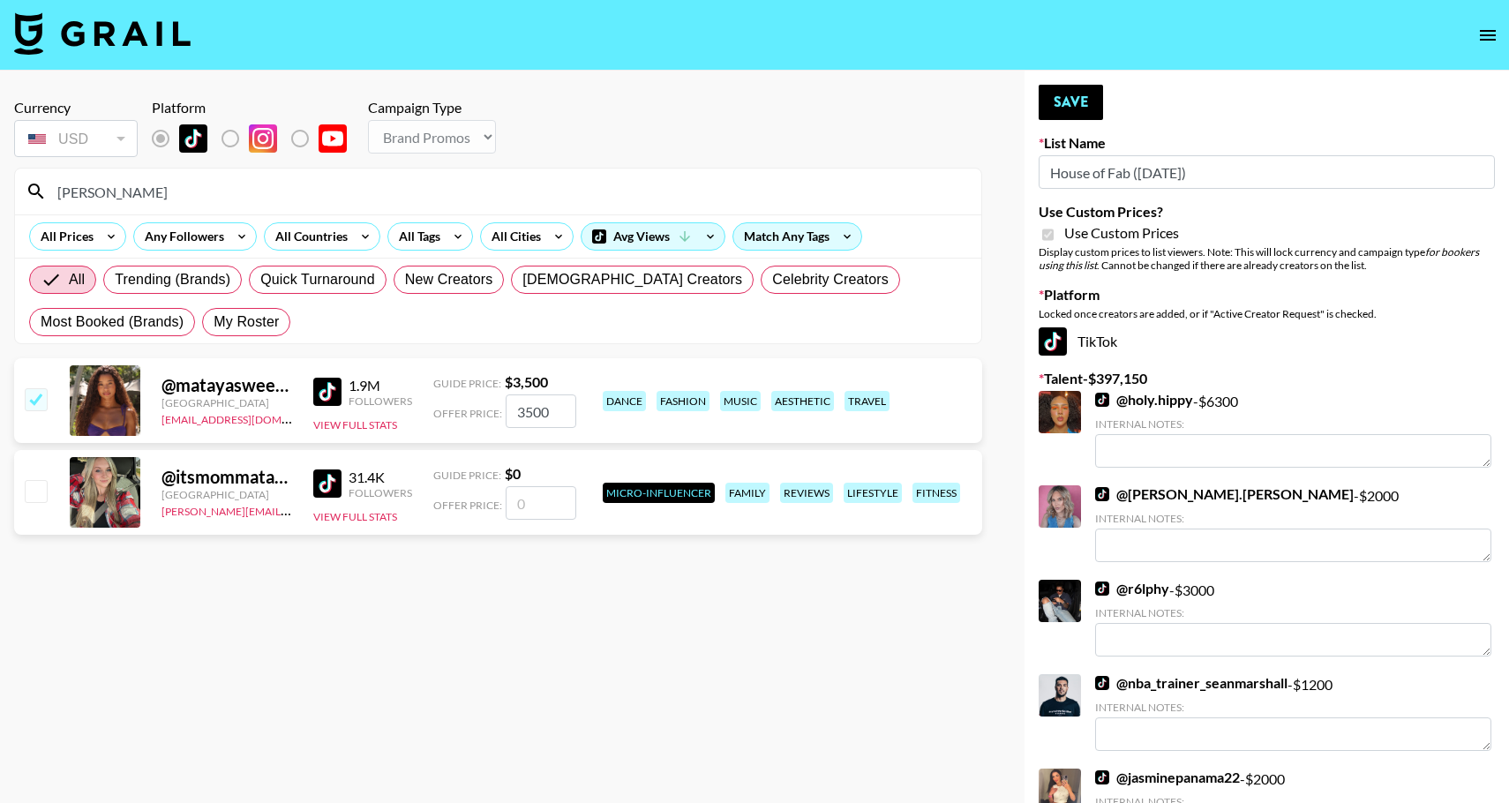
click at [558, 422] on input "3500" at bounding box center [541, 411] width 71 height 34
type input "3000"
click at [1082, 96] on button "Save" at bounding box center [1070, 102] width 64 height 35
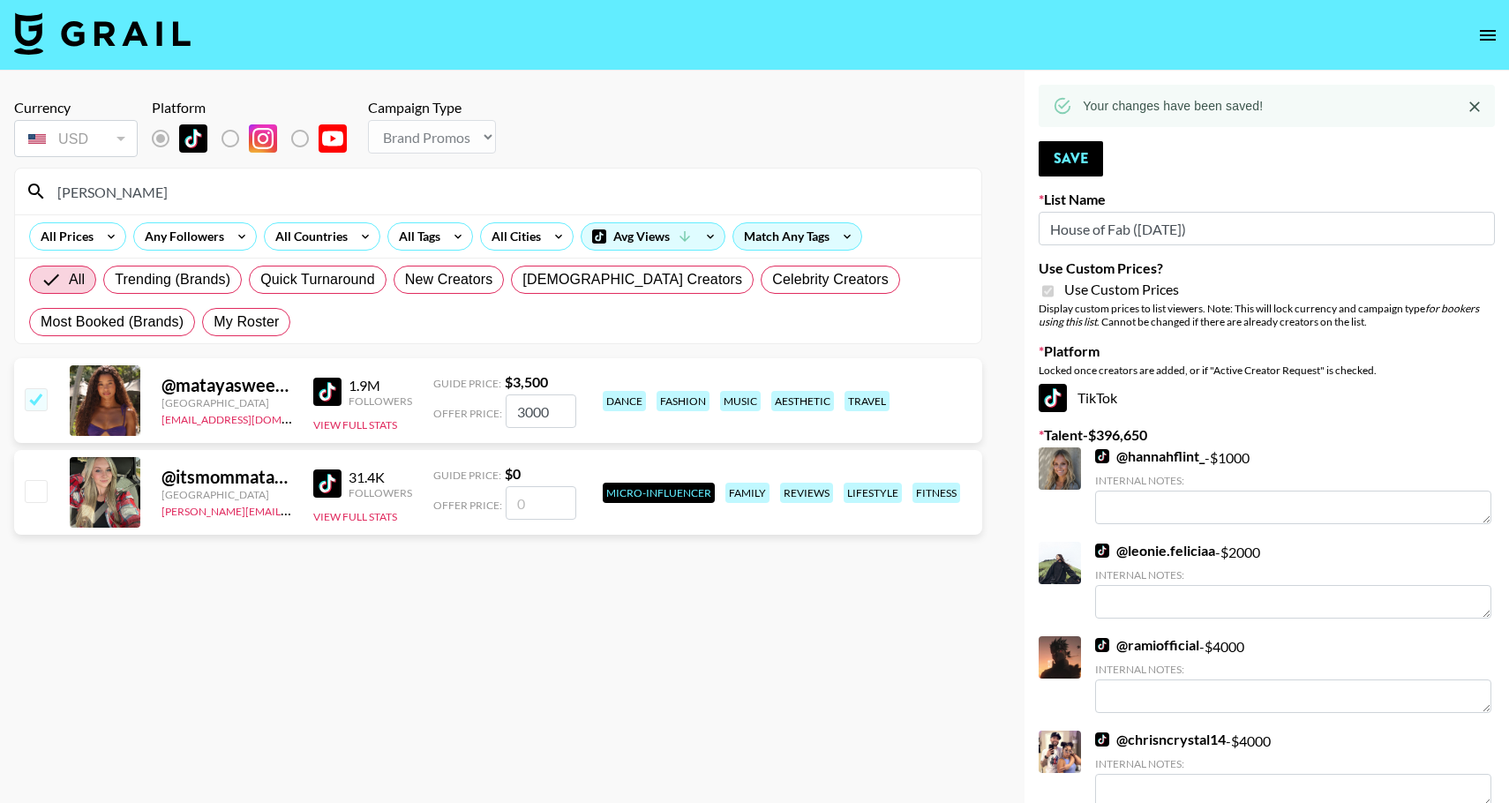
drag, startPoint x: 154, startPoint y: 194, endPoint x: 46, endPoint y: 191, distance: 107.7
click at [46, 192] on div "mataya" at bounding box center [498, 192] width 966 height 46
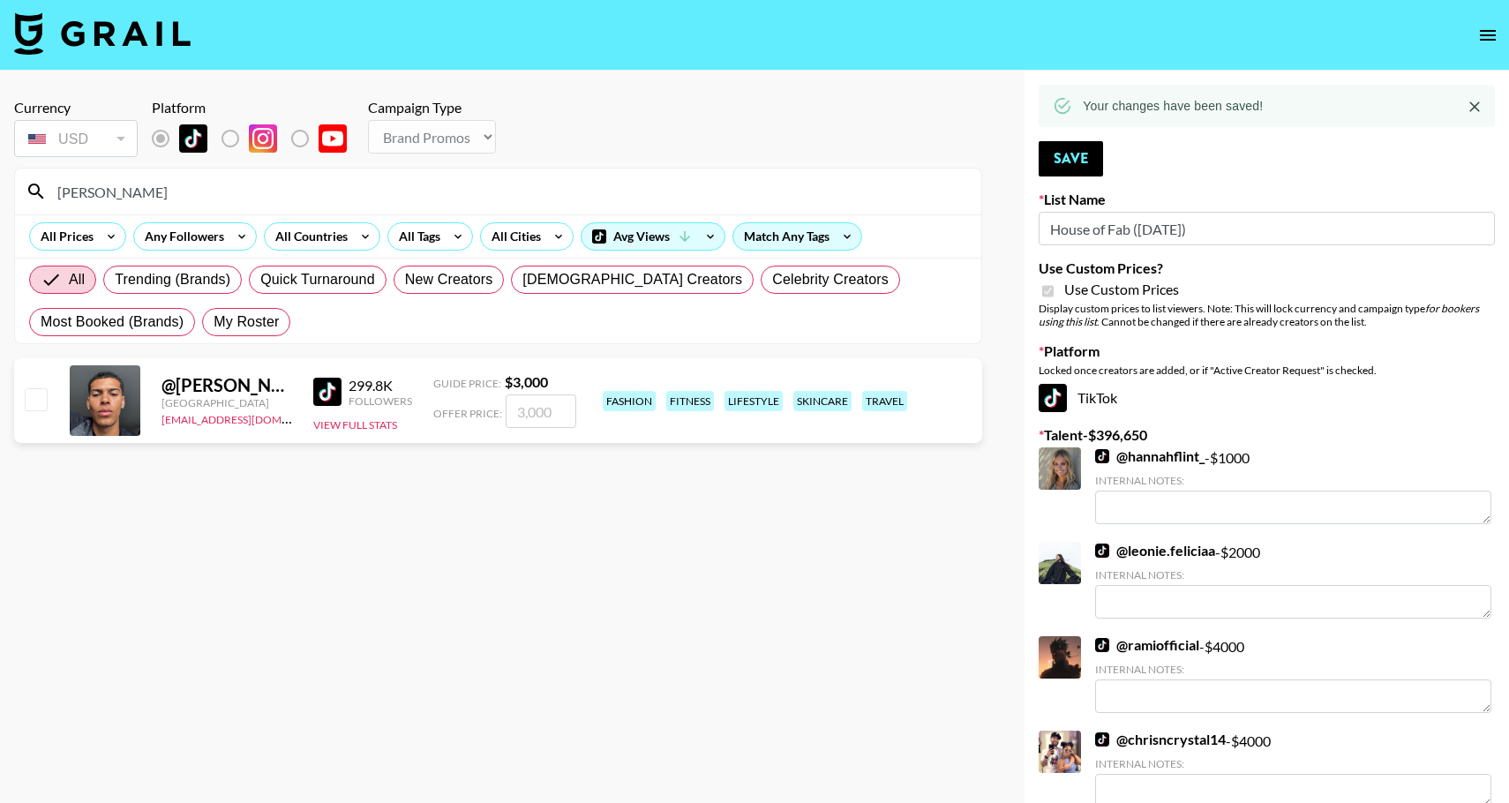
type input "[PERSON_NAME]"
click at [39, 405] on input "checkbox" at bounding box center [35, 398] width 21 height 21
checkbox input "true"
type input "3000"
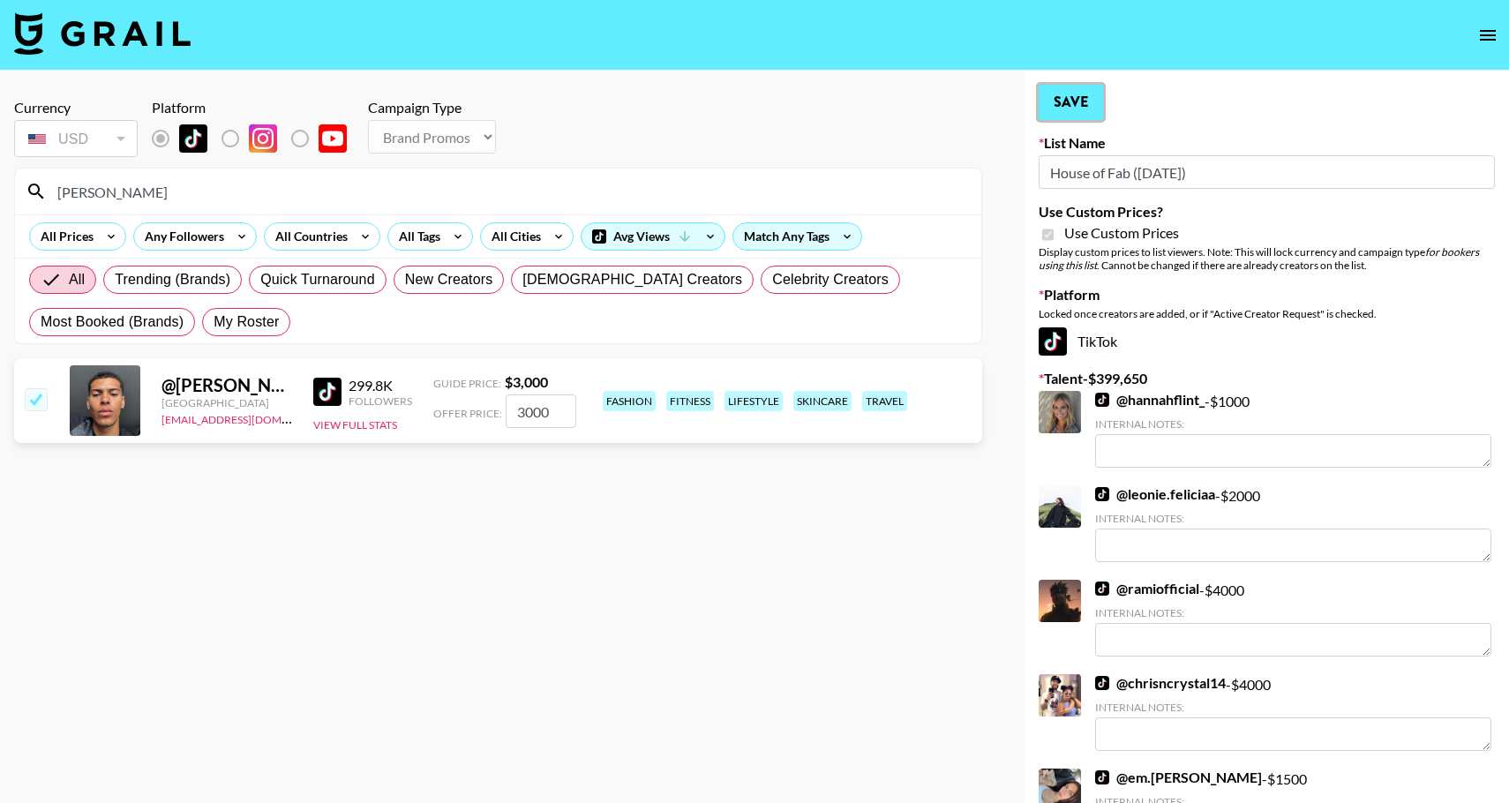
click at [1048, 113] on button "Save" at bounding box center [1070, 102] width 64 height 35
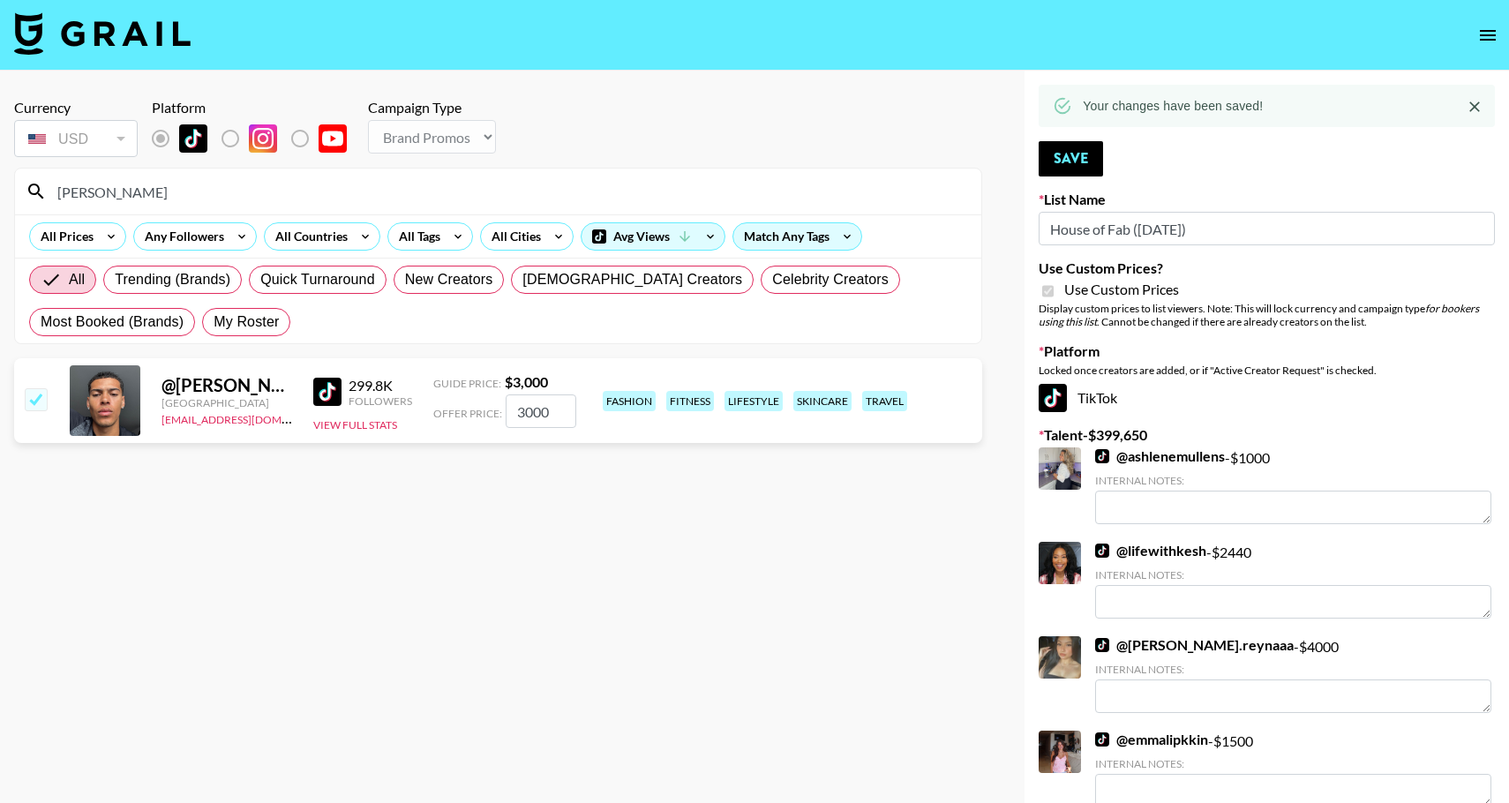
drag, startPoint x: 135, startPoint y: 197, endPoint x: -4, endPoint y: 206, distance: 139.7
drag, startPoint x: 101, startPoint y: 184, endPoint x: 25, endPoint y: 184, distance: 75.9
click at [25, 184] on div "[PERSON_NAME]" at bounding box center [498, 192] width 966 height 46
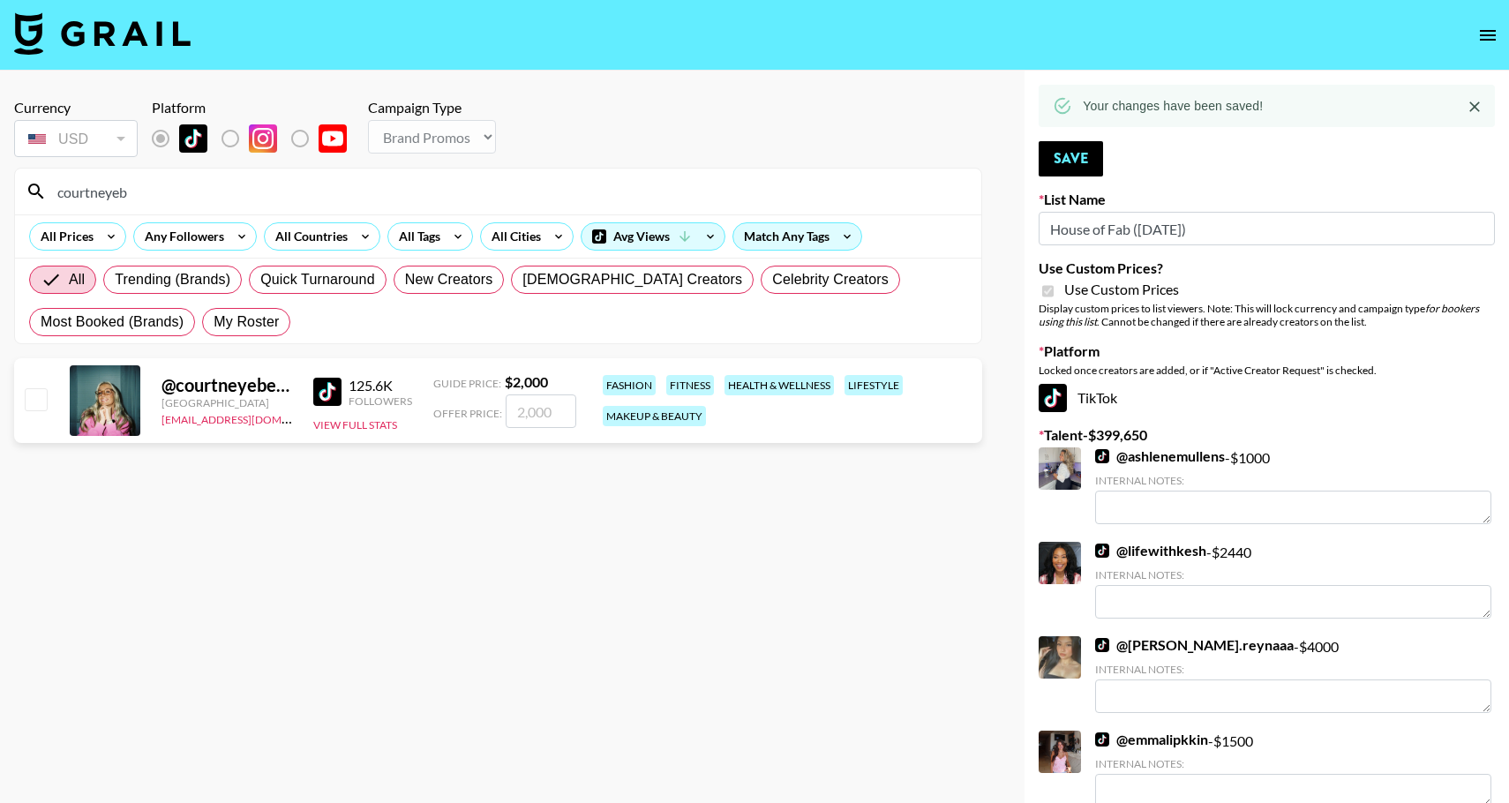
type input "courtneyeb"
click at [37, 397] on input "checkbox" at bounding box center [35, 398] width 21 height 21
checkbox input "true"
type input "2000"
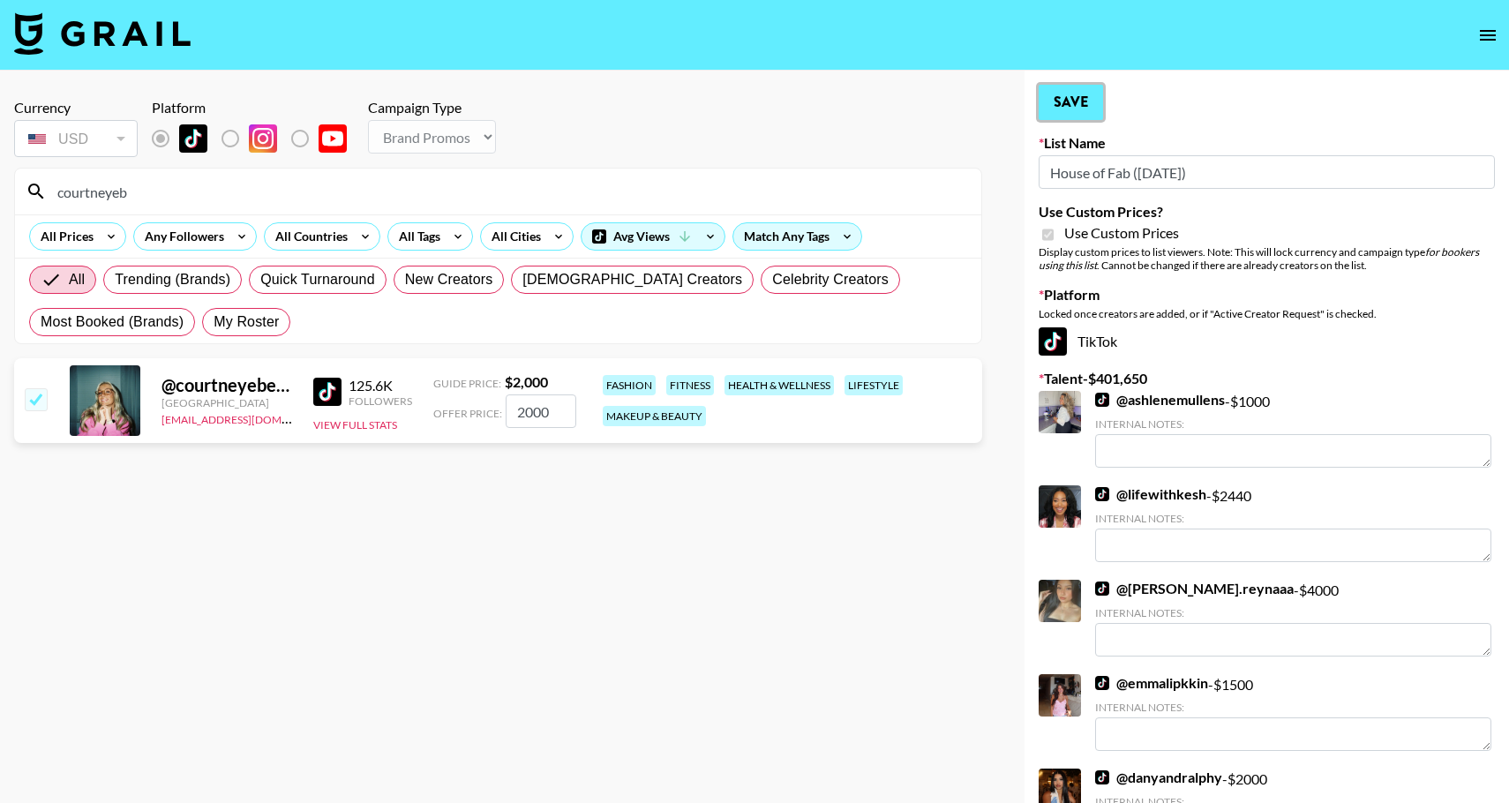
click at [1061, 97] on button "Save" at bounding box center [1070, 102] width 64 height 35
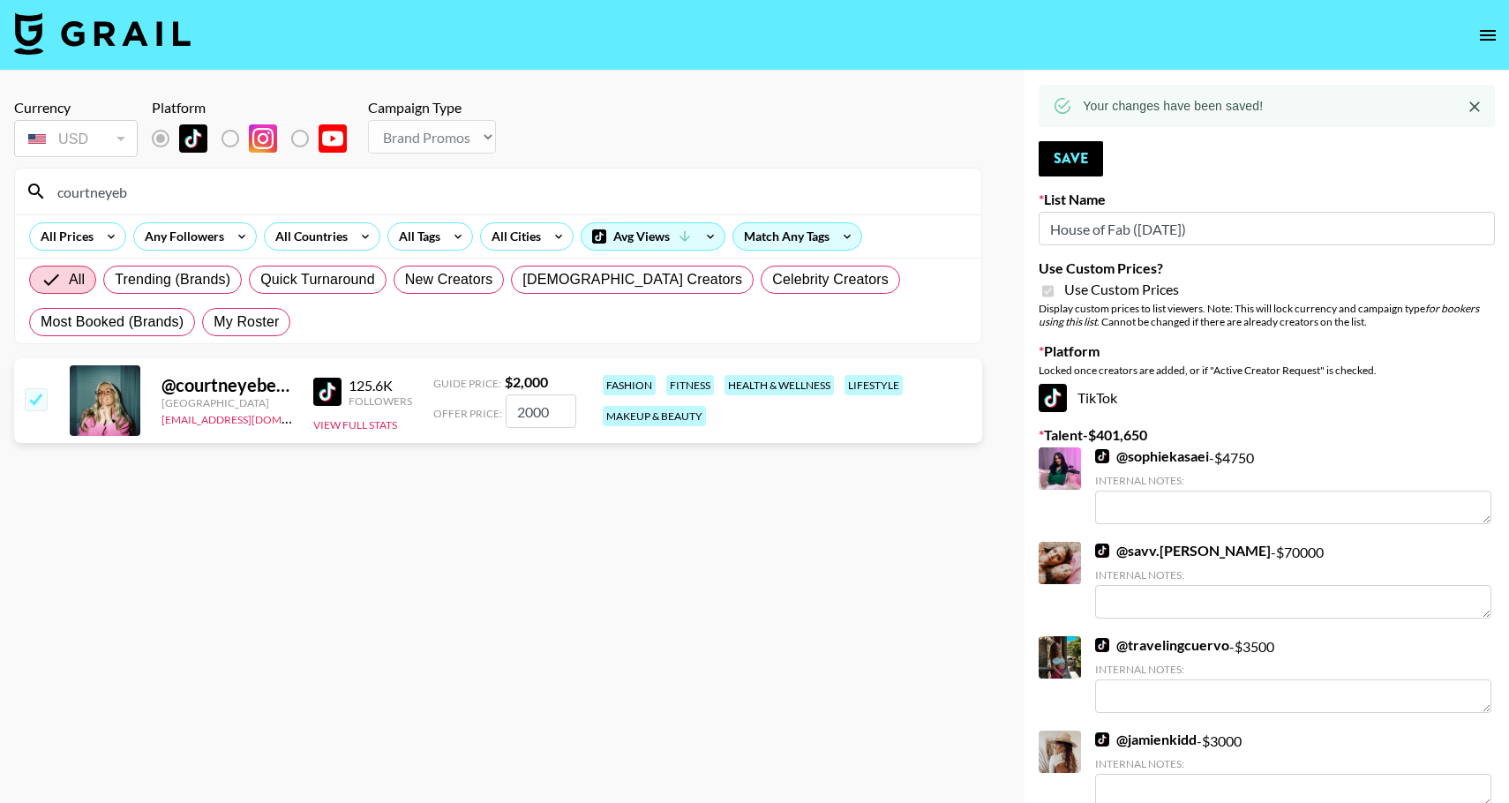
click at [148, 187] on input "courtneyeb" at bounding box center [509, 191] width 924 height 28
drag, startPoint x: 142, startPoint y: 187, endPoint x: 29, endPoint y: 185, distance: 112.9
click at [29, 186] on div "courtneyeb" at bounding box center [498, 192] width 966 height 46
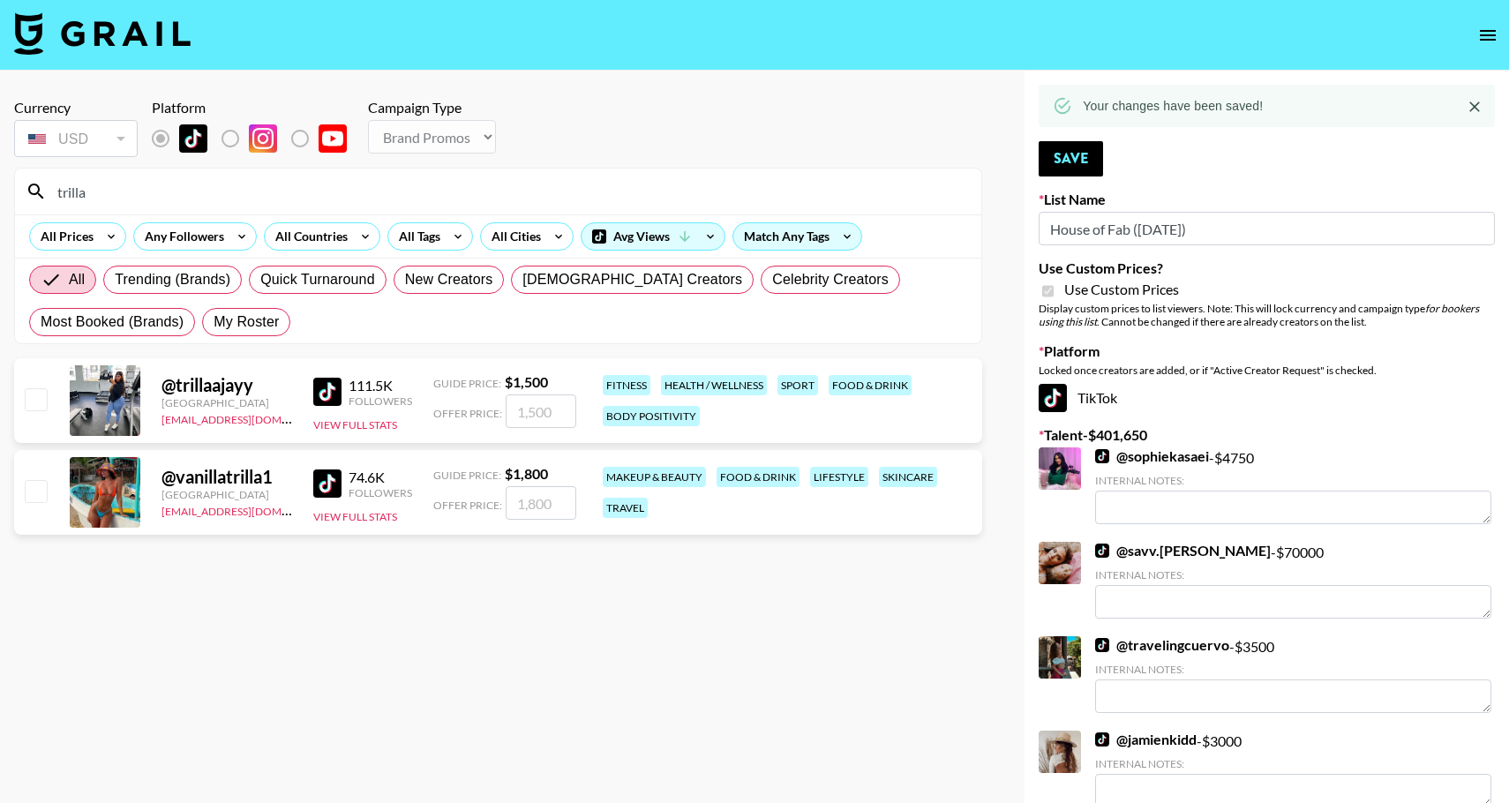
type input "trilla"
click at [40, 405] on input "checkbox" at bounding box center [35, 398] width 21 height 21
checkbox input "true"
type input "1500"
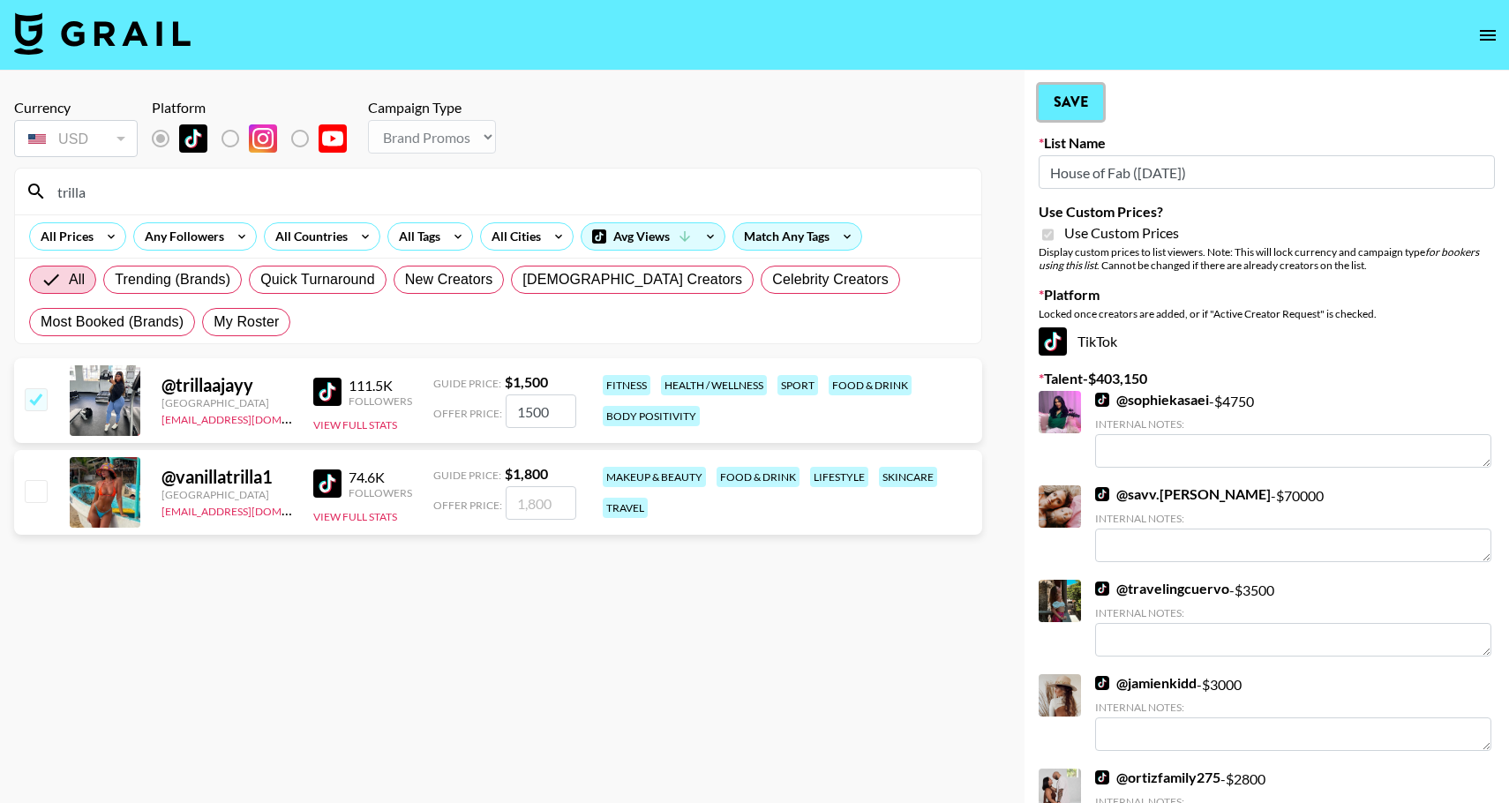
click at [1061, 92] on button "Save" at bounding box center [1070, 102] width 64 height 35
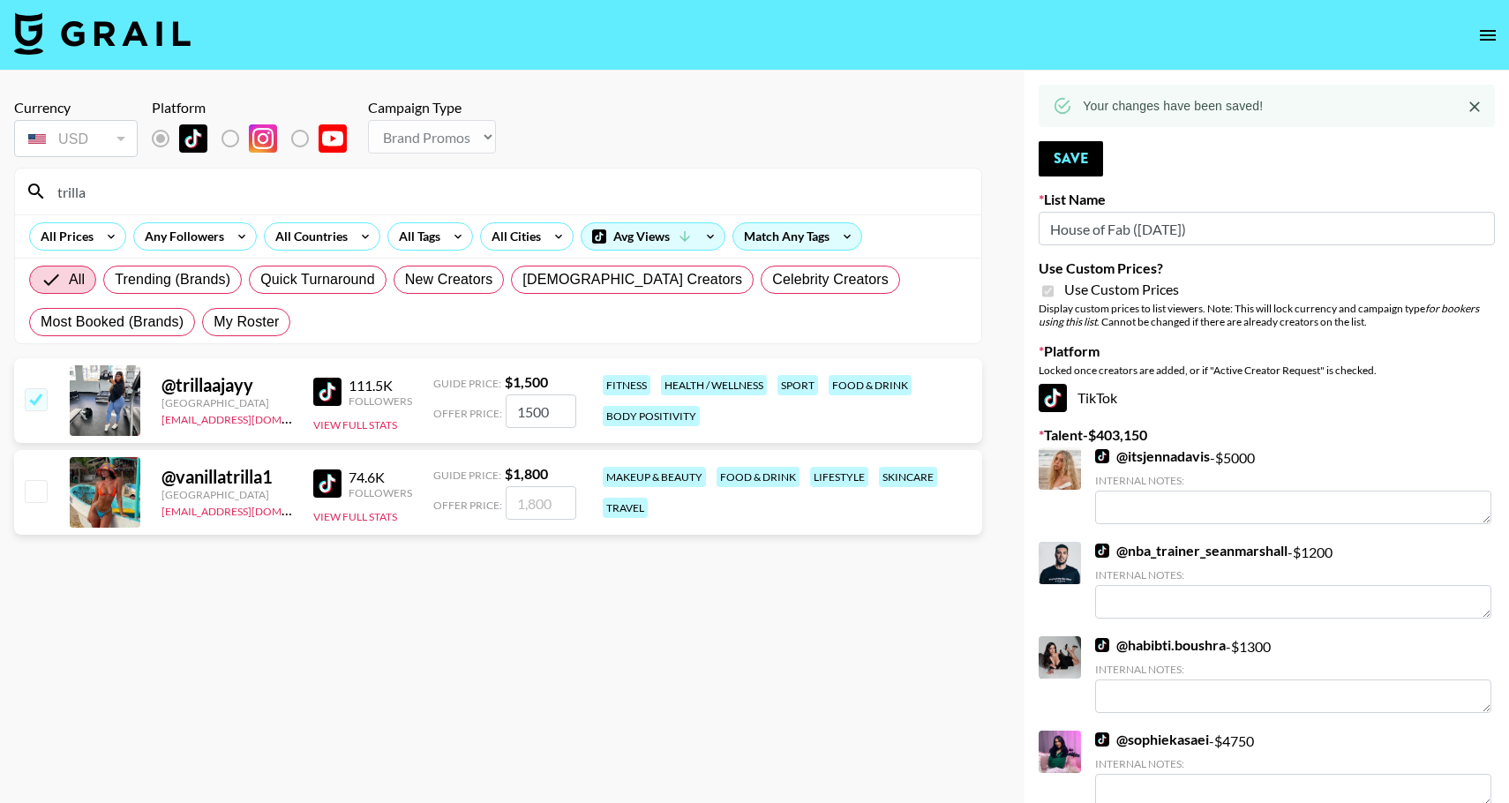
drag, startPoint x: 97, startPoint y: 193, endPoint x: 7, endPoint y: 186, distance: 90.3
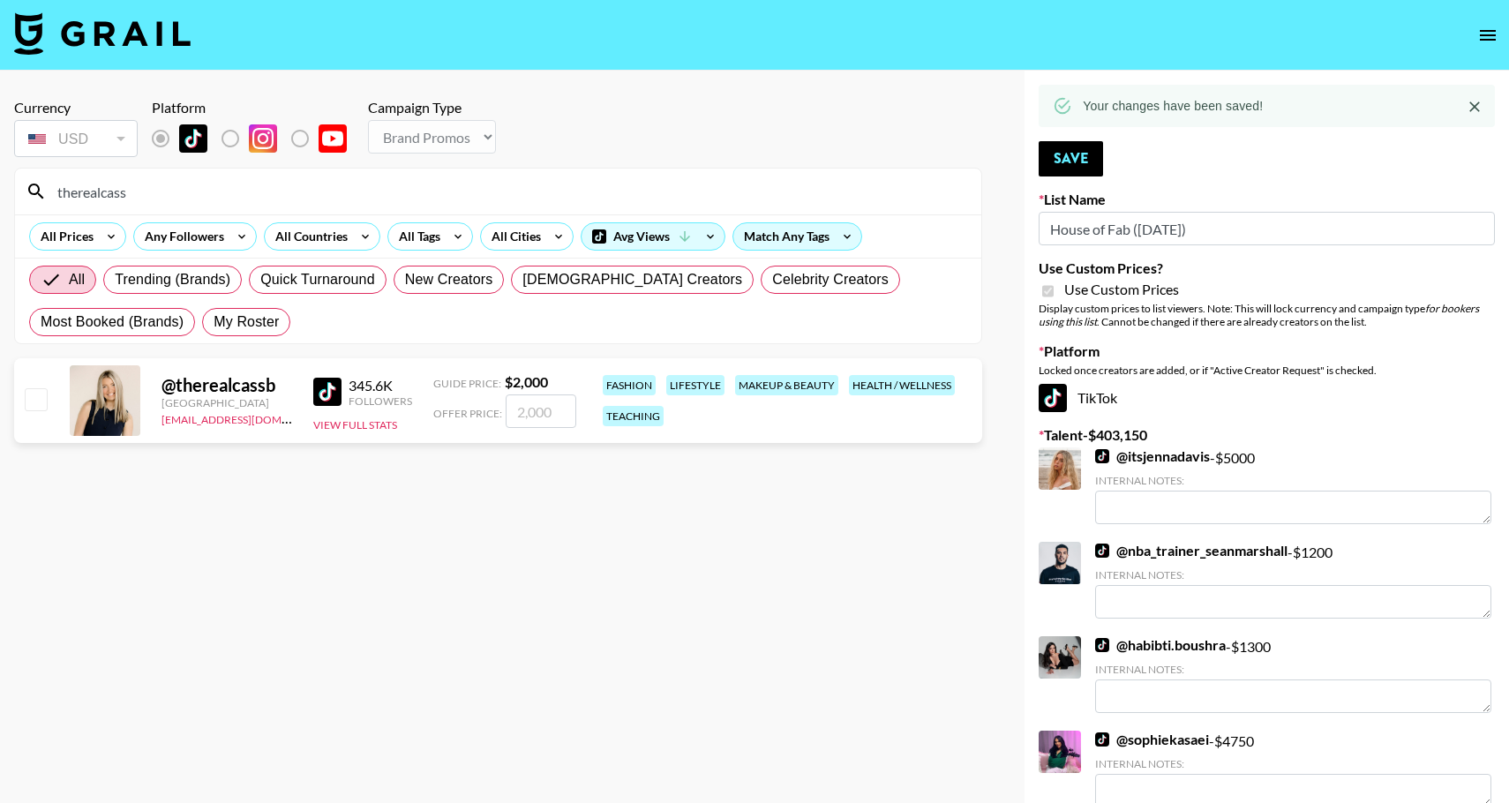
type input "therealcass"
click at [34, 401] on input "checkbox" at bounding box center [35, 398] width 21 height 21
checkbox input "true"
type input "2000"
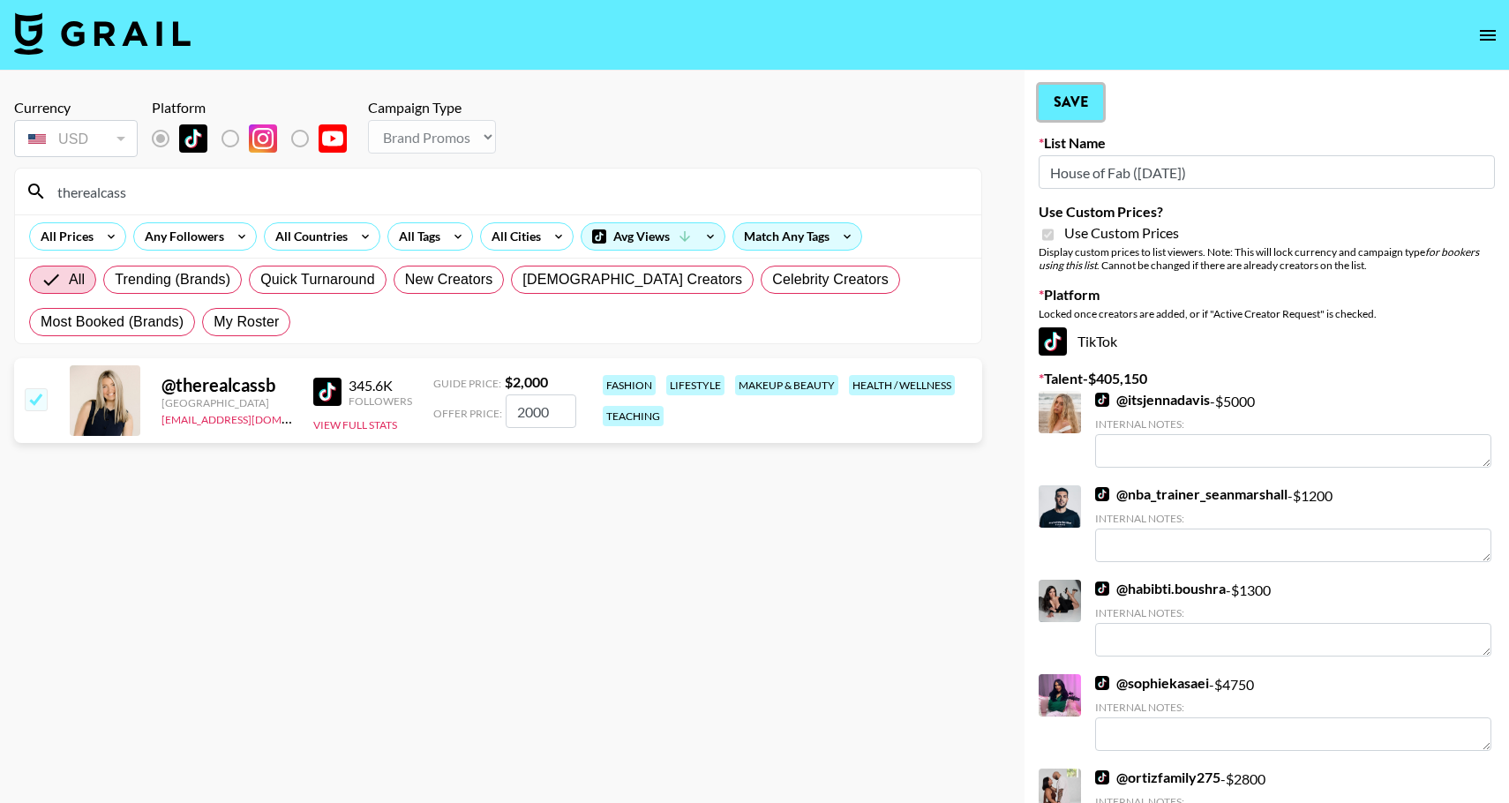
click at [1054, 106] on button "Save" at bounding box center [1070, 102] width 64 height 35
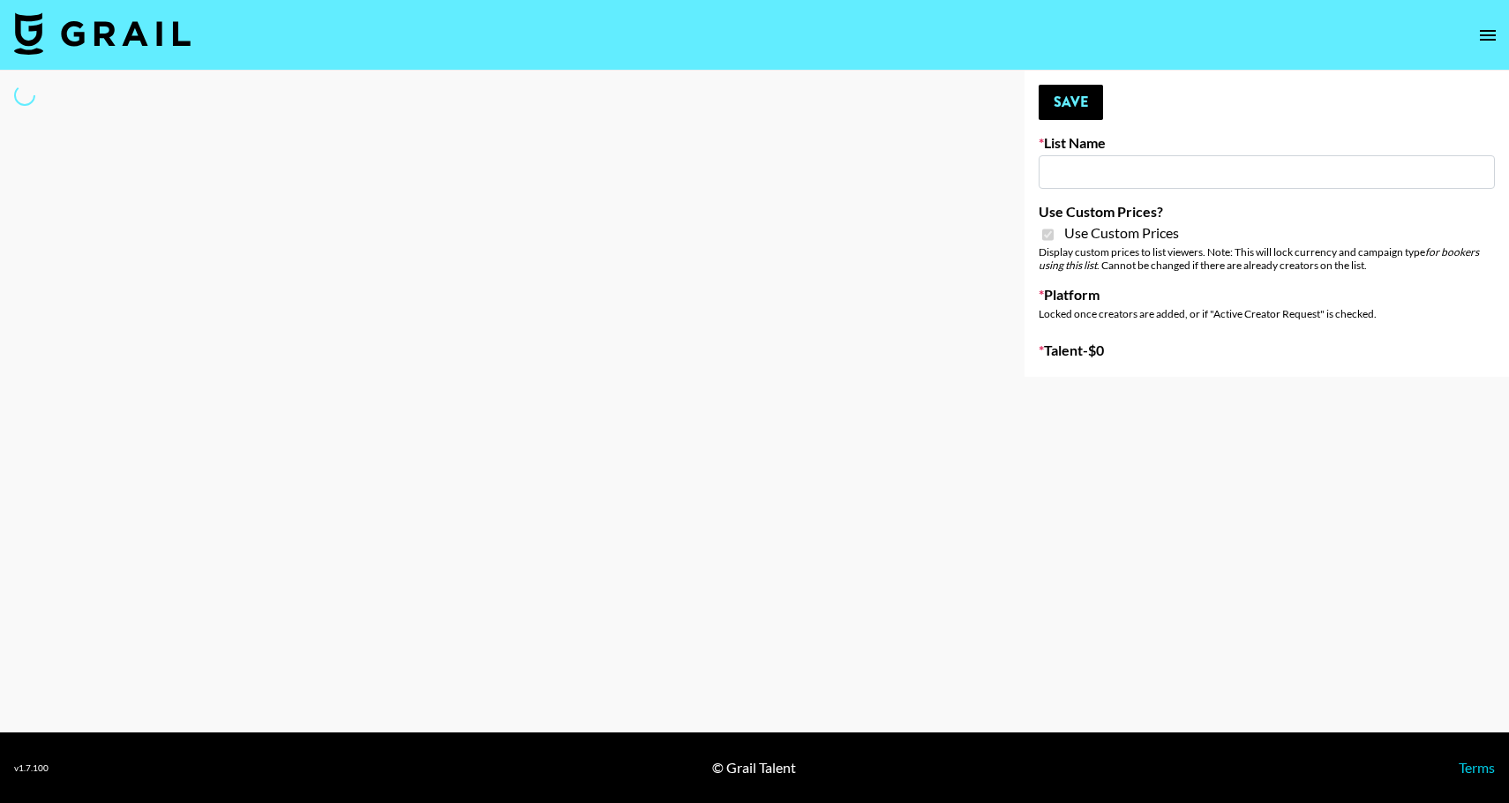
type input "Super Power ([DATE])"
checkbox input "true"
select select "Brand"
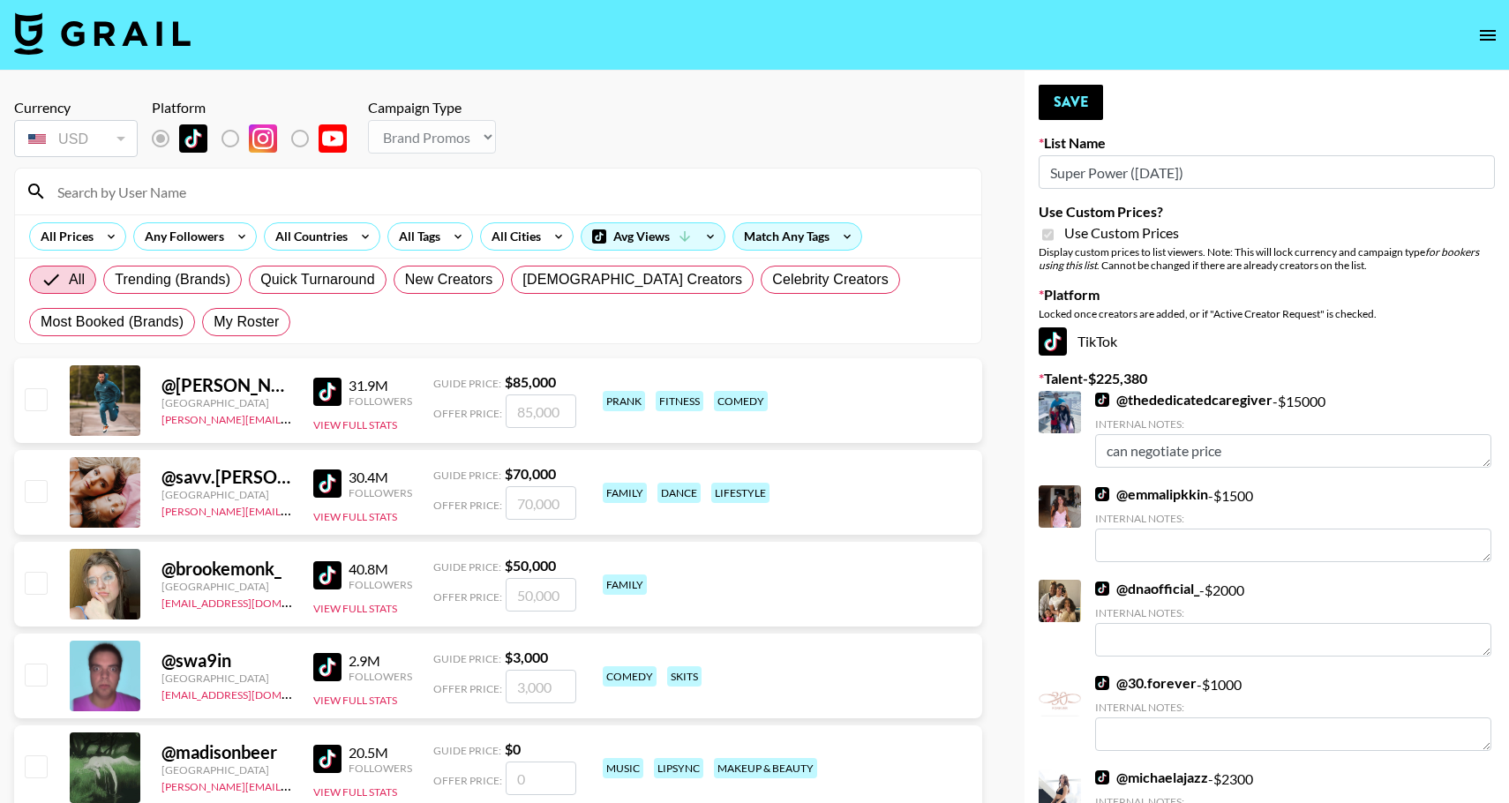
click at [206, 174] on div at bounding box center [498, 192] width 966 height 46
click at [206, 187] on input at bounding box center [509, 191] width 924 height 28
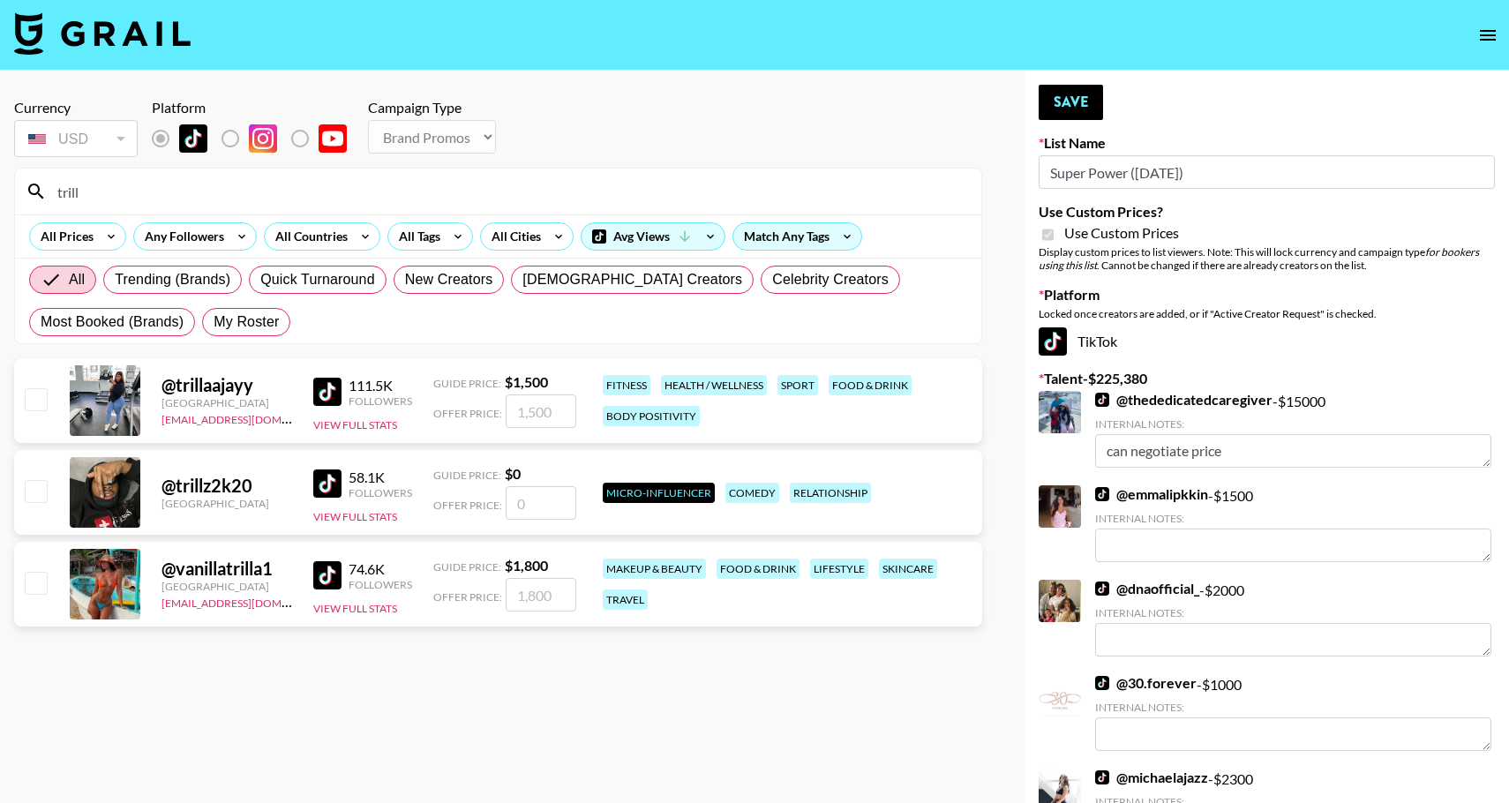
type input "trill"
click at [40, 406] on input "checkbox" at bounding box center [35, 398] width 21 height 21
checkbox input "true"
drag, startPoint x: 555, startPoint y: 414, endPoint x: 513, endPoint y: 414, distance: 42.3
click at [513, 414] on input "1500" at bounding box center [541, 411] width 71 height 34
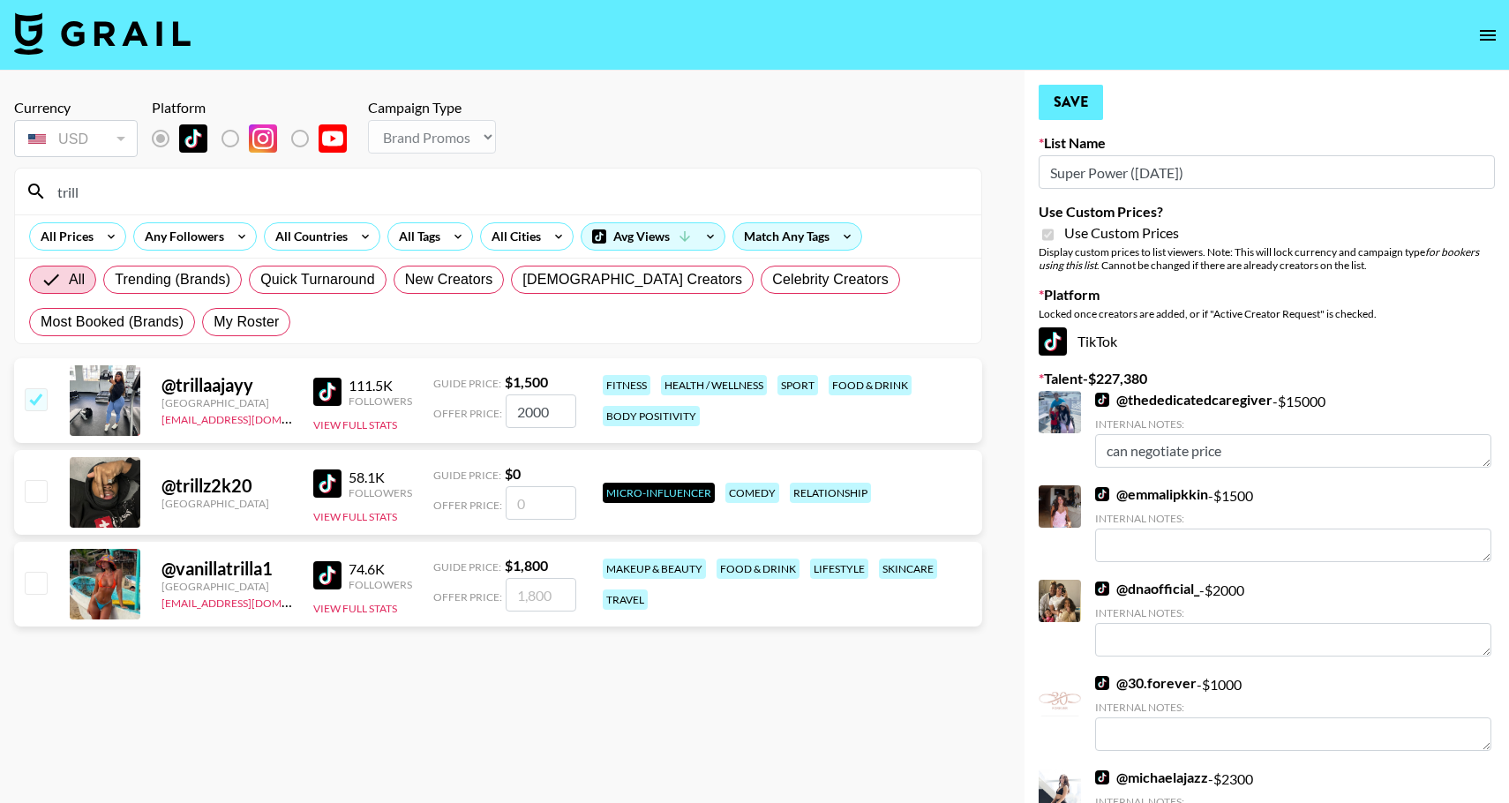
type input "2000"
click at [1072, 101] on button "Save" at bounding box center [1070, 102] width 64 height 35
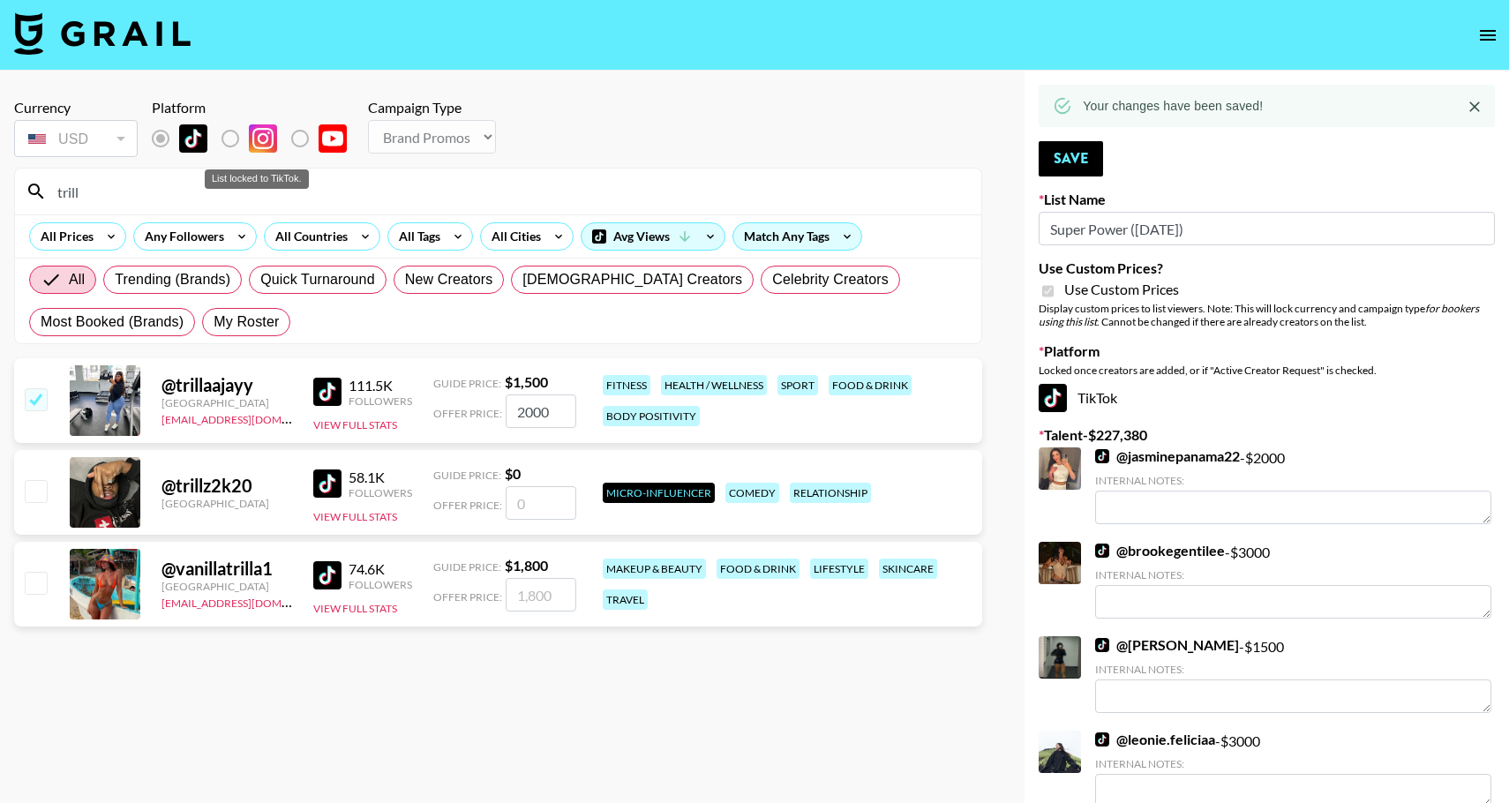
click at [233, 135] on label "List locked to TikTok." at bounding box center [244, 138] width 65 height 37
drag, startPoint x: 107, startPoint y: 184, endPoint x: 26, endPoint y: 184, distance: 81.2
click at [26, 184] on div "trill" at bounding box center [498, 192] width 966 height 46
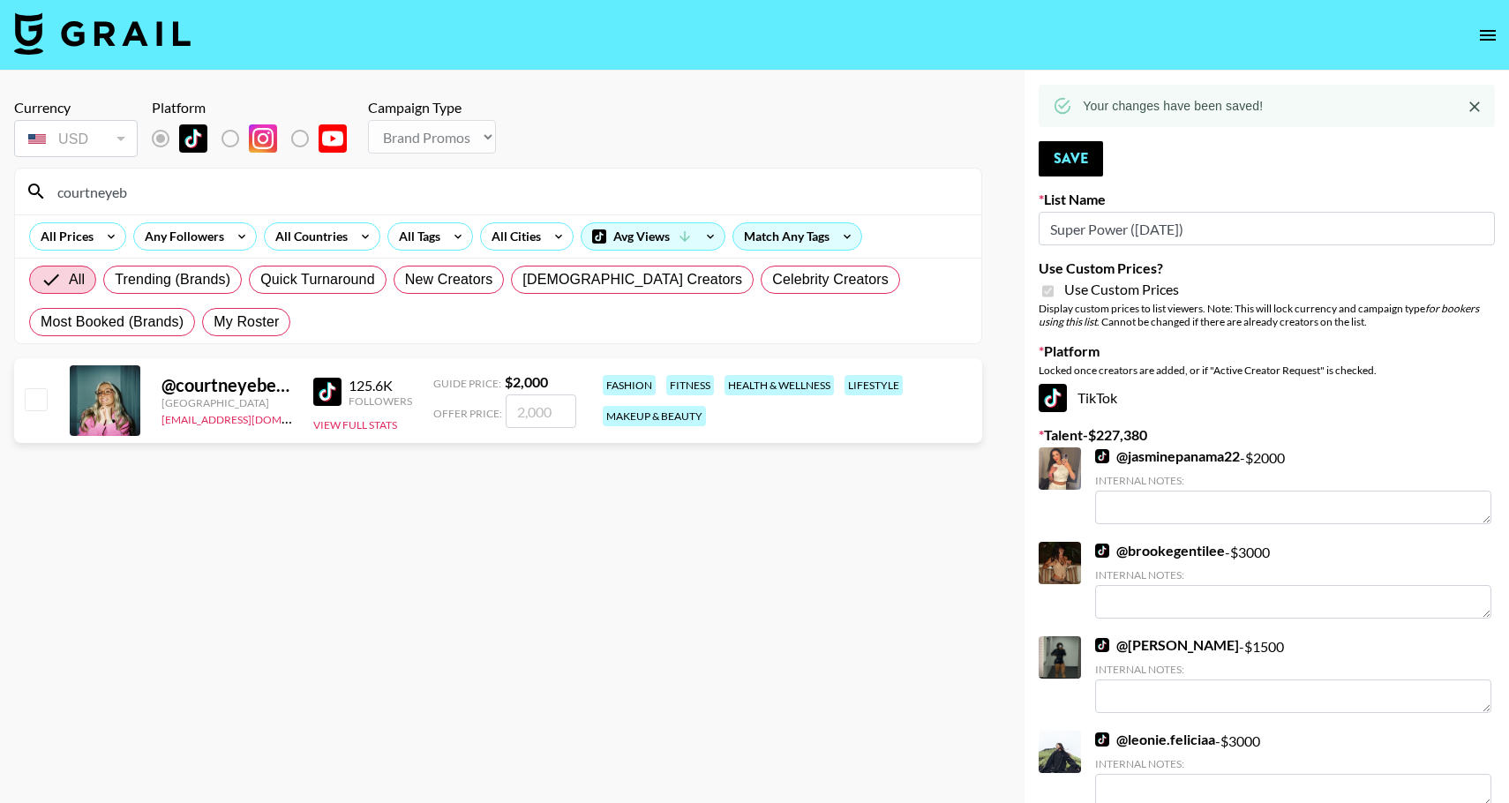
type input "courtneyeb"
click at [33, 401] on input "checkbox" at bounding box center [35, 398] width 21 height 21
checkbox input "true"
type input "2000"
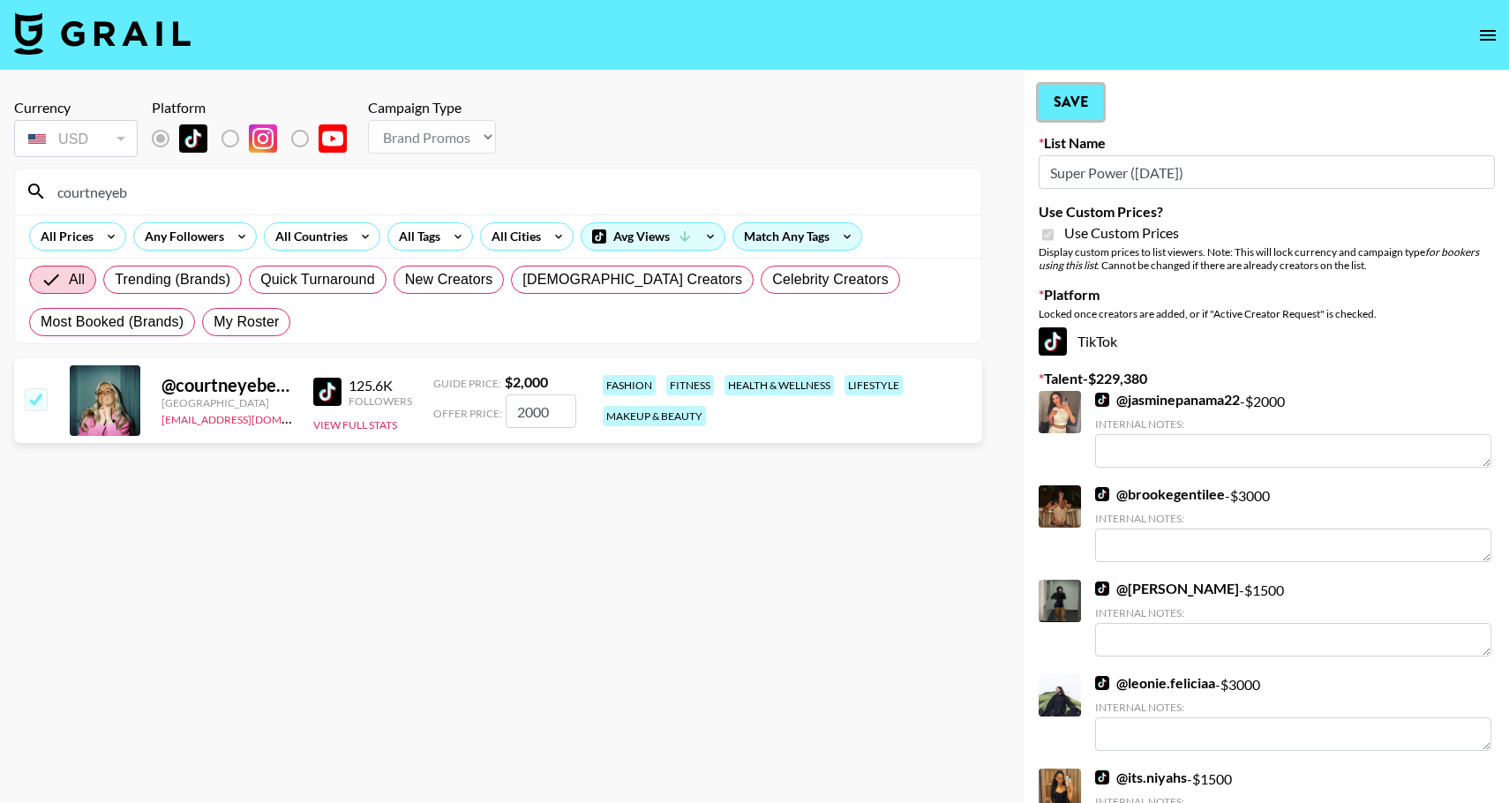
click at [1058, 103] on button "Save" at bounding box center [1070, 102] width 64 height 35
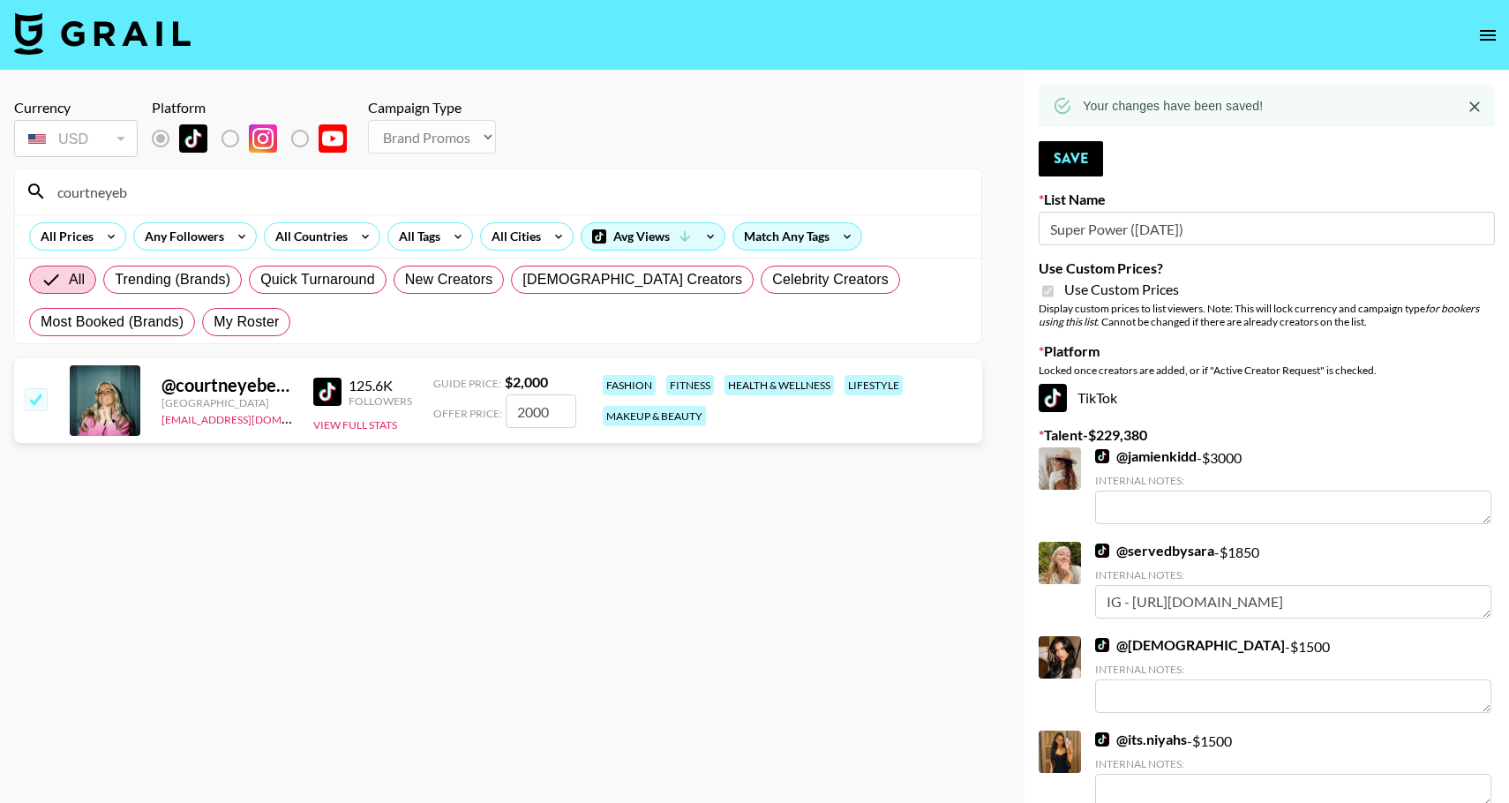
drag, startPoint x: 163, startPoint y: 175, endPoint x: 109, endPoint y: 178, distance: 53.9
click at [106, 179] on div "courtneyeb" at bounding box center [498, 192] width 966 height 46
drag, startPoint x: 153, startPoint y: 190, endPoint x: 7, endPoint y: 188, distance: 145.6
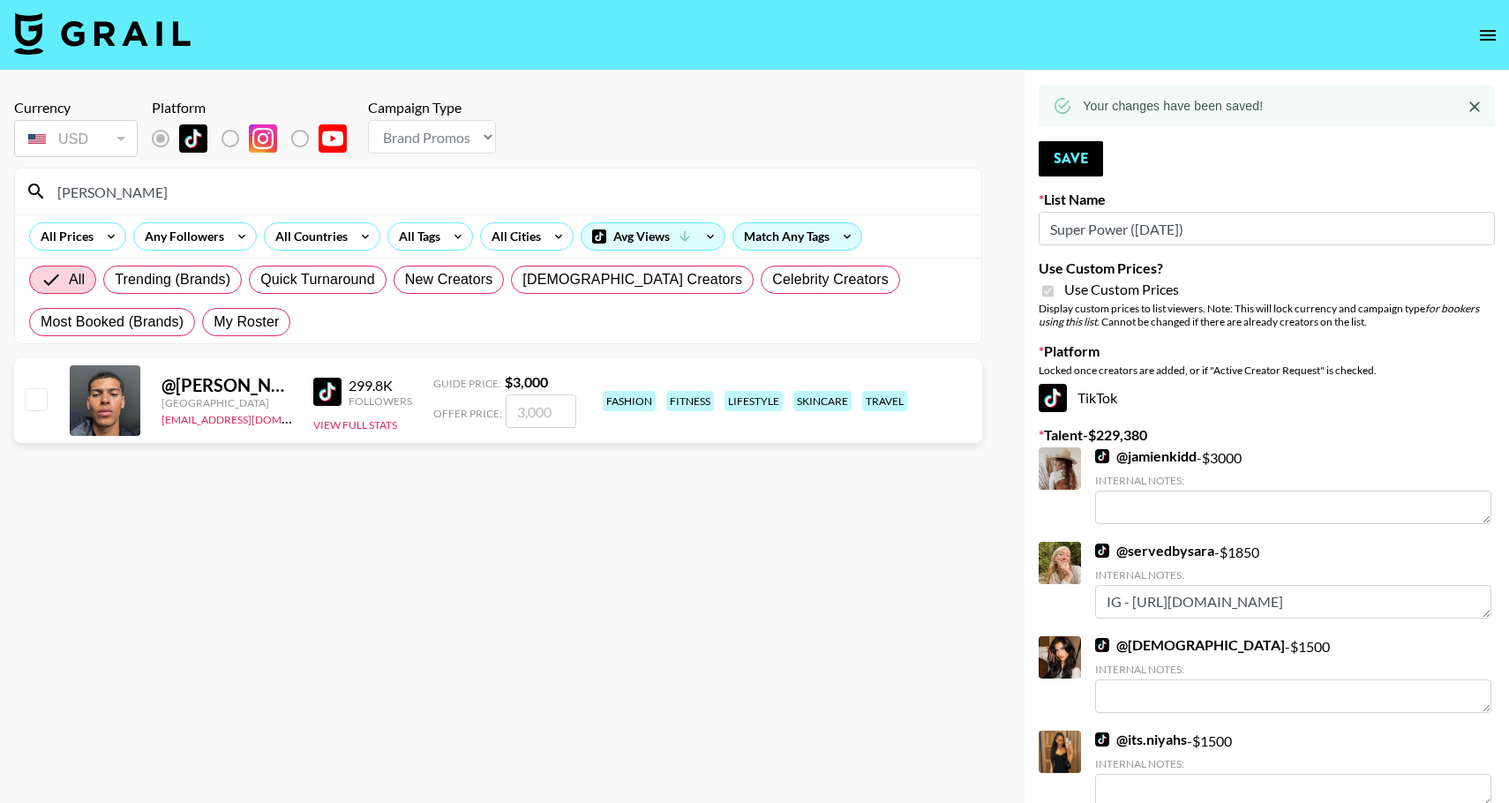
type input "[PERSON_NAME]"
click at [38, 406] on input "checkbox" at bounding box center [35, 398] width 21 height 21
checkbox input "true"
type input "3000"
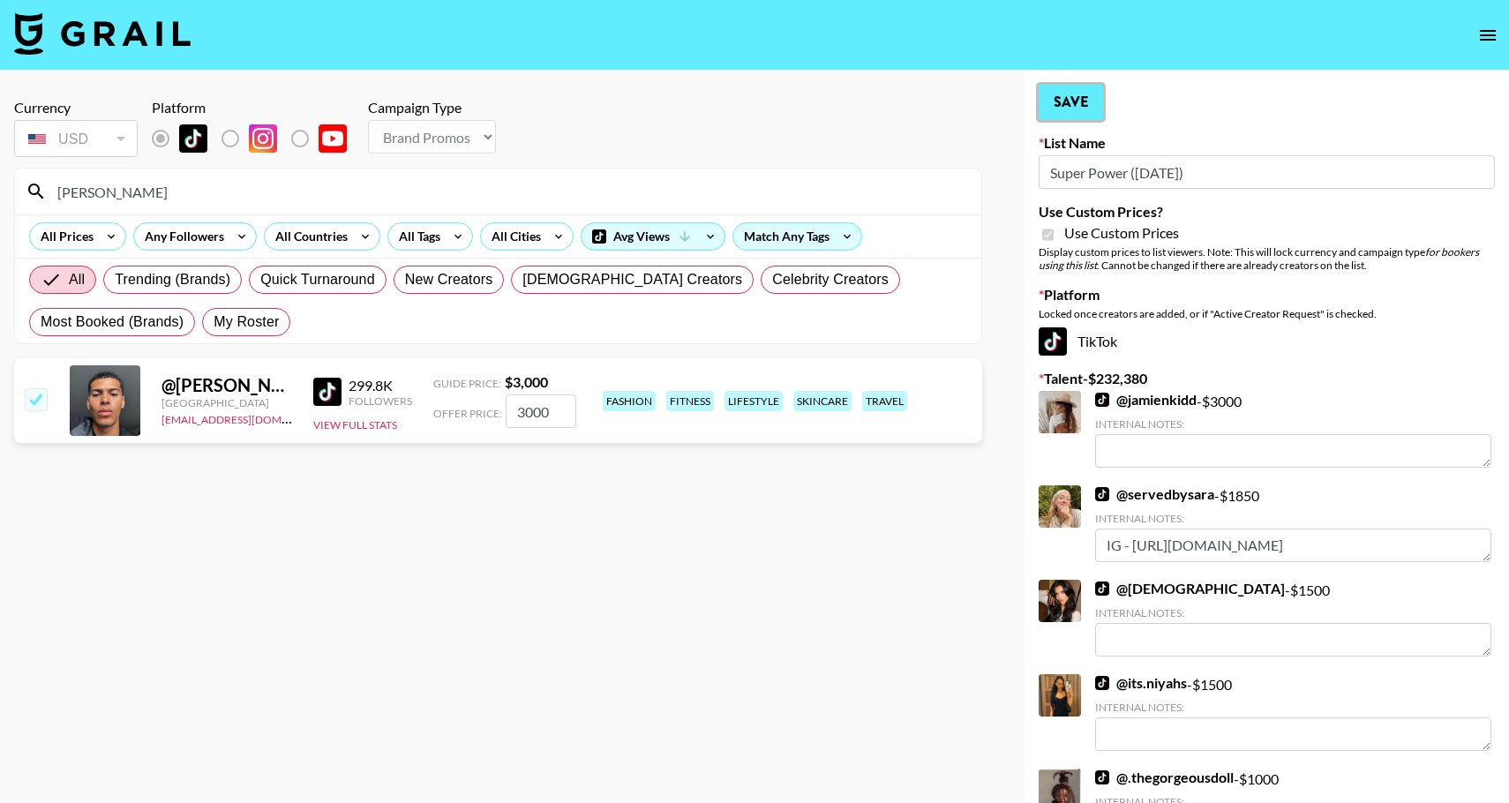
click at [1063, 102] on button "Save" at bounding box center [1070, 102] width 64 height 35
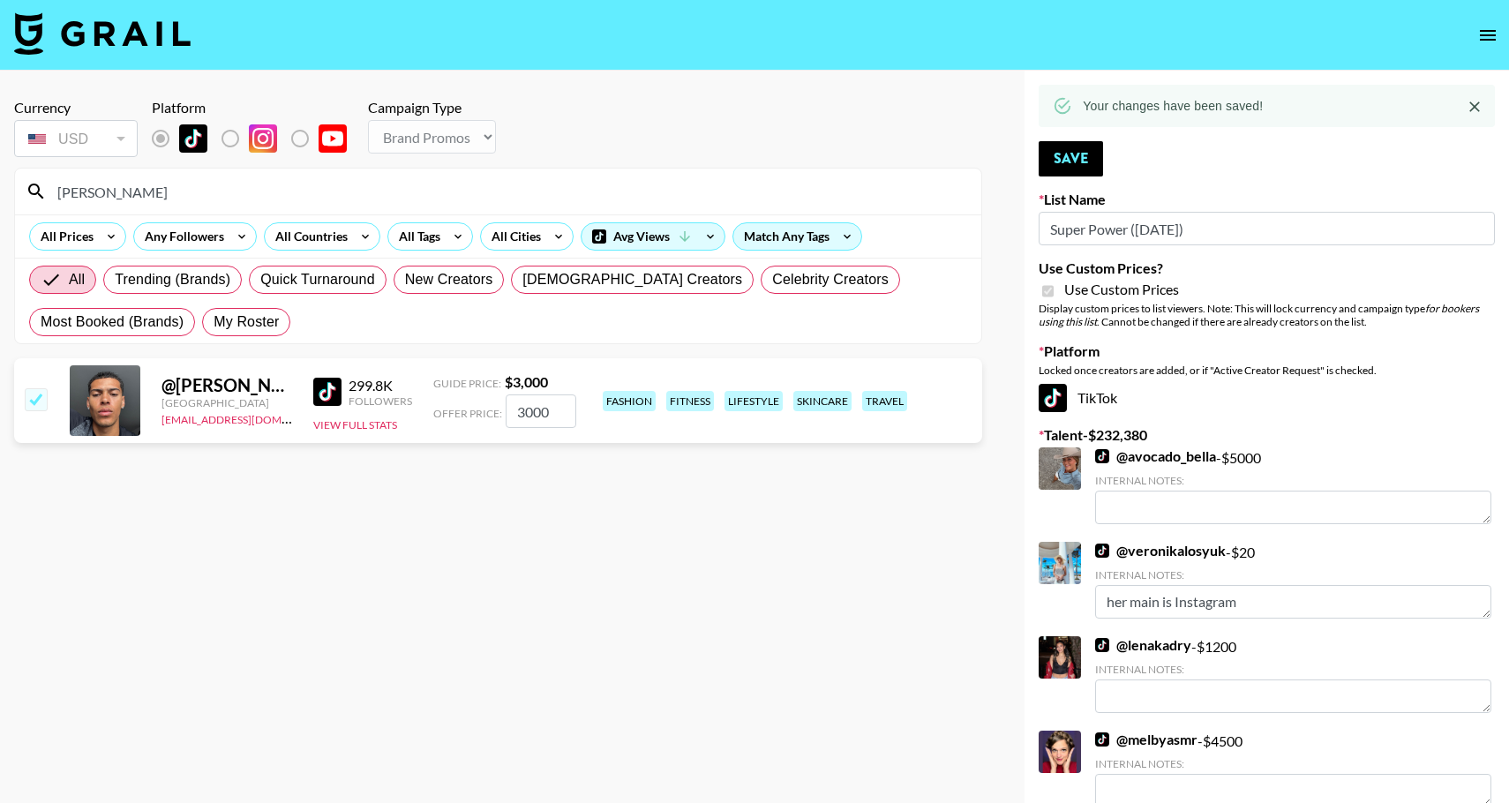
click at [102, 188] on input "[PERSON_NAME]" at bounding box center [509, 191] width 924 height 28
drag, startPoint x: 109, startPoint y: 189, endPoint x: 21, endPoint y: 186, distance: 88.3
click at [21, 186] on div "[PERSON_NAME]" at bounding box center [498, 192] width 966 height 46
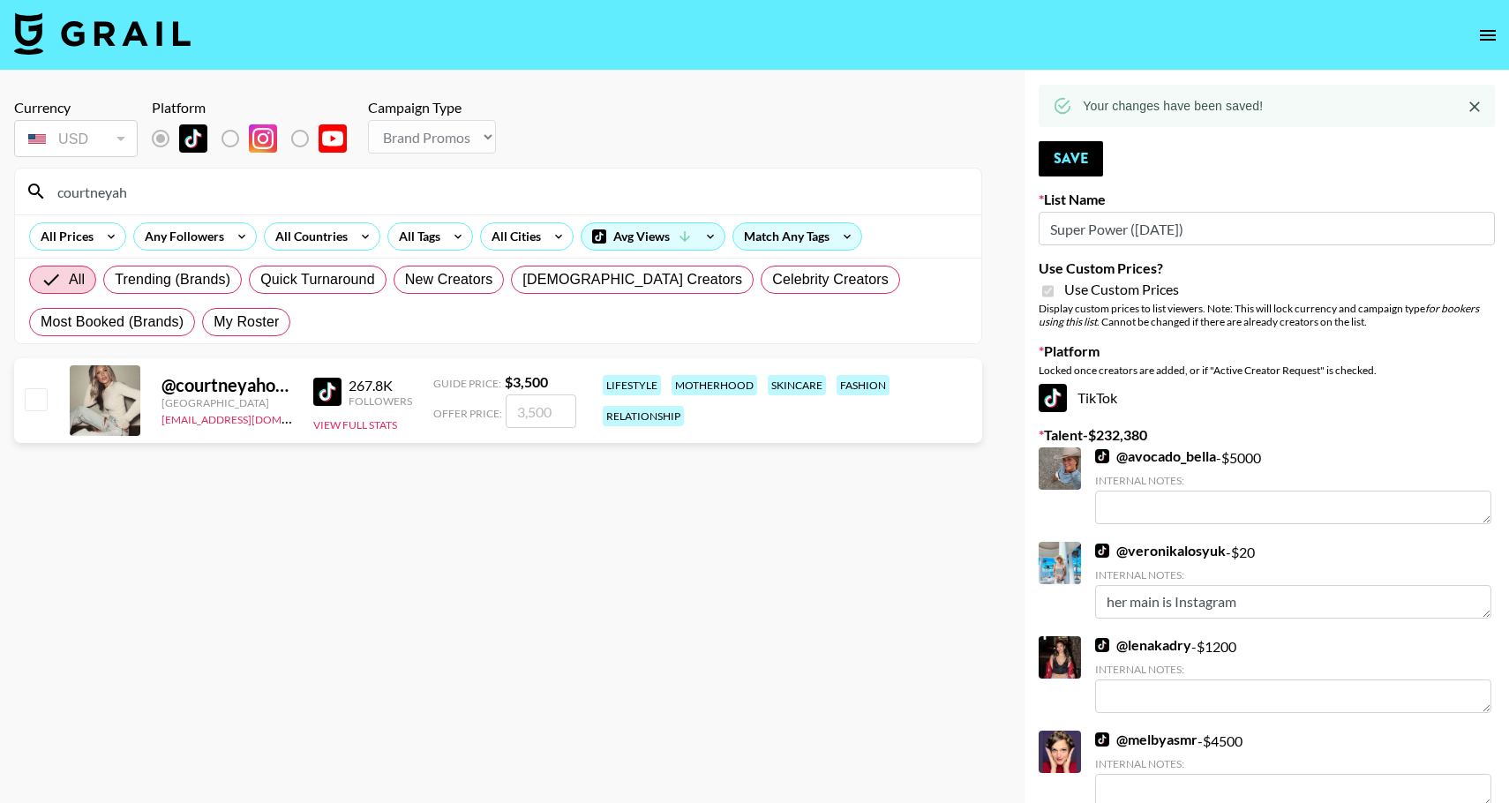
type input "courtneyah"
click at [34, 402] on input "checkbox" at bounding box center [35, 398] width 21 height 21
checkbox input "true"
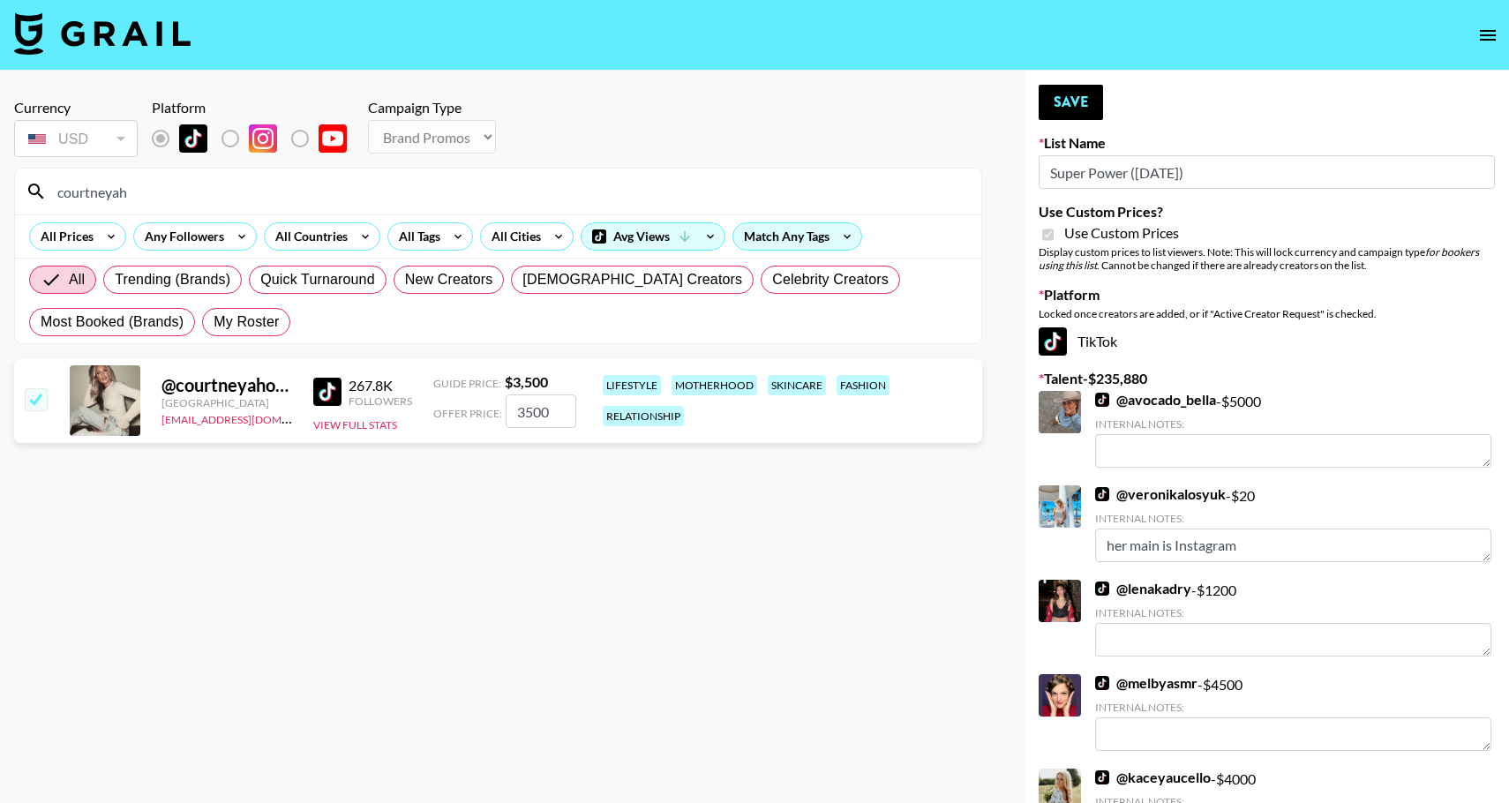
drag, startPoint x: 561, startPoint y: 415, endPoint x: 526, endPoint y: 409, distance: 35.8
click at [526, 409] on input "3500" at bounding box center [541, 411] width 71 height 34
type input "3000"
click at [1064, 94] on button "Save" at bounding box center [1070, 102] width 64 height 35
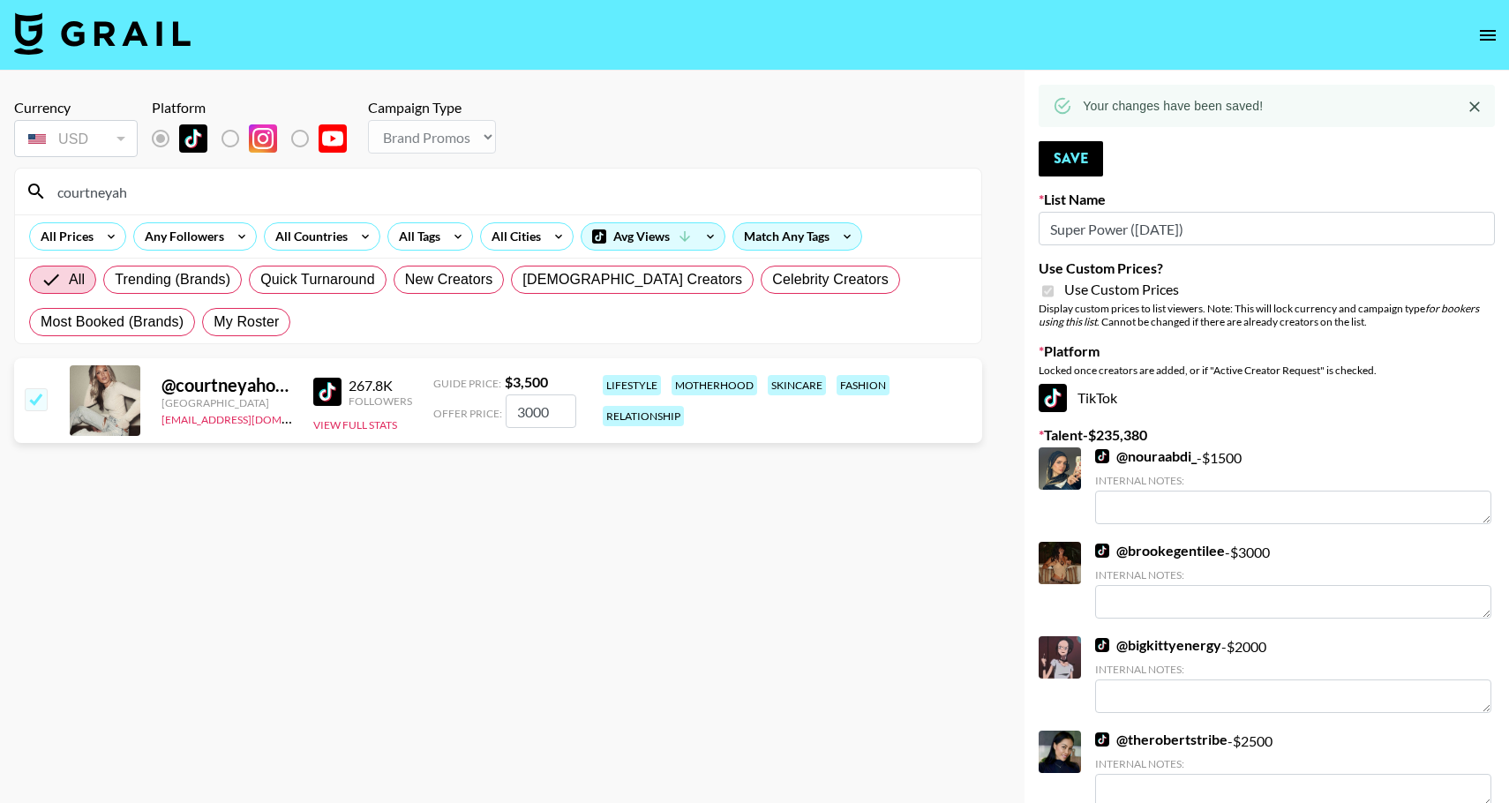
drag, startPoint x: 132, startPoint y: 197, endPoint x: 12, endPoint y: 188, distance: 120.3
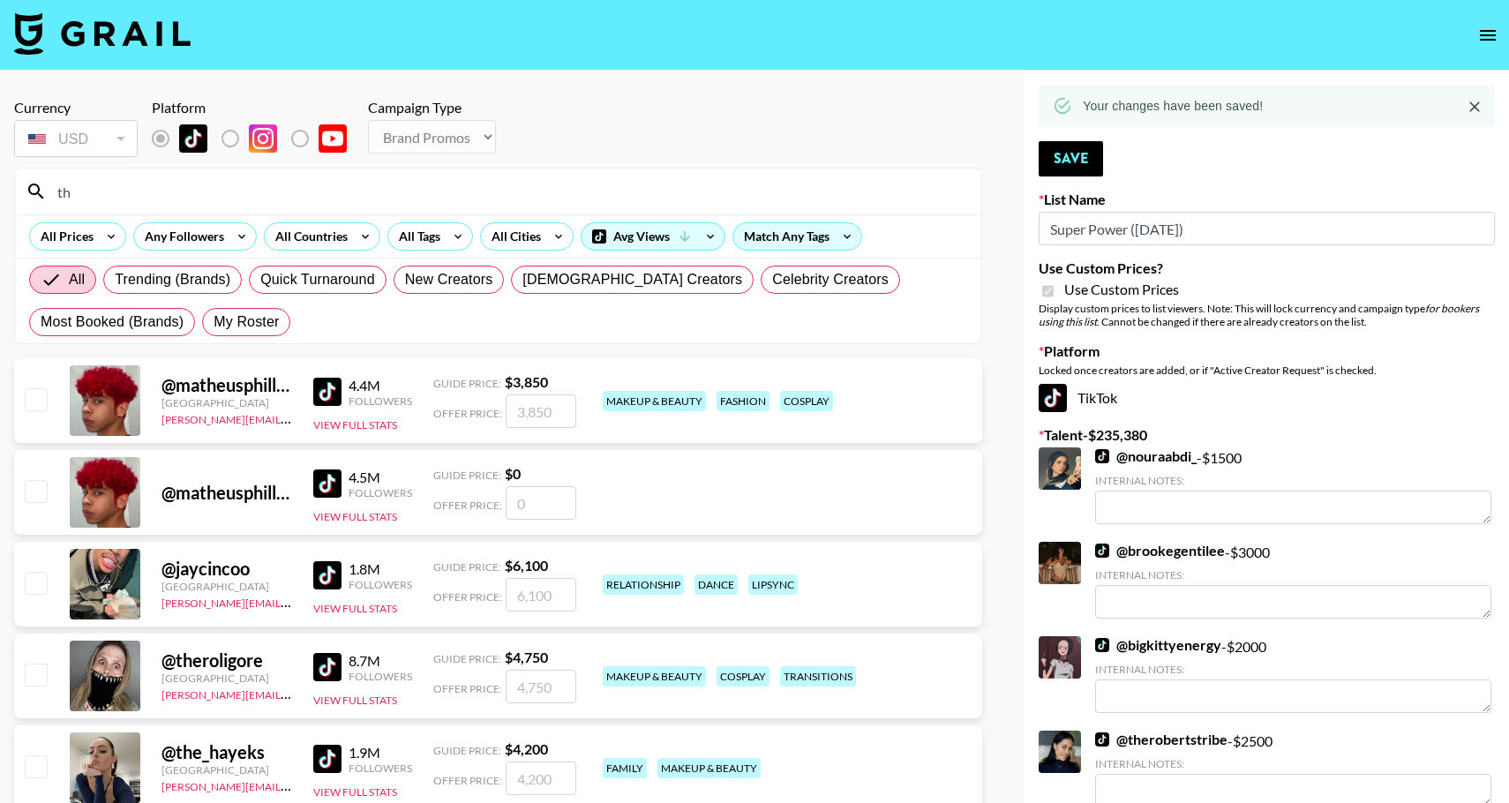
type input "t"
